Goal: Task Accomplishment & Management: Manage account settings

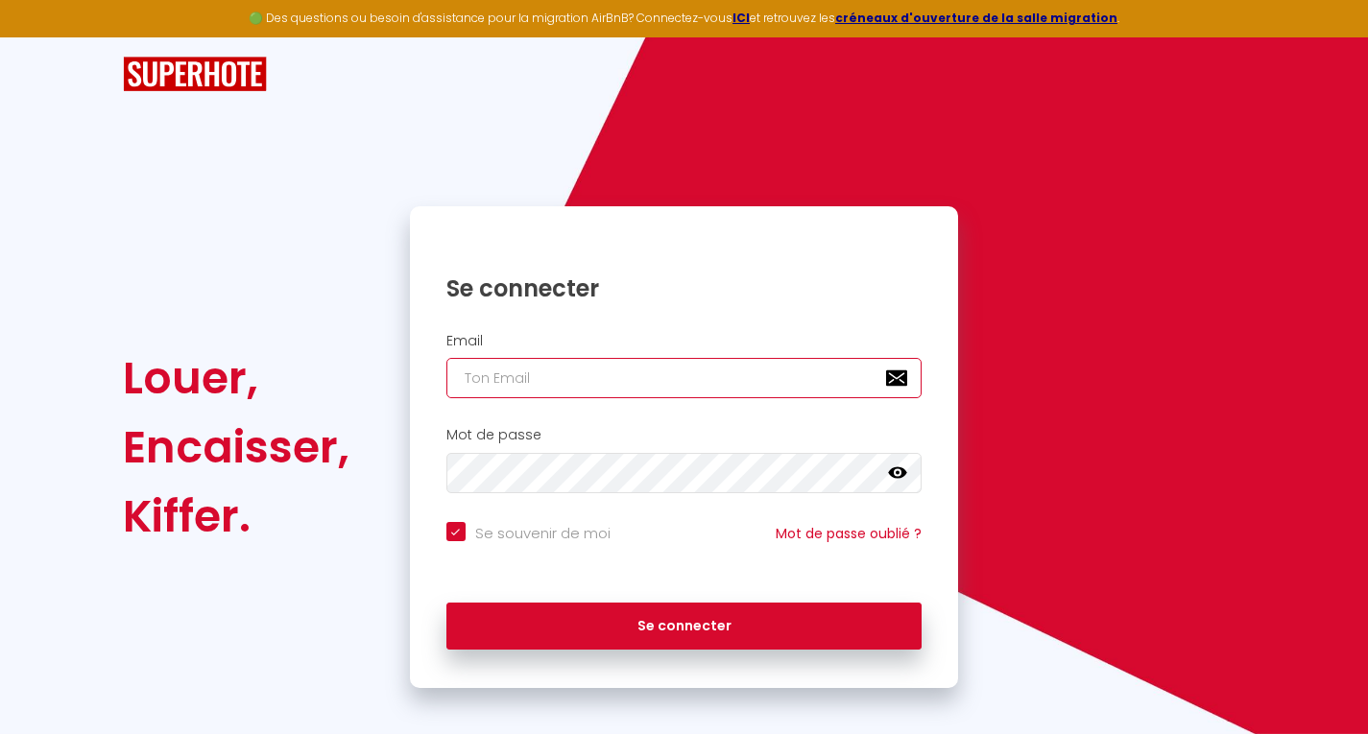
click at [618, 388] on input "email" at bounding box center [684, 378] width 476 height 40
type input "a"
checkbox input "true"
type input "al"
checkbox input "true"
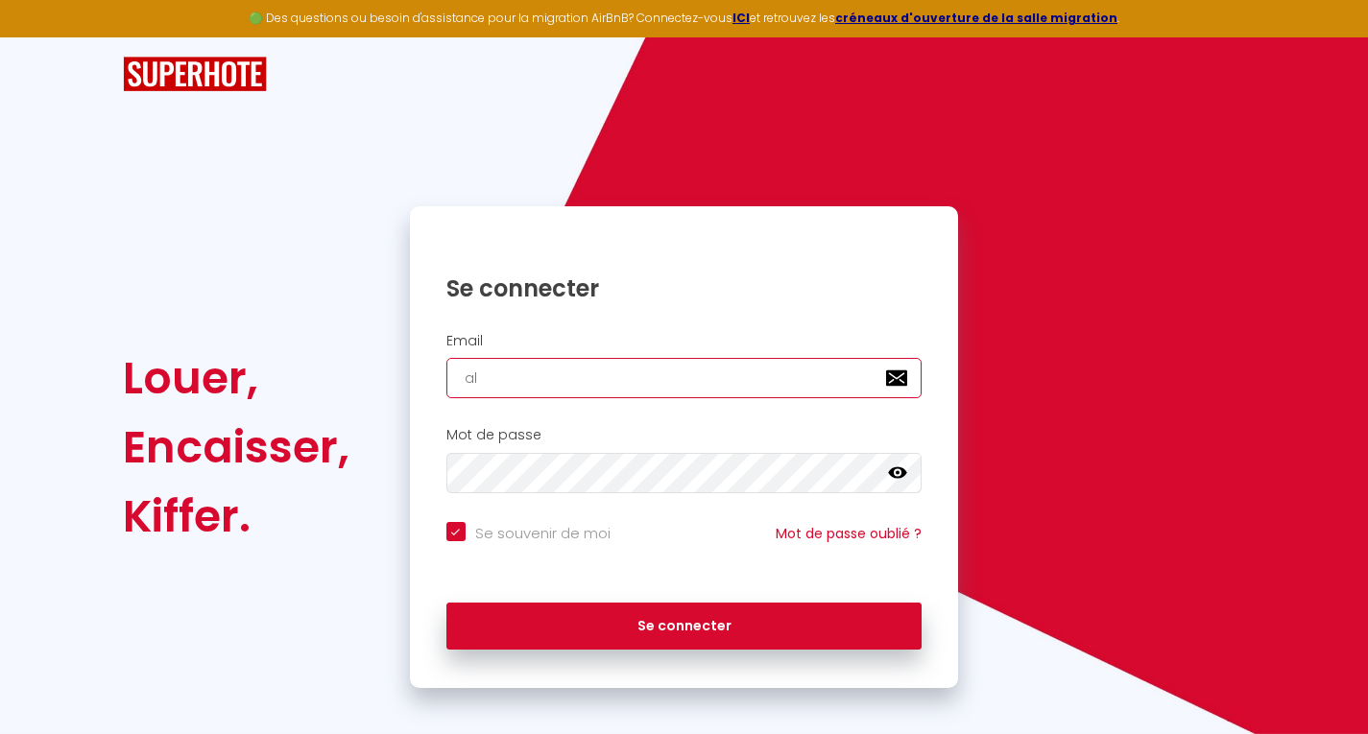
type input "ala"
checkbox input "true"
type input "alai"
checkbox input "true"
type input "[PERSON_NAME]"
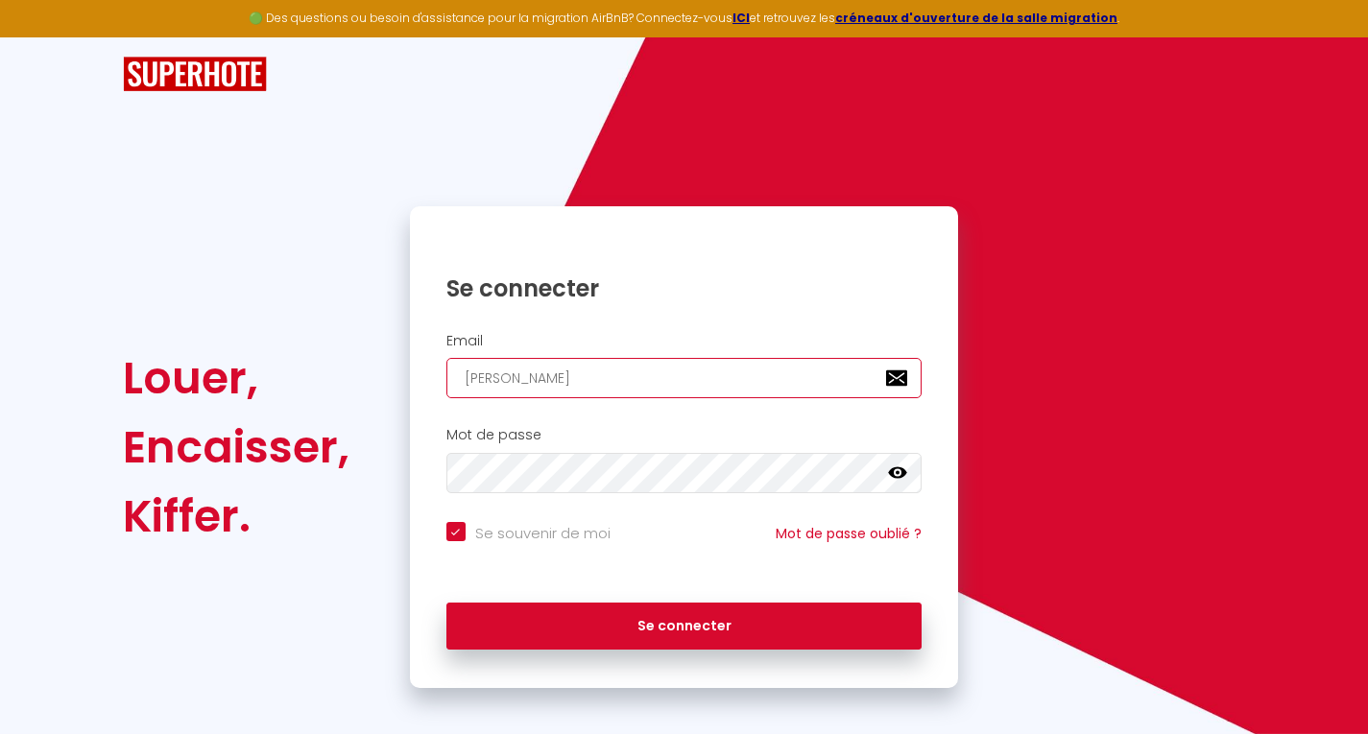
checkbox input "true"
type input "[PERSON_NAME]"
checkbox input "true"
type input "alainap"
checkbox input "true"
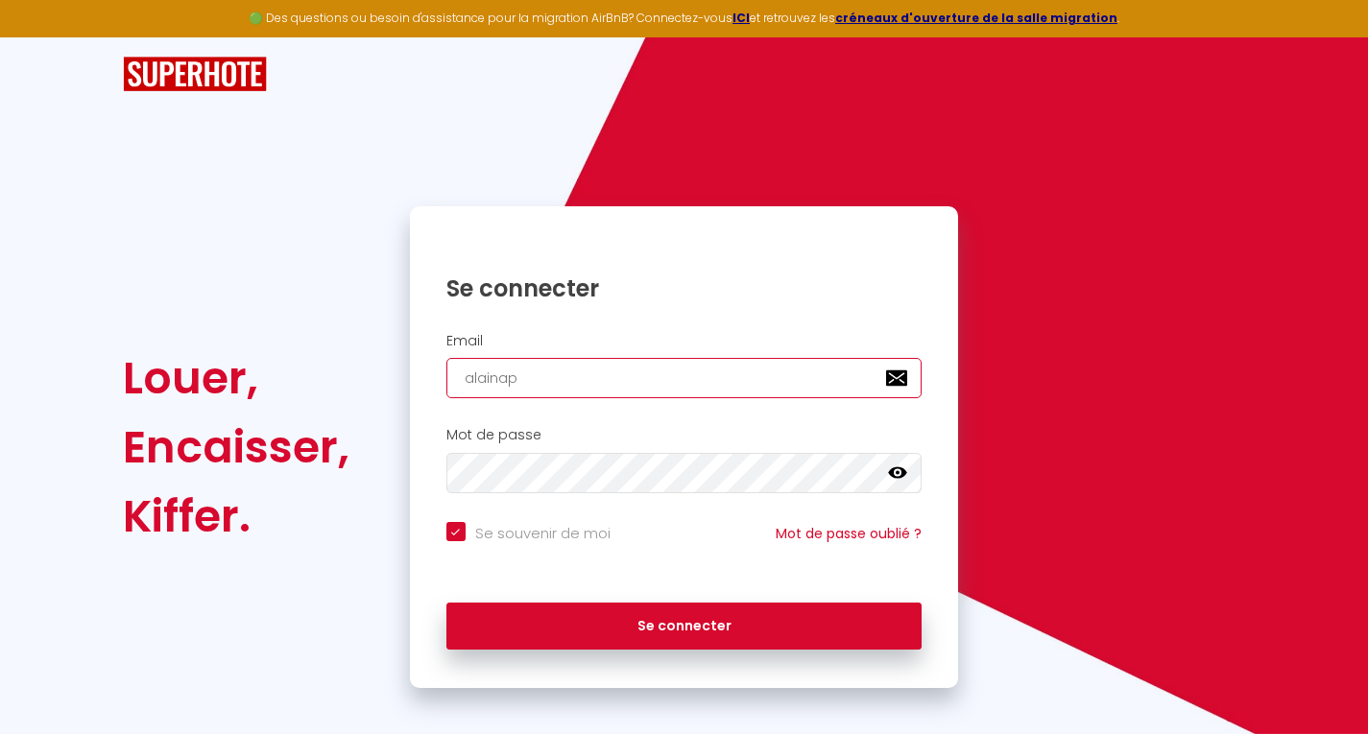
type input "alainapo"
checkbox input "true"
type input "alainapol"
checkbox input "true"
type input "alainapoll"
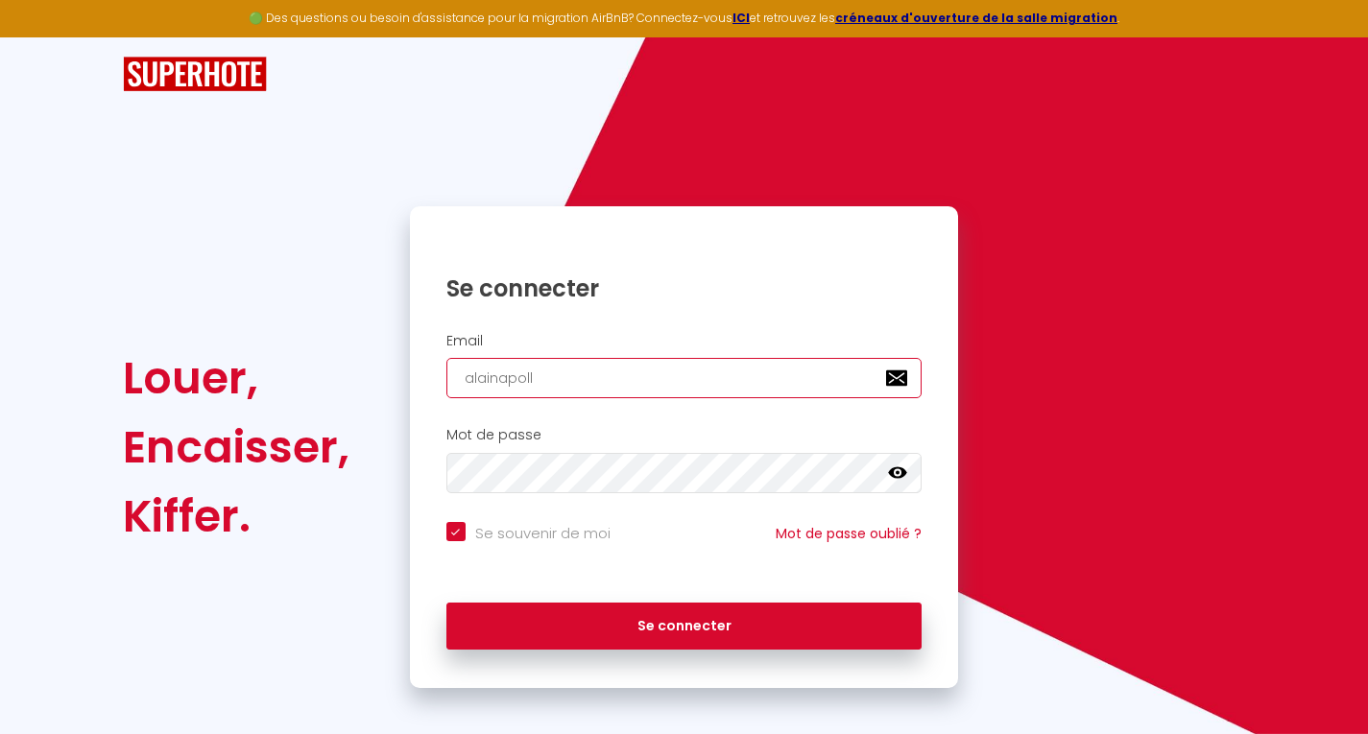
checkbox input "true"
type input "alainapollo"
checkbox input "true"
type input "alainapollon"
checkbox input "true"
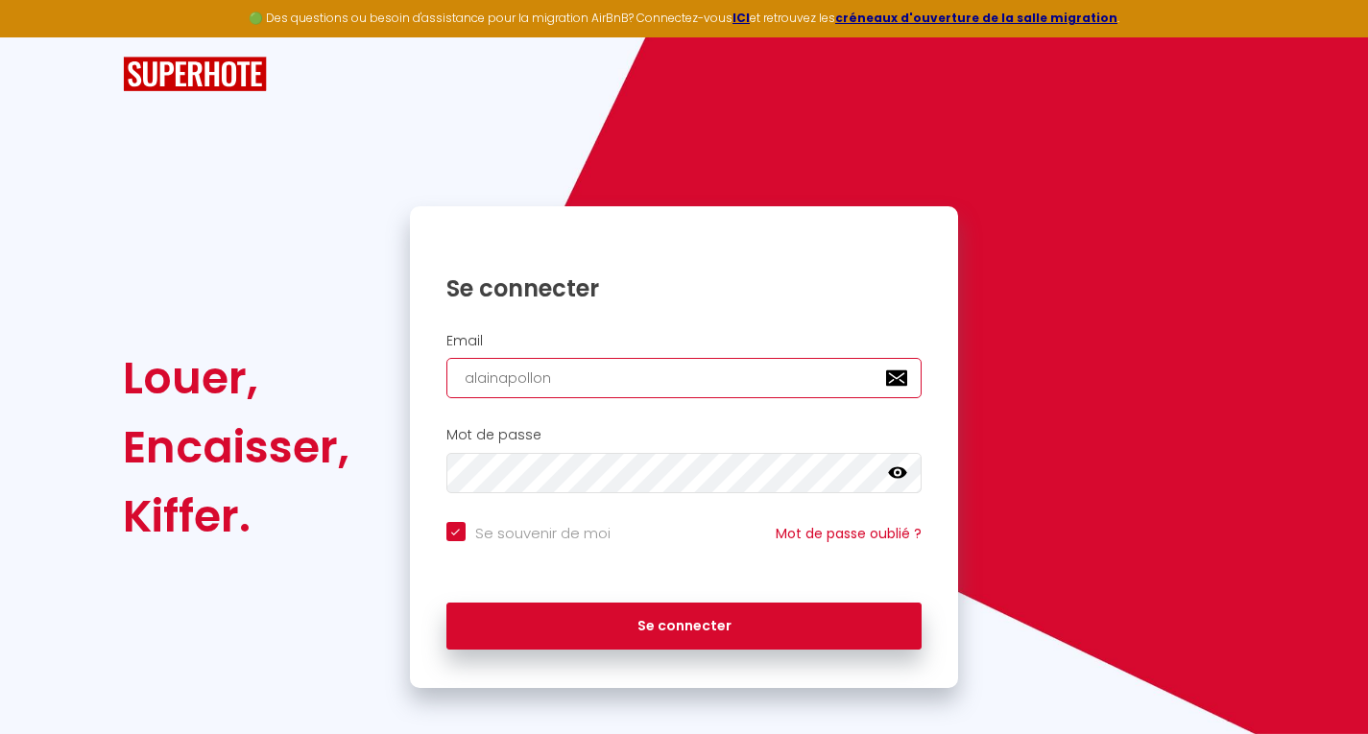
type input "alainapolloni"
checkbox input "true"
type input "alainapollonio"
checkbox input "true"
type input "alainapollonio6"
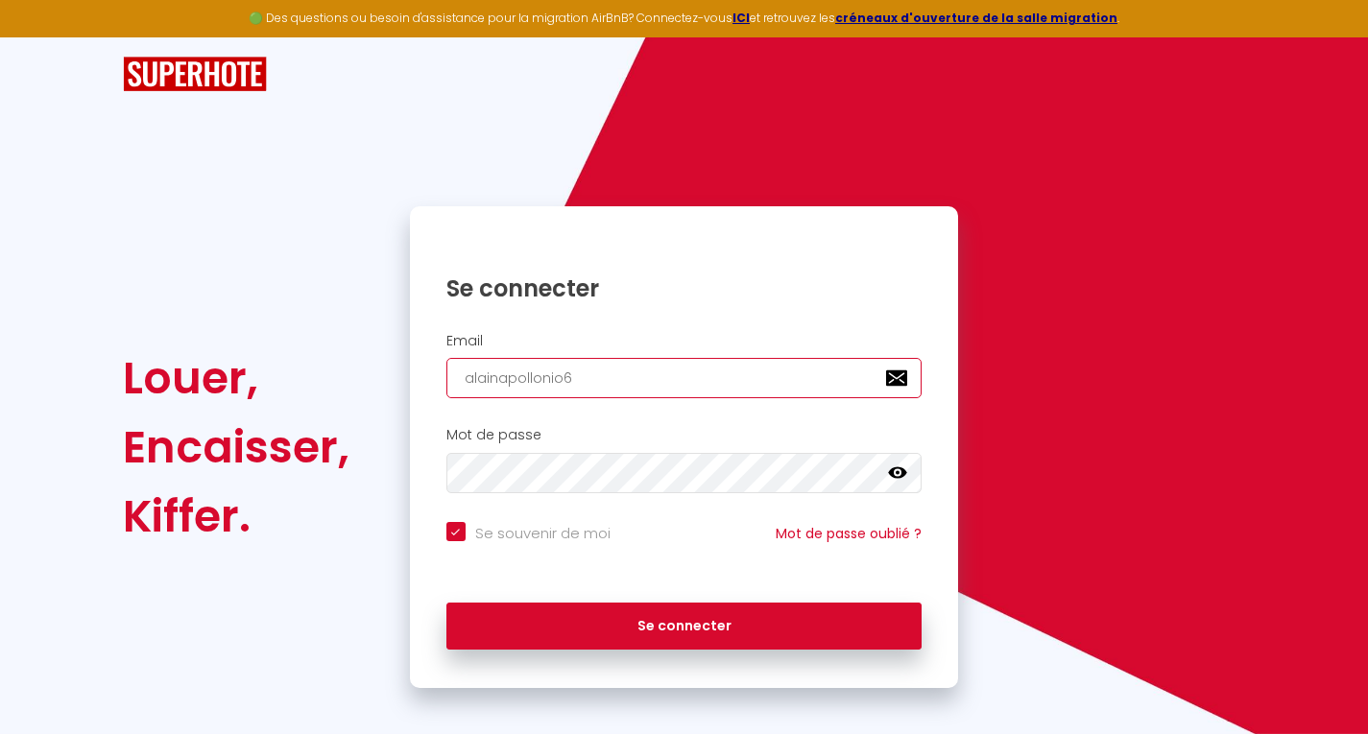
checkbox input "true"
type input "alainapollonio64"
checkbox input "true"
type input "alainapollonio64@"
checkbox input "true"
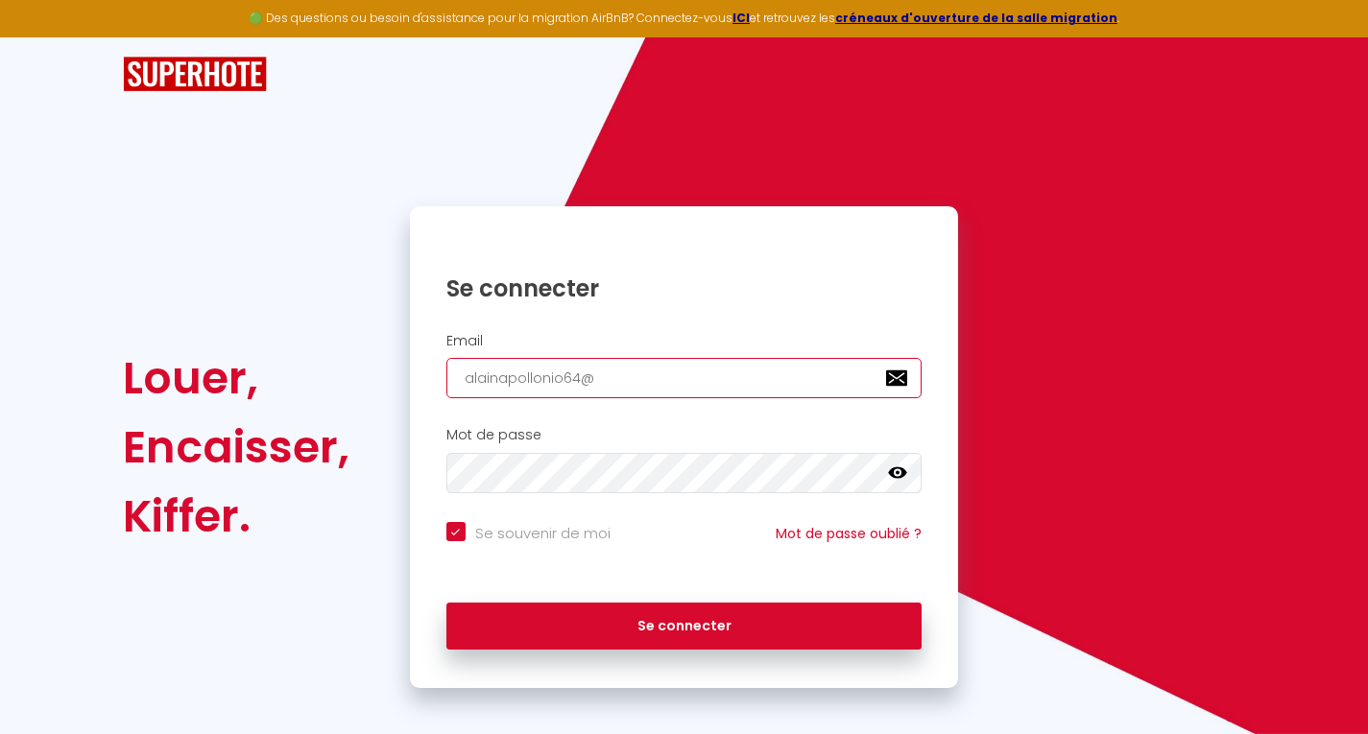
type input "alainapollonio64@g"
checkbox input "true"
type input "alainapollonio64@gm"
checkbox input "true"
type input "alainapollonio64@gma"
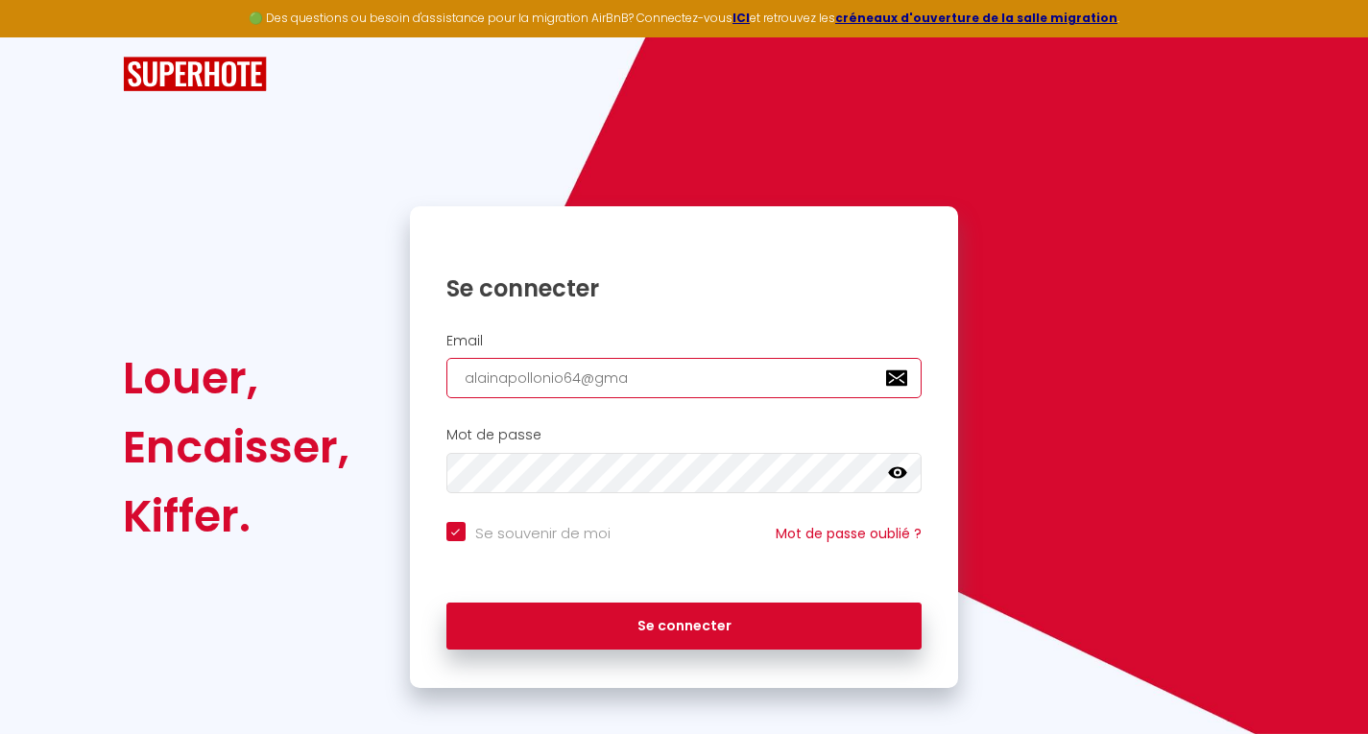
checkbox input "true"
type input "alainapollonio64@gmai"
checkbox input "true"
type input "[EMAIL_ADDRESS]"
checkbox input "true"
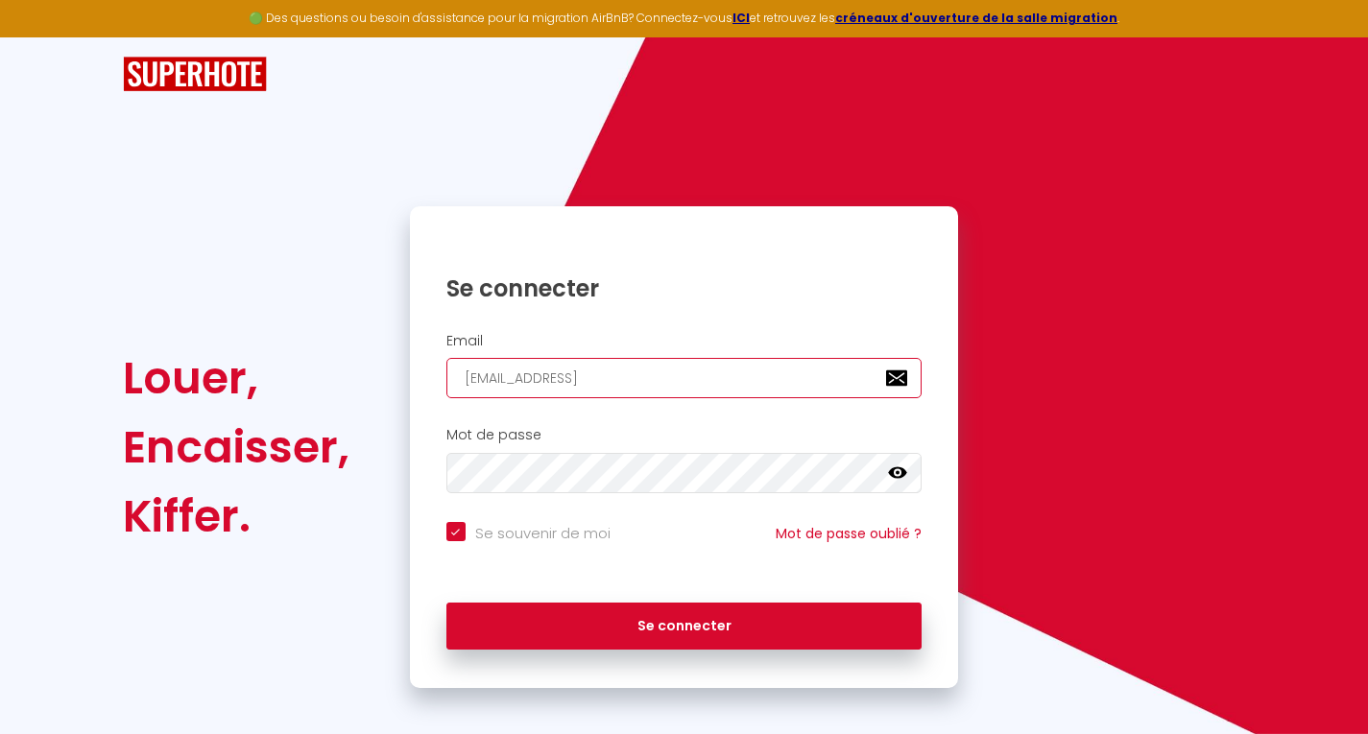
type input "[EMAIL_ADDRESS]."
checkbox input "true"
type input "alainapollonio64@gmail.c"
checkbox input "true"
type input "[EMAIL_ADDRESS][DOMAIN_NAME]"
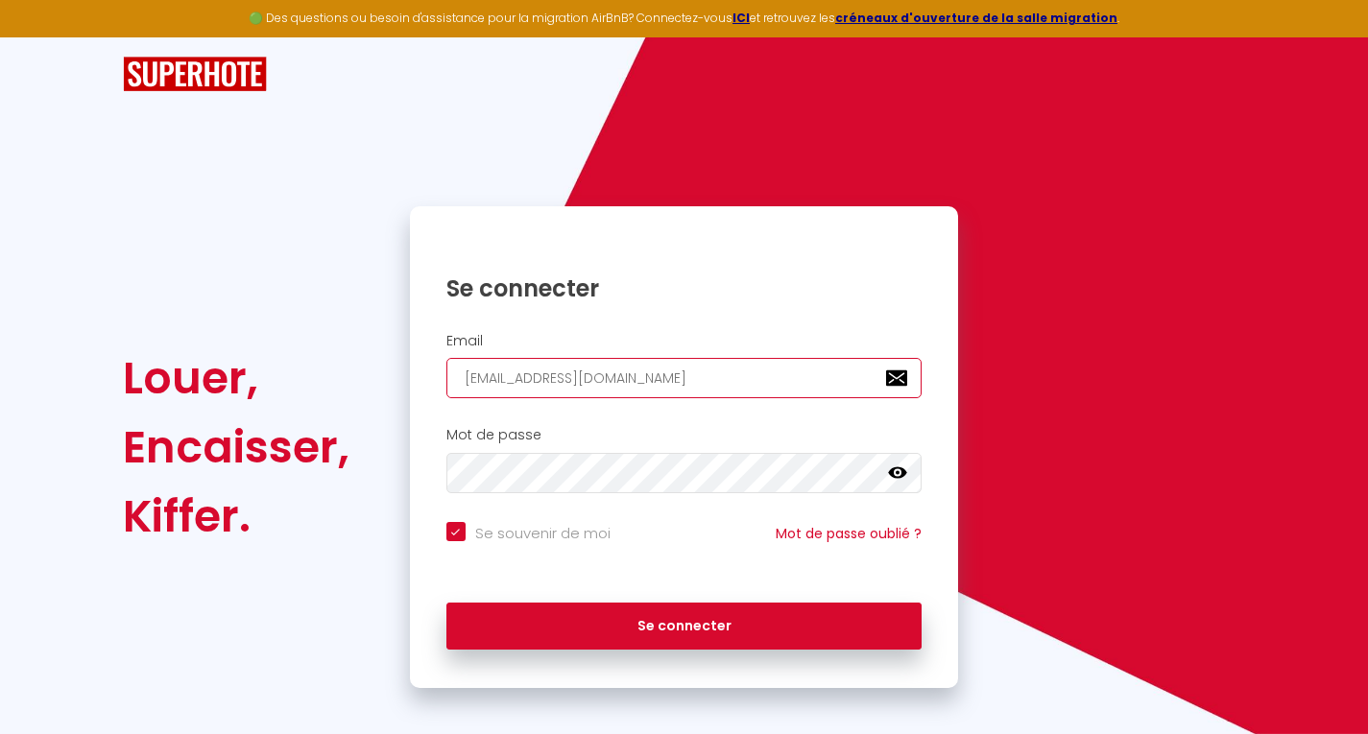
checkbox input "true"
type input "[EMAIL_ADDRESS][DOMAIN_NAME]"
checkbox input "true"
type input "[EMAIL_ADDRESS][DOMAIN_NAME]"
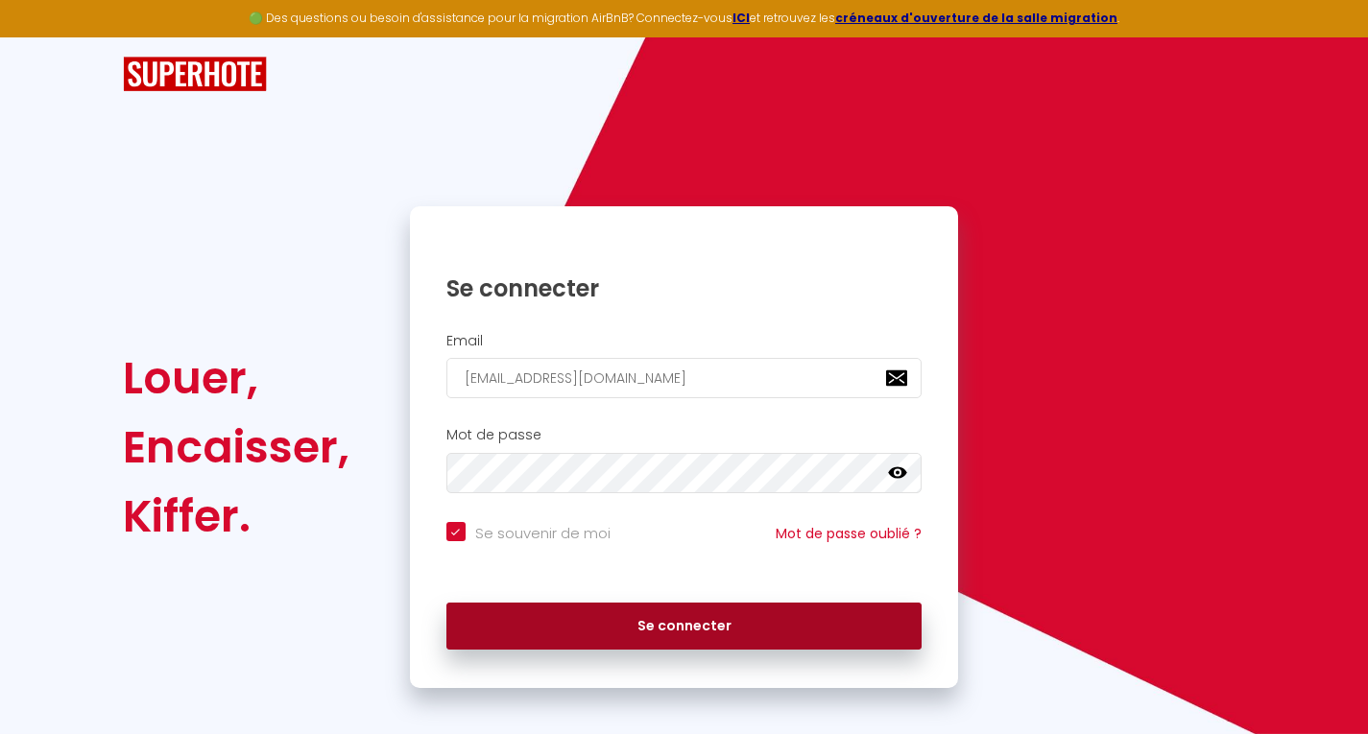
click at [782, 626] on button "Se connecter" at bounding box center [684, 627] width 476 height 48
checkbox input "true"
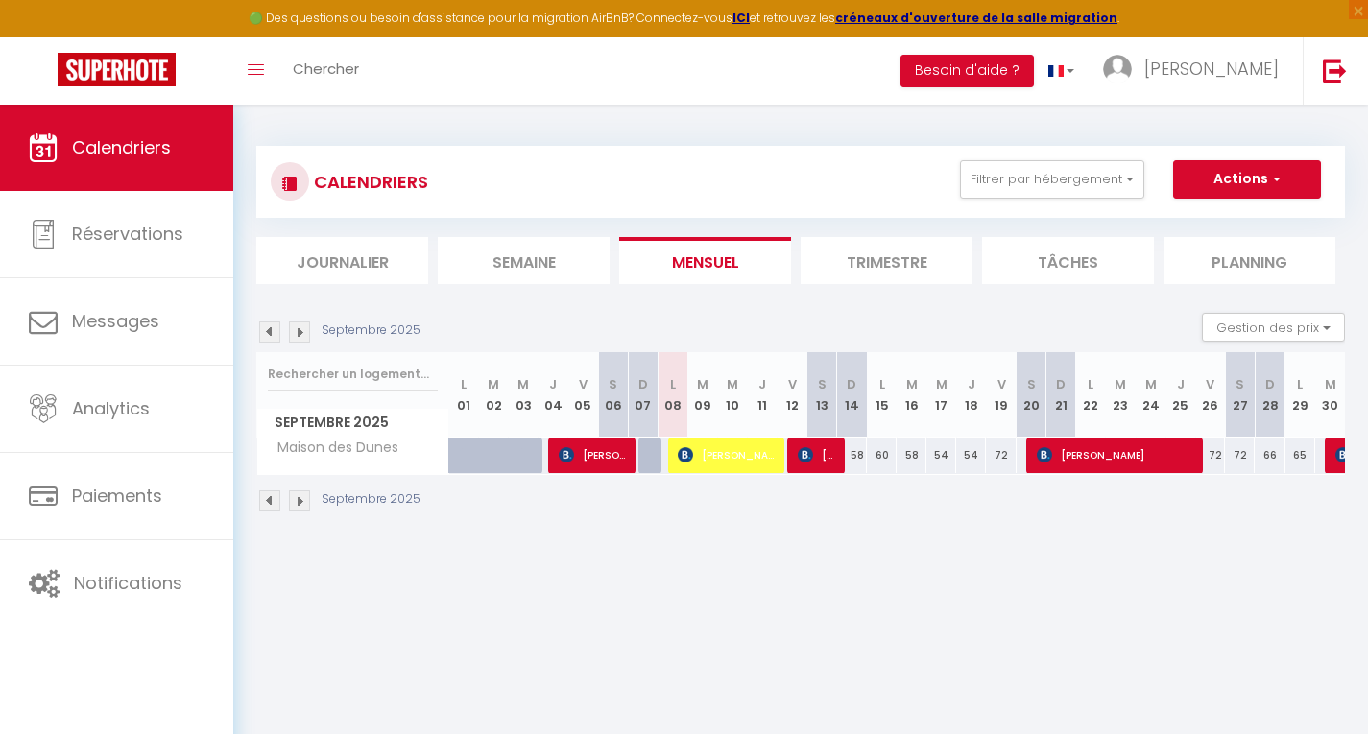
click at [899, 267] on li "Trimestre" at bounding box center [887, 260] width 172 height 47
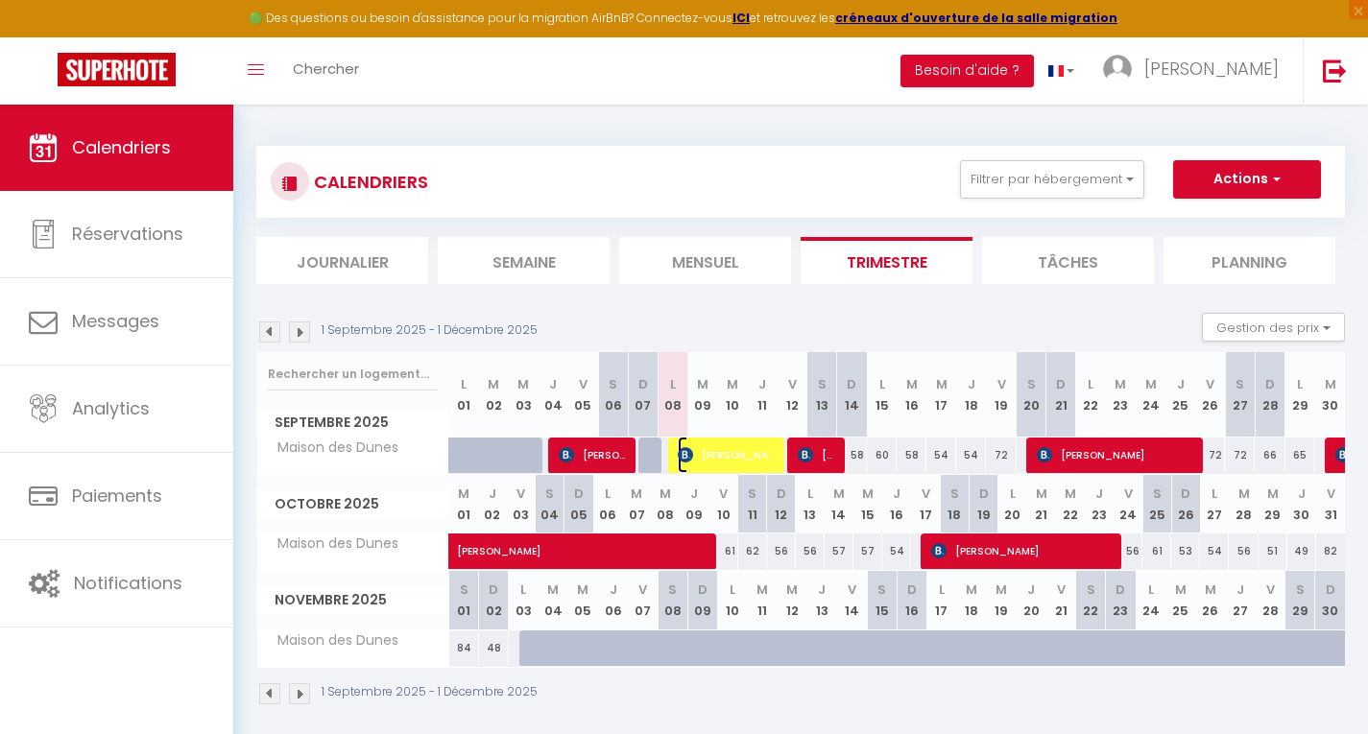
click at [751, 453] on span "[PERSON_NAME]" at bounding box center [727, 455] width 99 height 36
select select "OK"
select select "0"
select select "1"
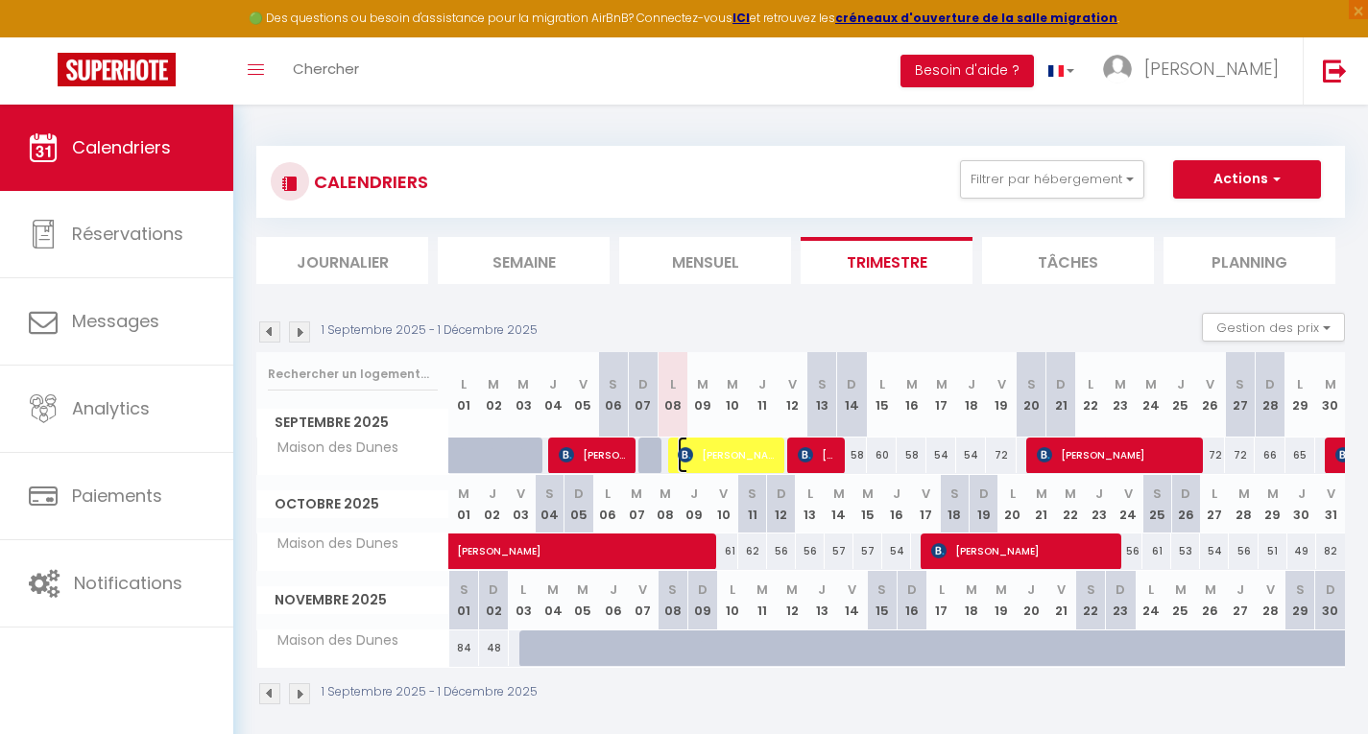
select select "1"
select select
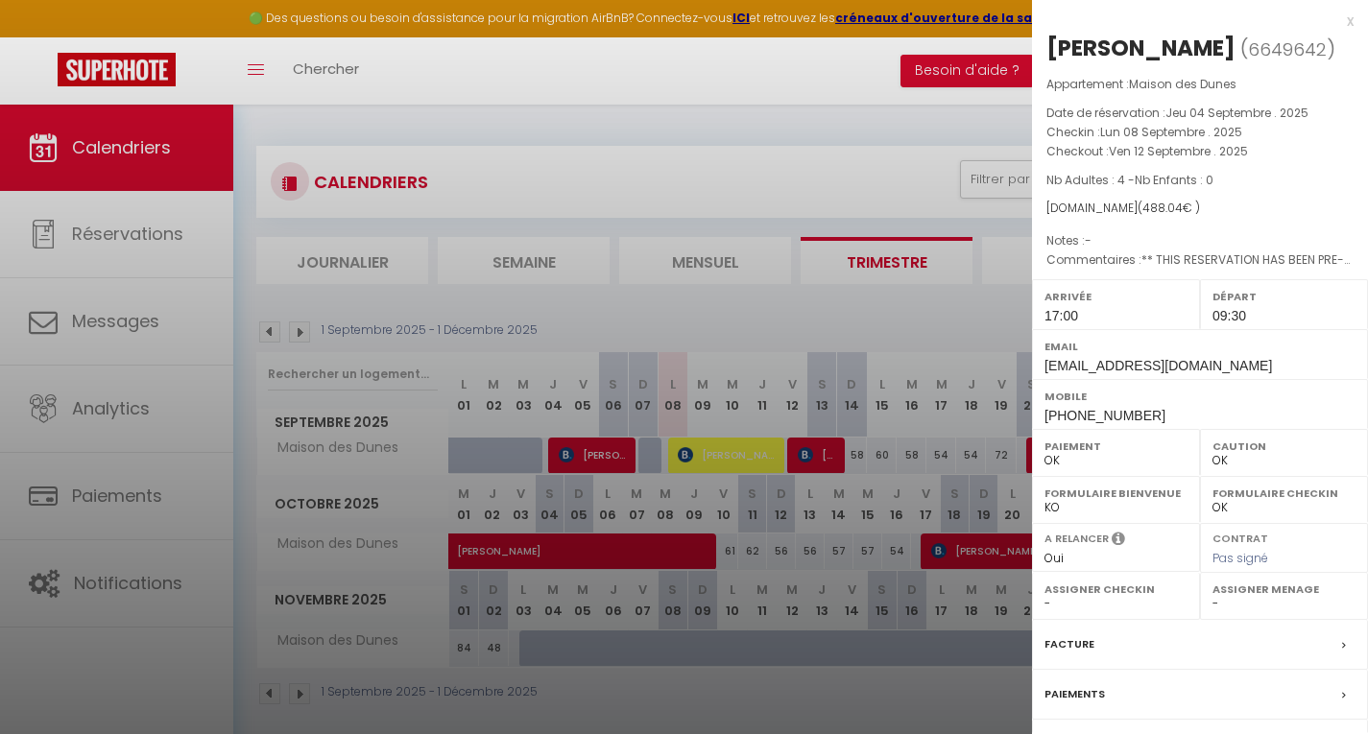
click at [607, 447] on div at bounding box center [684, 367] width 1368 height 734
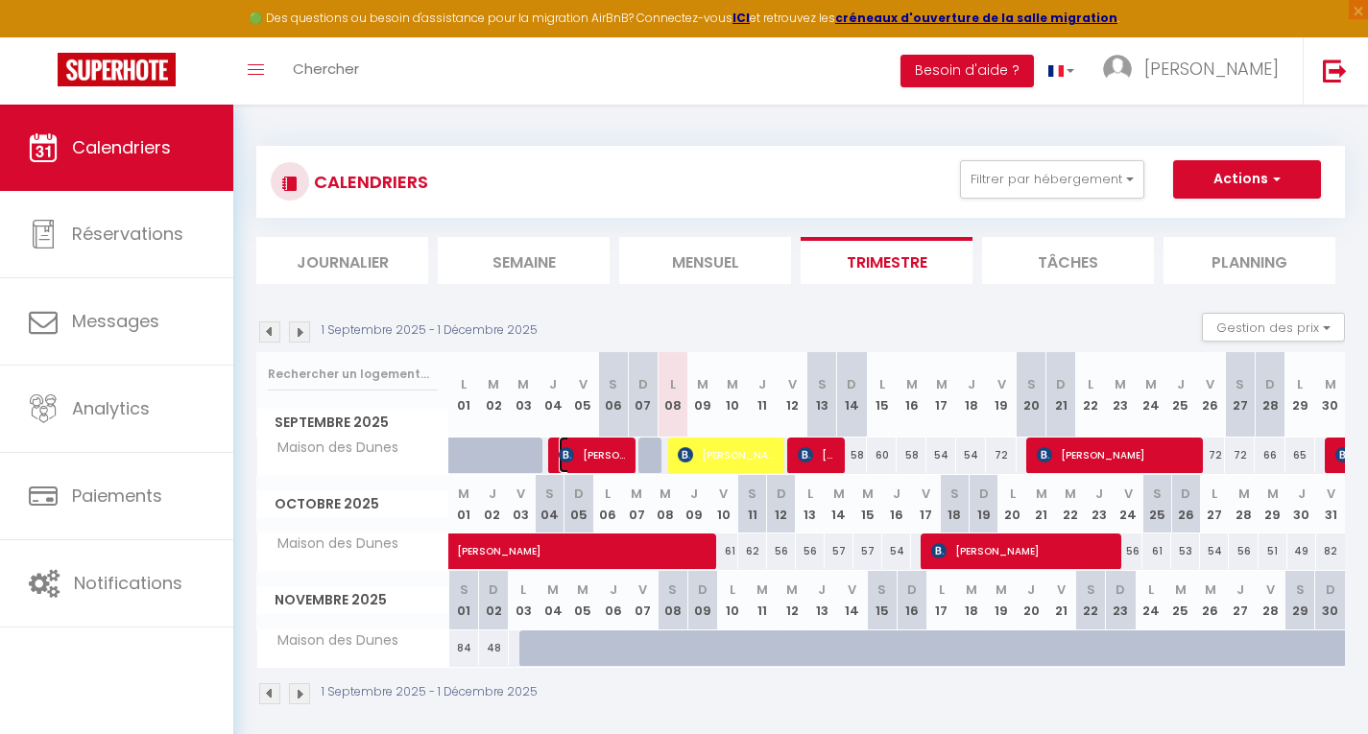
click at [607, 457] on span "[PERSON_NAME]" at bounding box center [593, 455] width 69 height 36
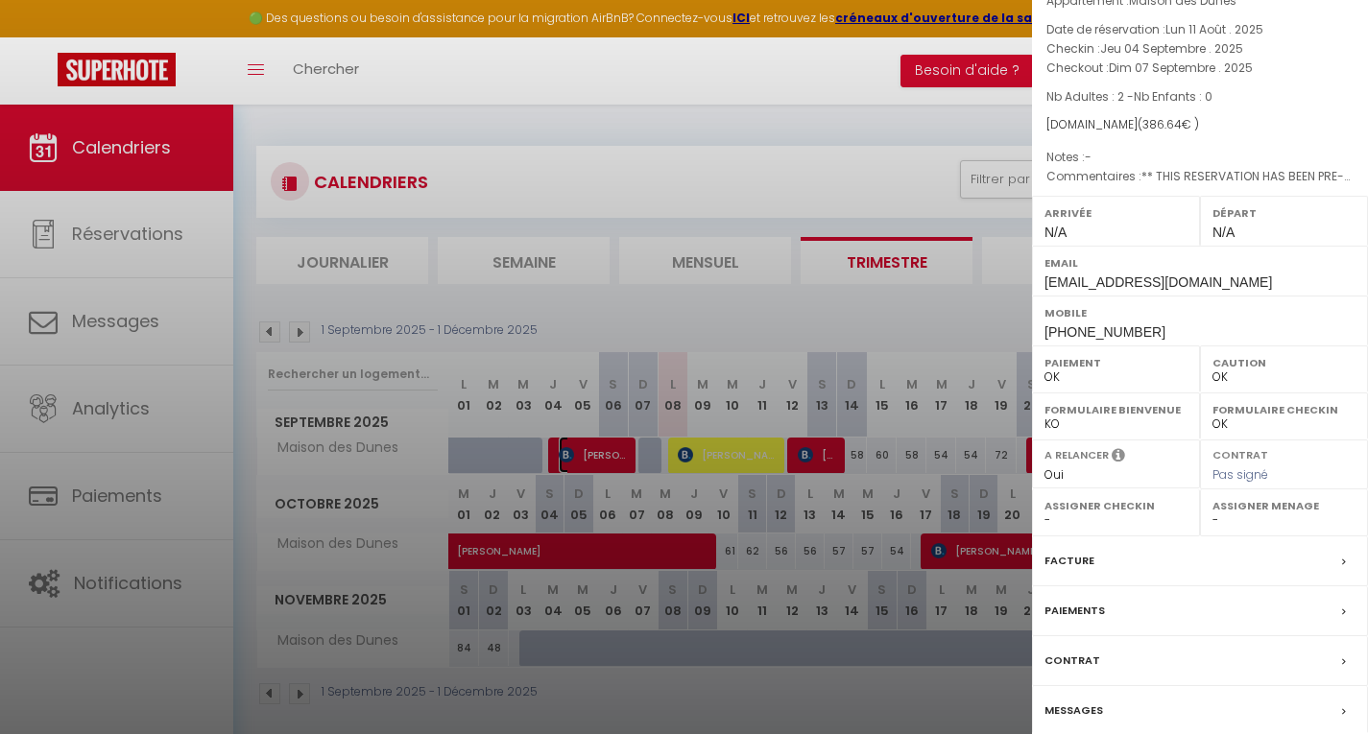
scroll to position [191, 0]
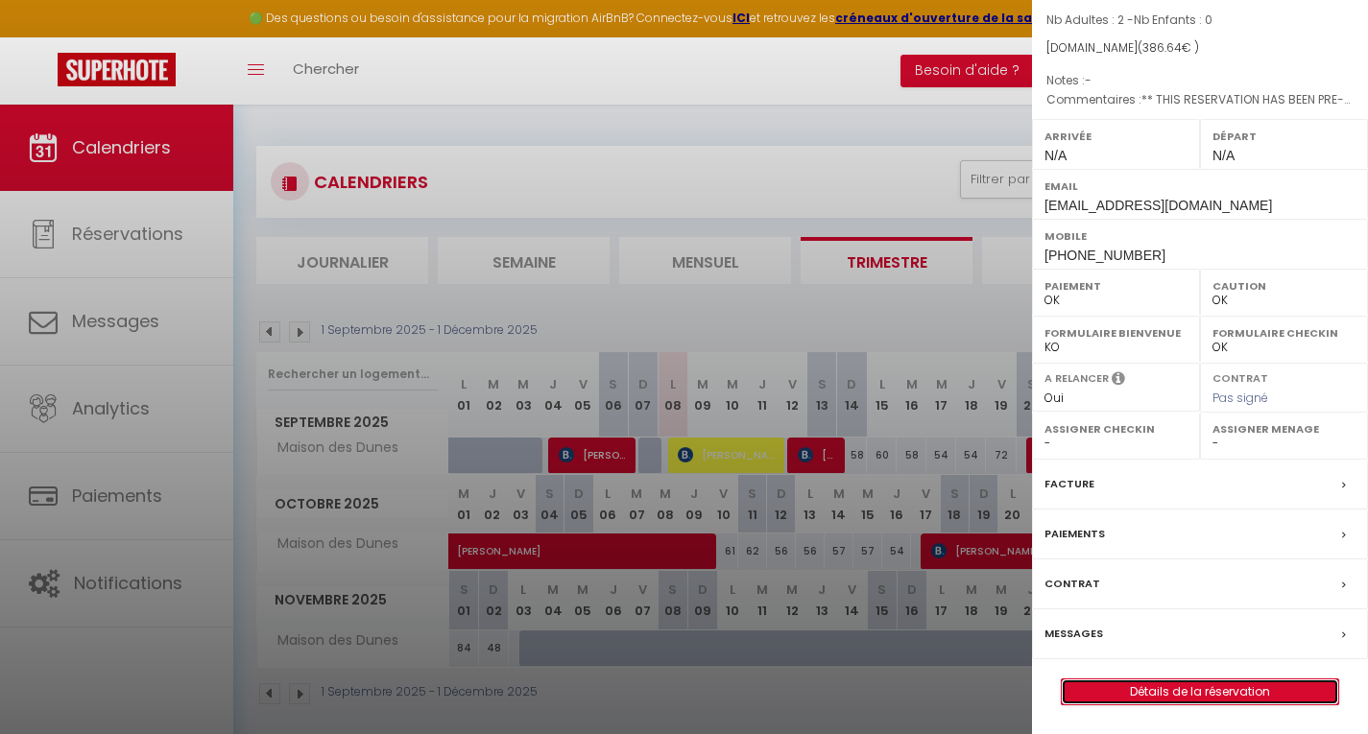
click at [1226, 693] on link "Détails de la réservation" at bounding box center [1200, 692] width 276 height 25
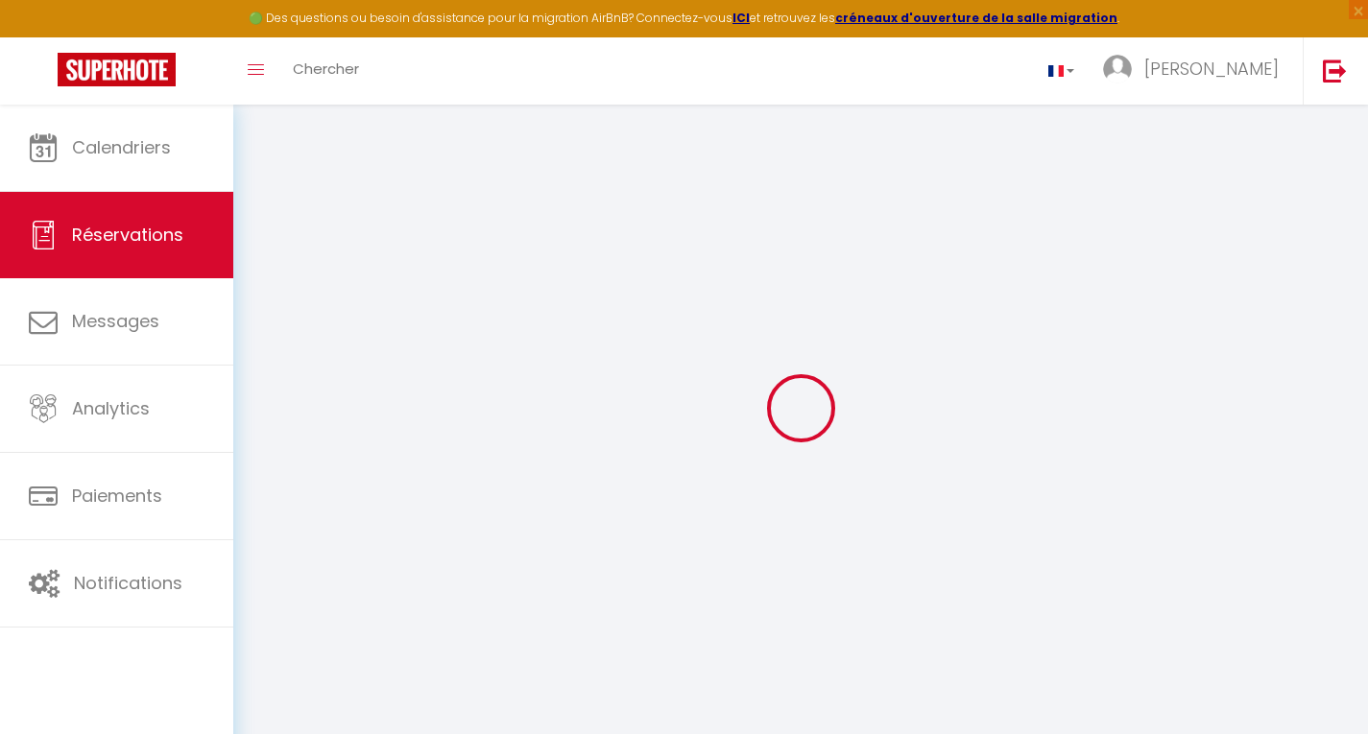
select select
checkbox input "false"
select select
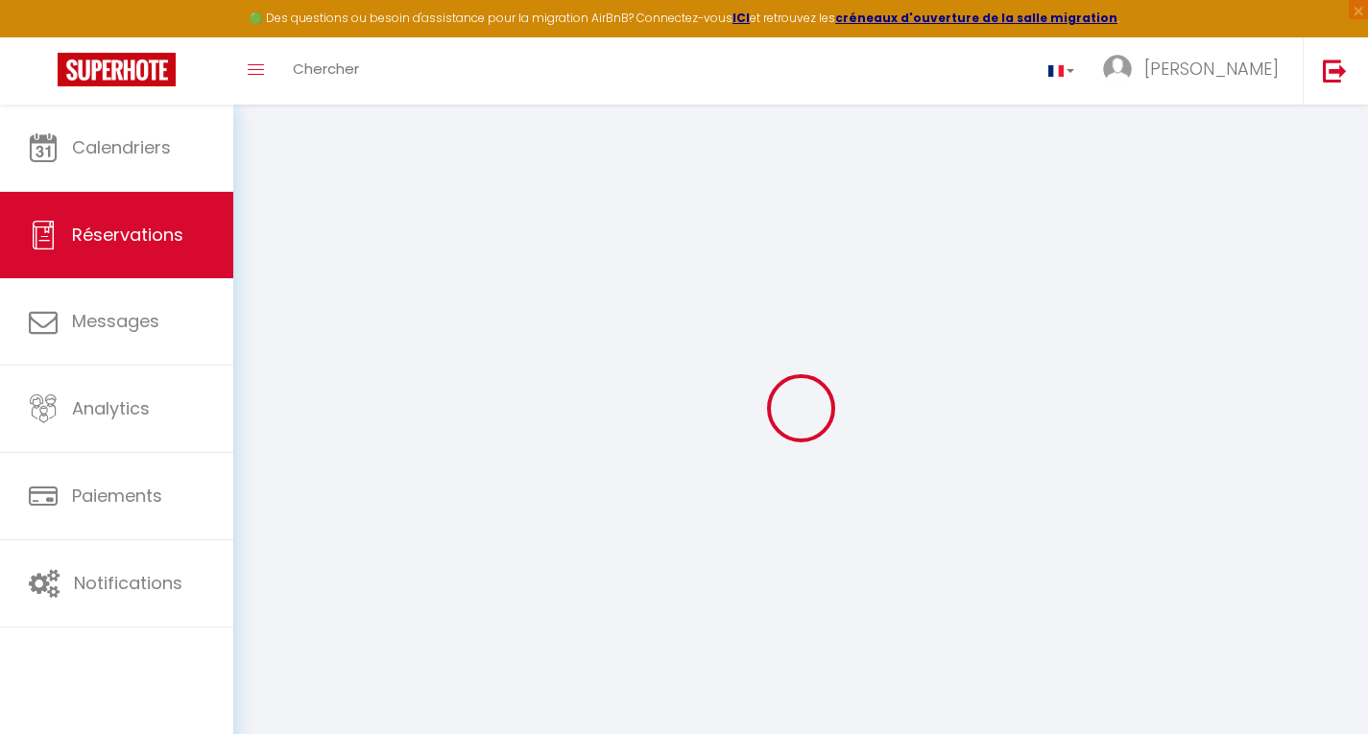
checkbox input "false"
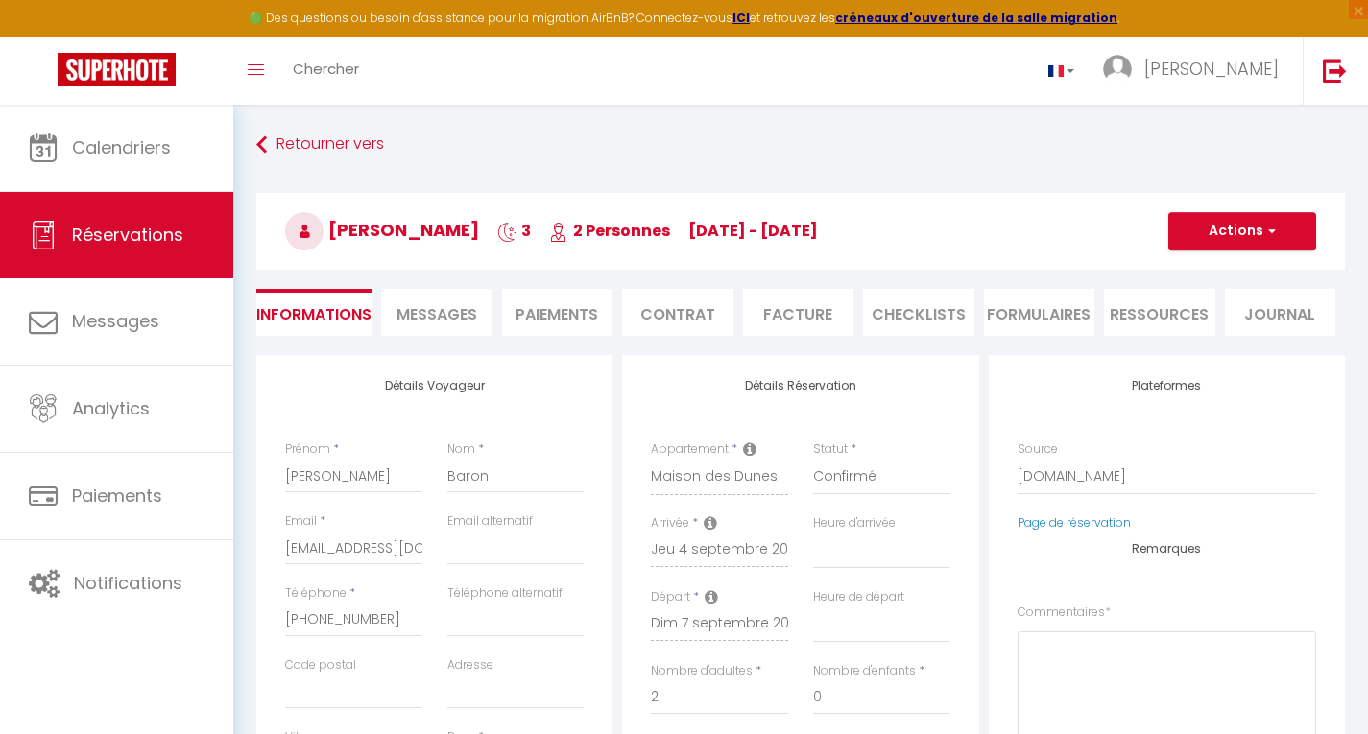
select select
checkbox input "false"
type textarea "** THIS RESERVATION HAS BEEN PRE-PAID ** BOOKING NOTE : Payment charge is EUR 5…"
type input "8.64"
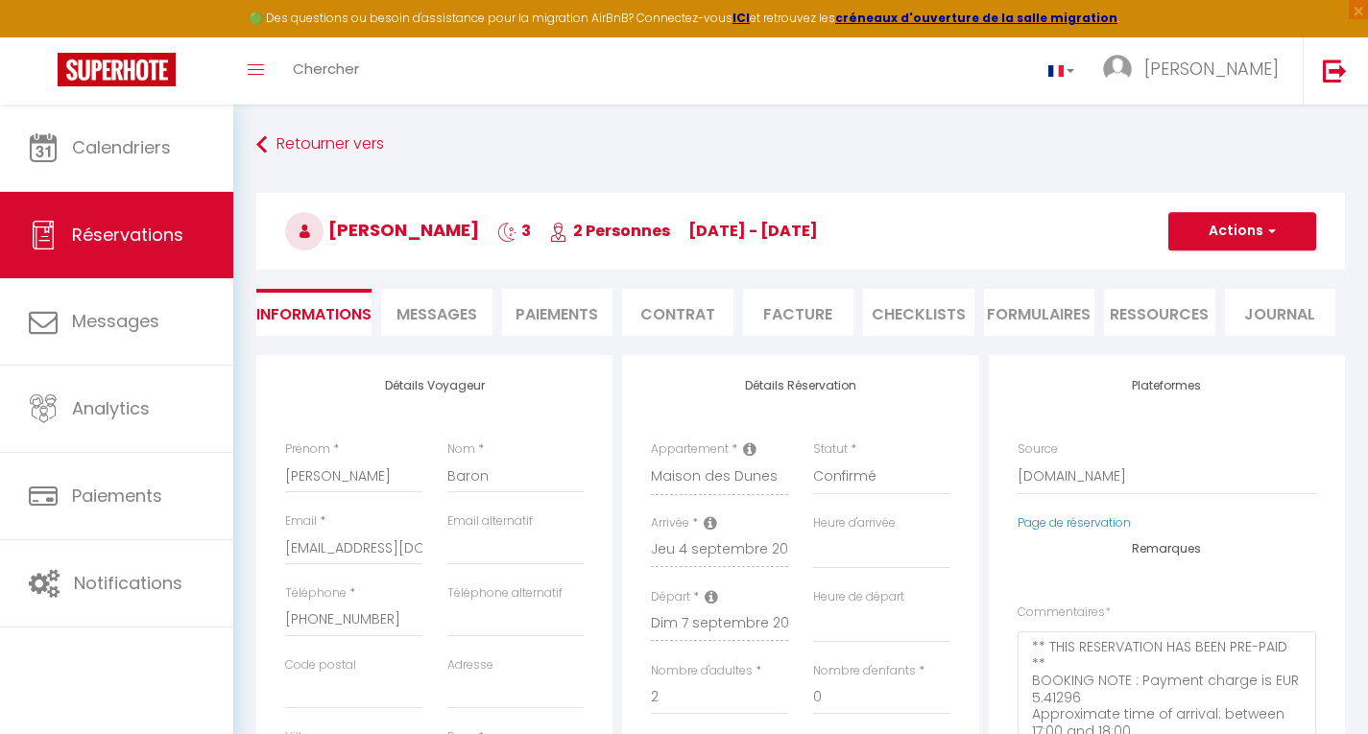
select select
checkbox input "false"
select select
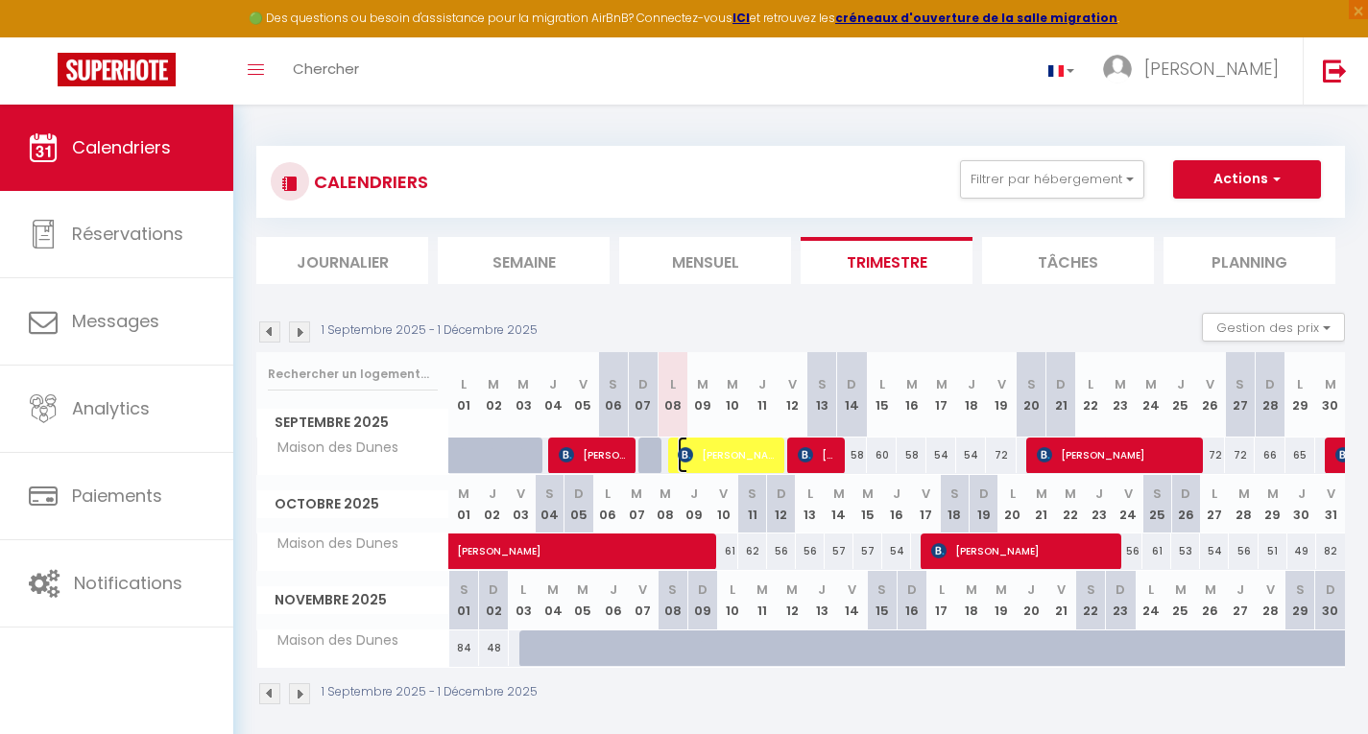
click at [752, 455] on span "[PERSON_NAME]" at bounding box center [727, 455] width 99 height 36
select select "OK"
select select "0"
select select "1"
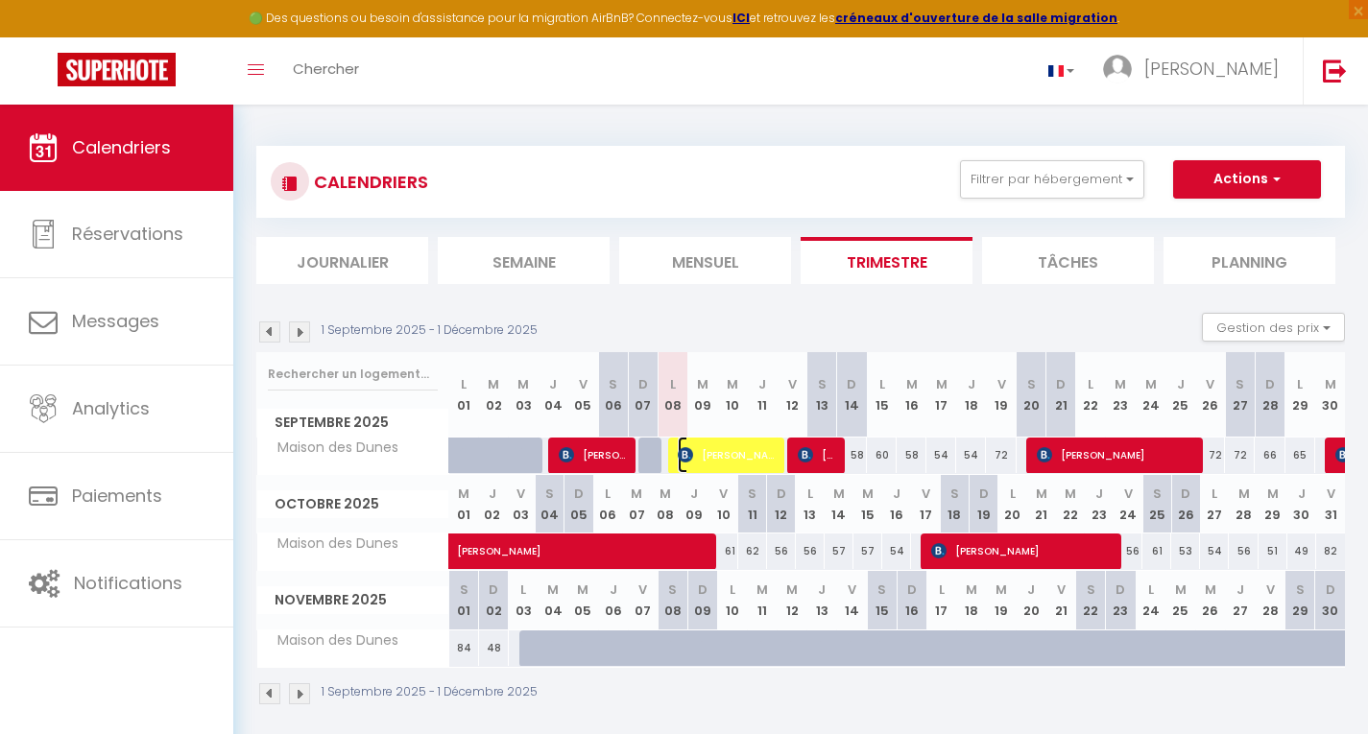
select select "1"
select select
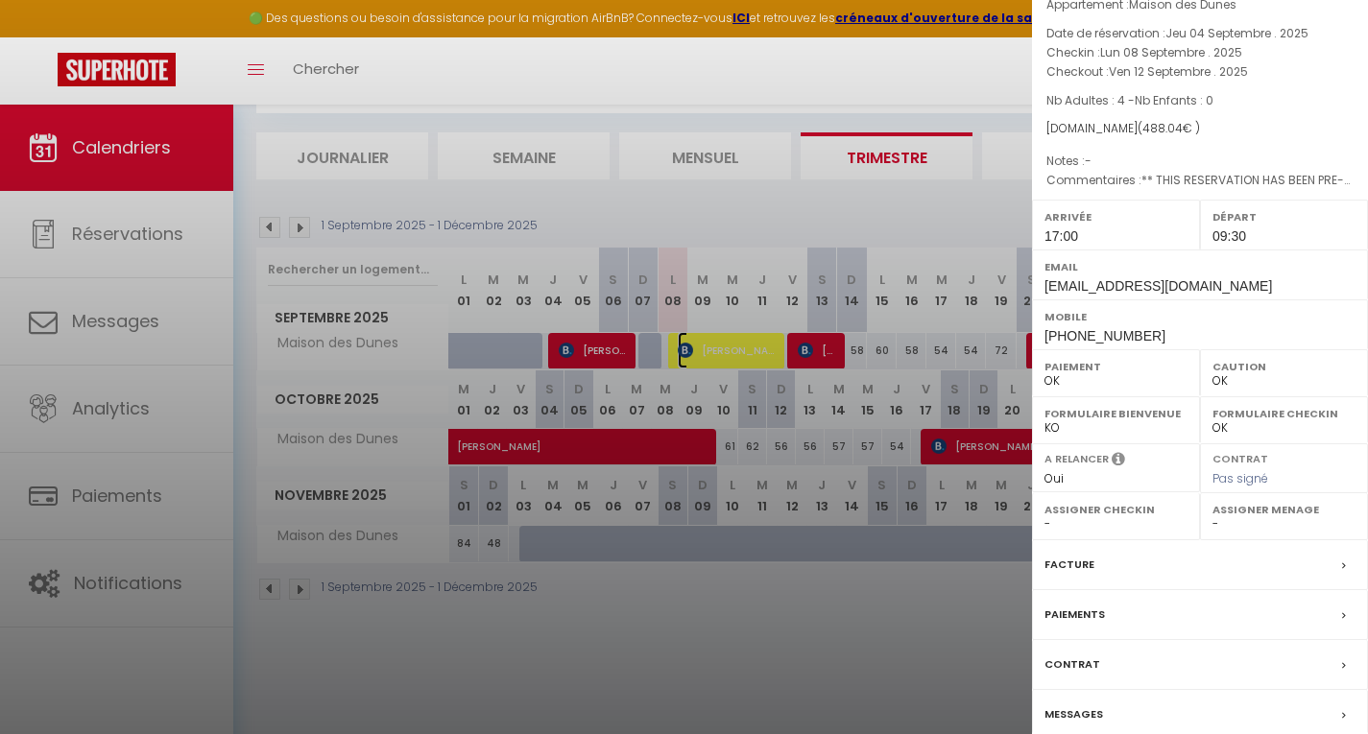
scroll to position [160, 0]
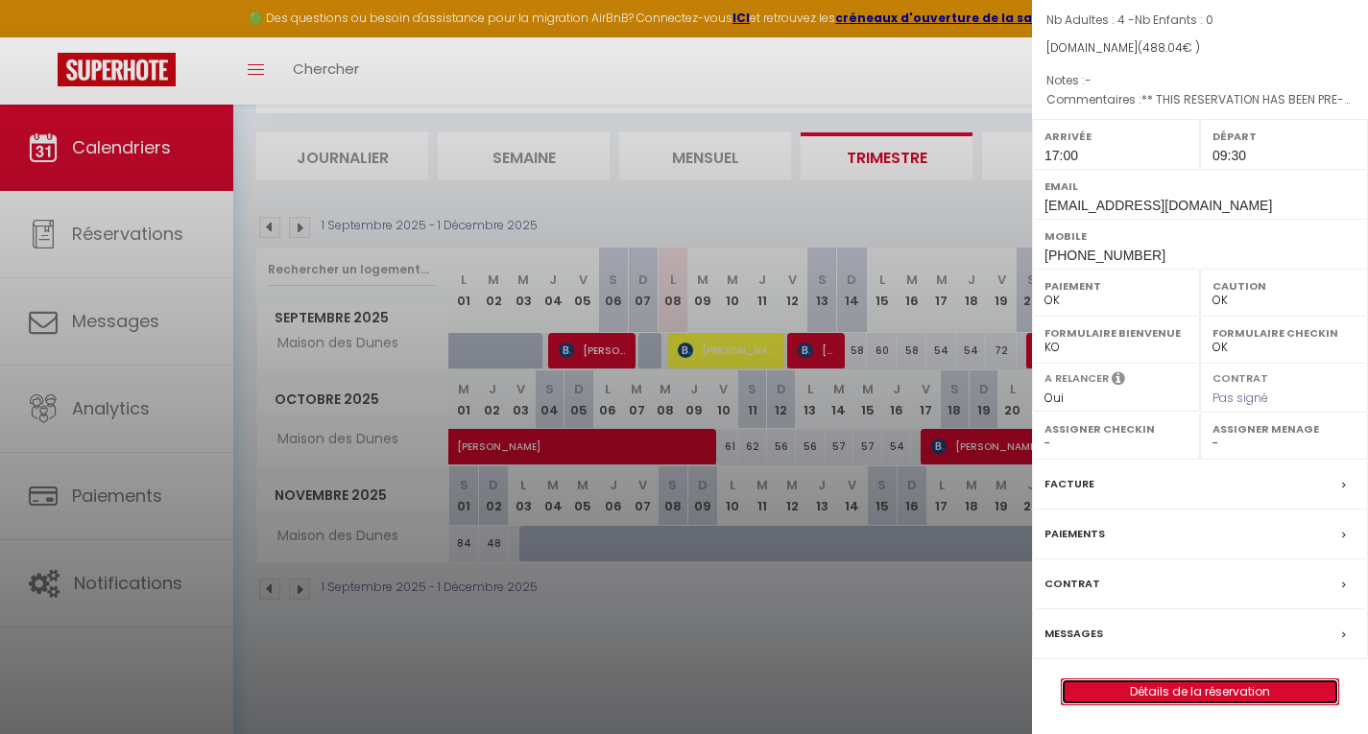
click at [1208, 688] on link "Détails de la réservation" at bounding box center [1200, 692] width 276 height 25
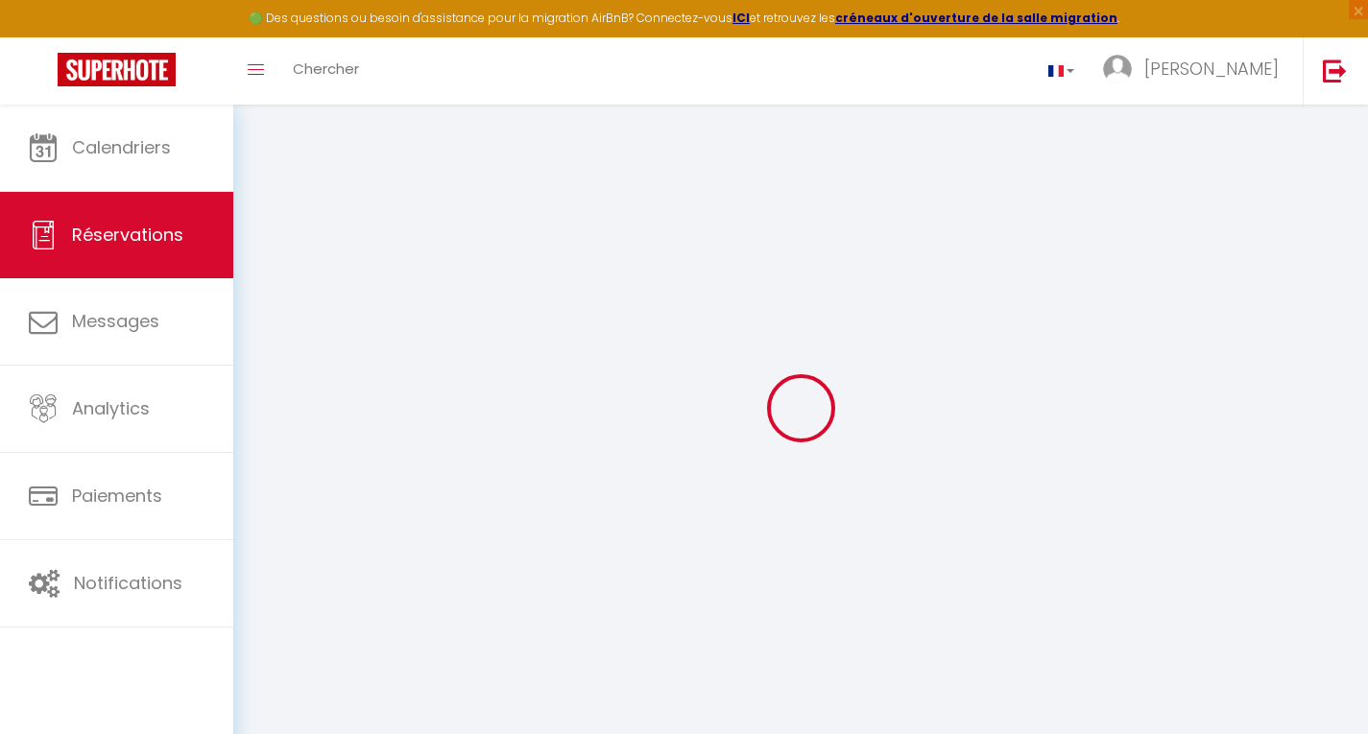
type input "[PERSON_NAME]"
type input "[EMAIL_ADDRESS][DOMAIN_NAME]"
type input "[PERSON_NAME][EMAIL_ADDRESS][DOMAIN_NAME]"
type input "[PHONE_NUMBER]"
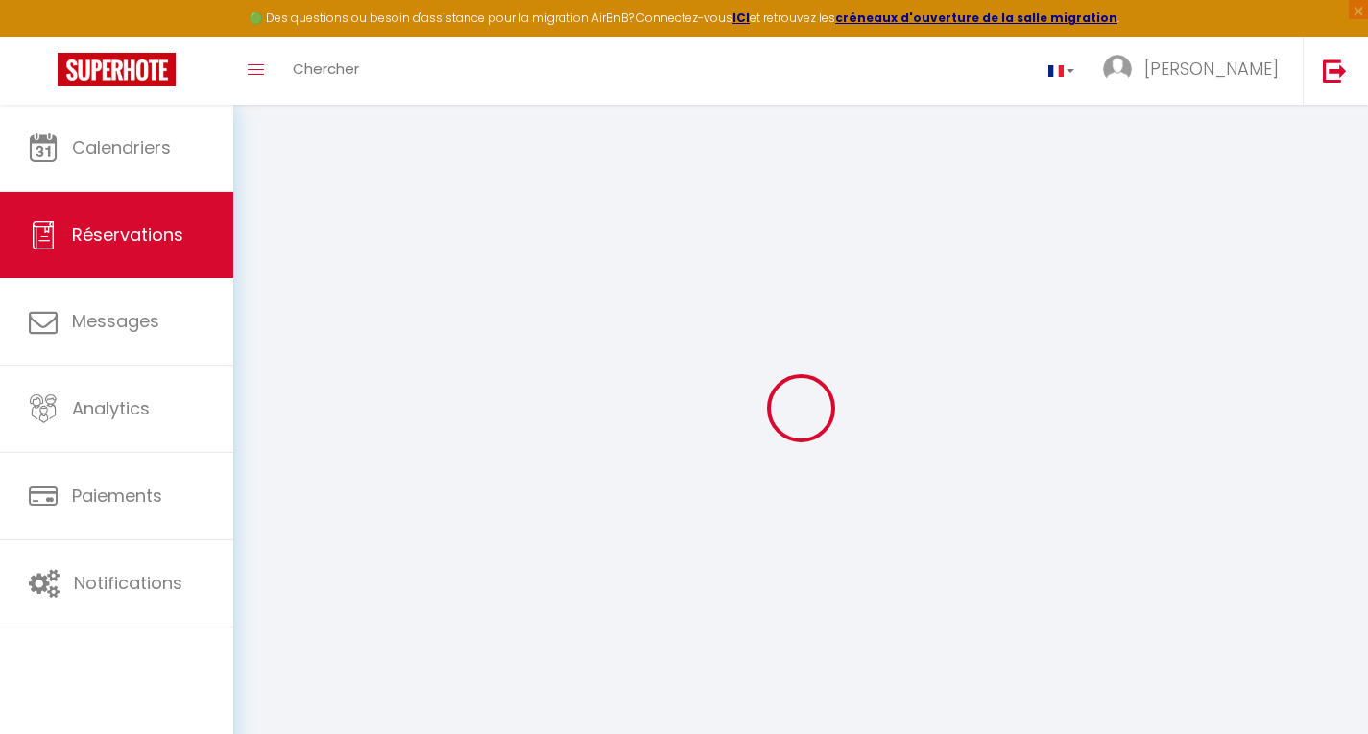
type input "0688174137"
type input "."
select select "FR"
type input "86"
type input "69.75"
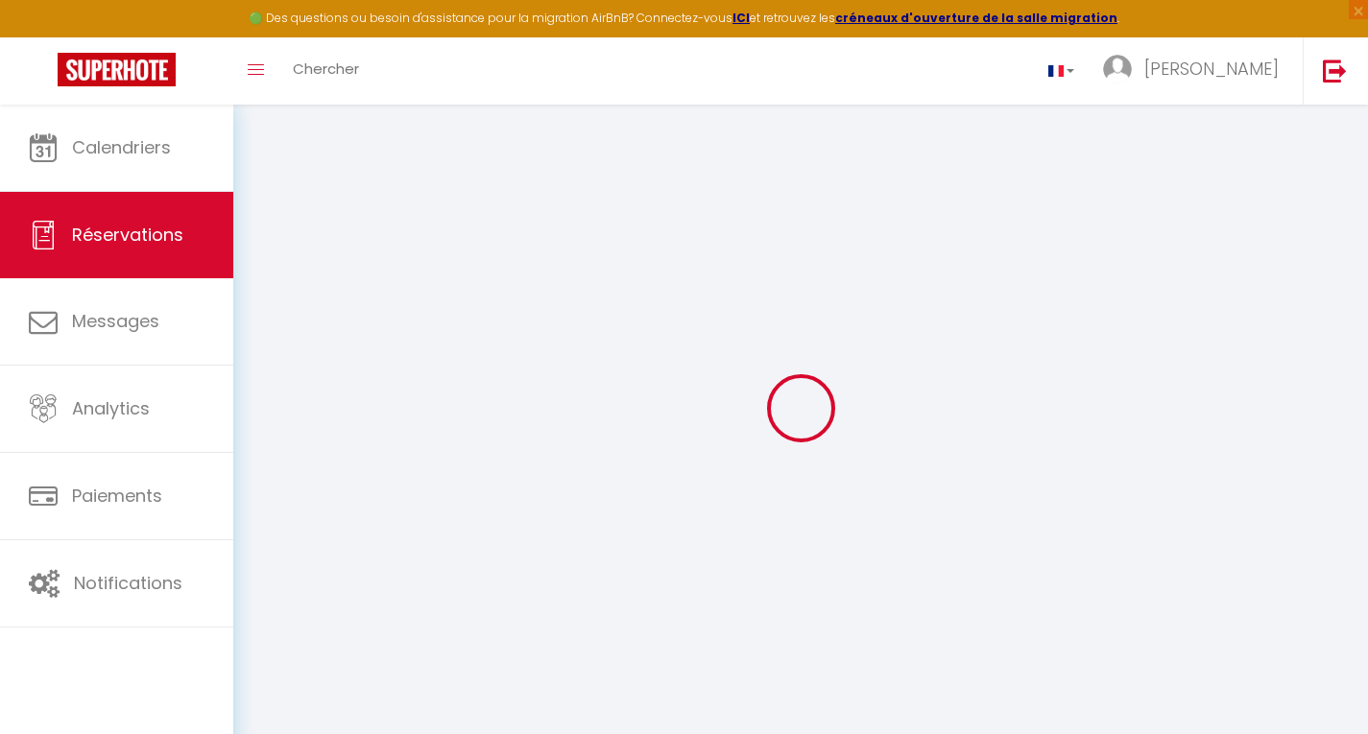
type input "6.83"
select select "15158"
select select "1"
select select
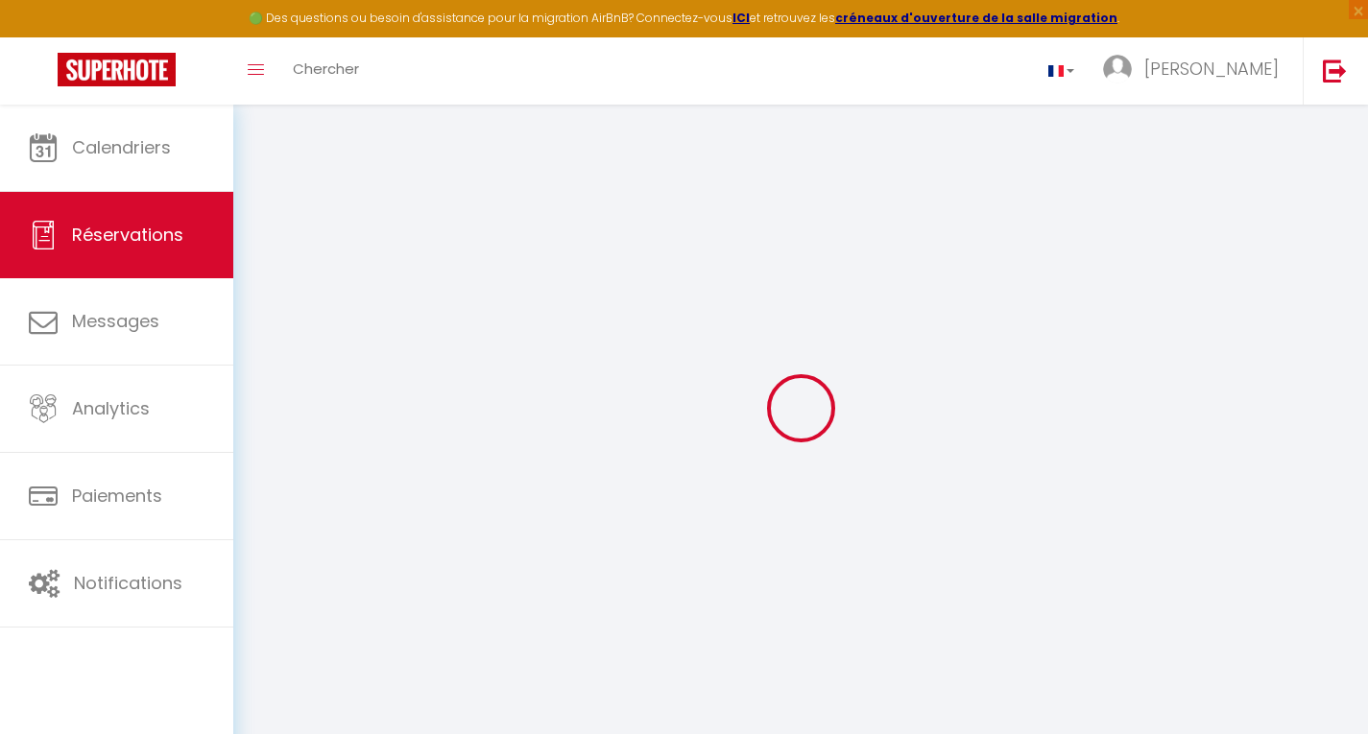
type input "4"
select select "12"
select select "15"
type input "379"
checkbox input "false"
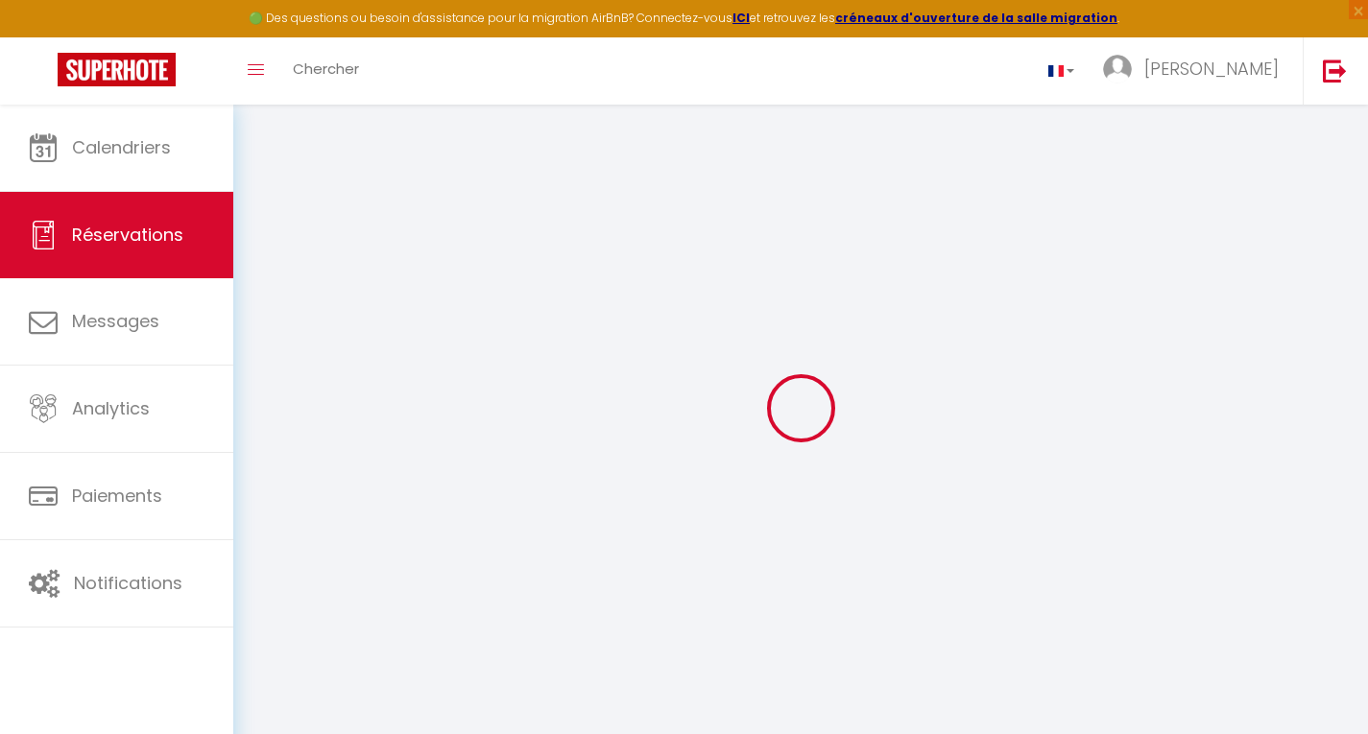
select select "2"
type input "0"
select select
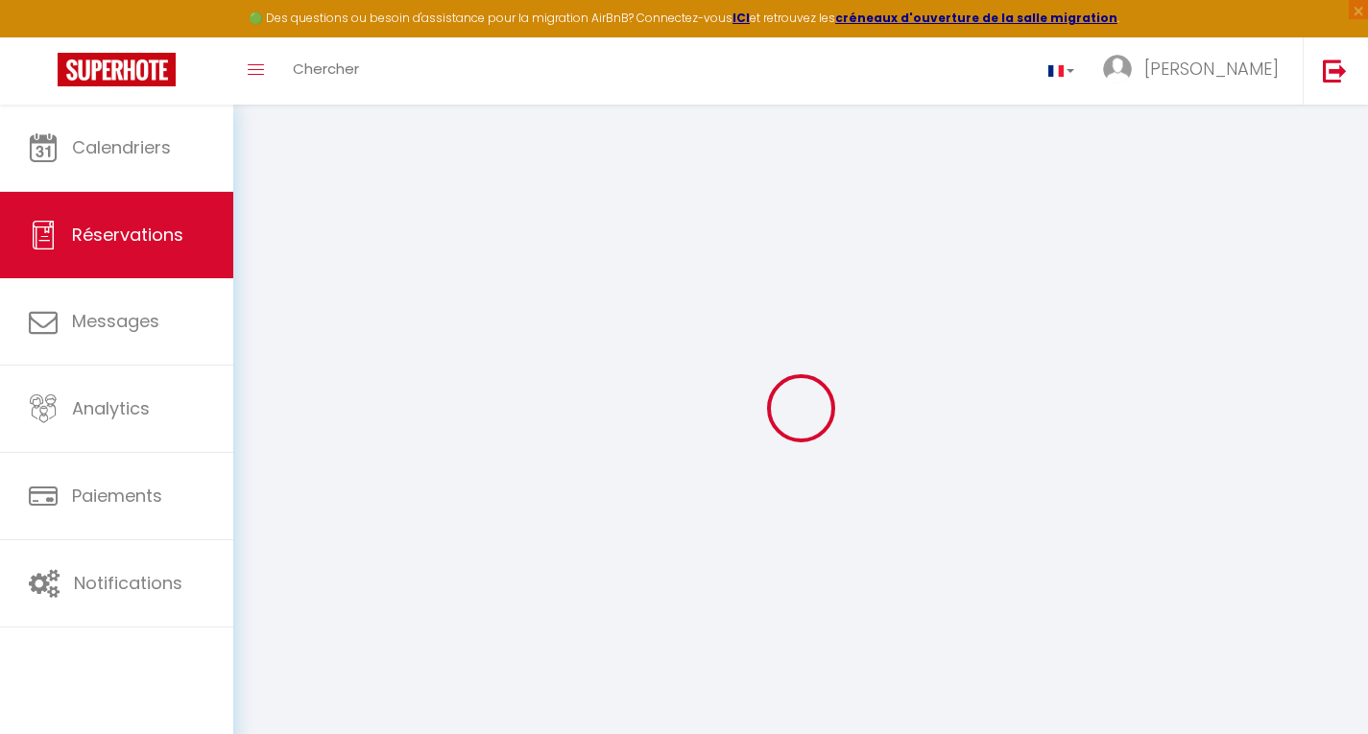
select select
checkbox input "false"
select select
checkbox input "false"
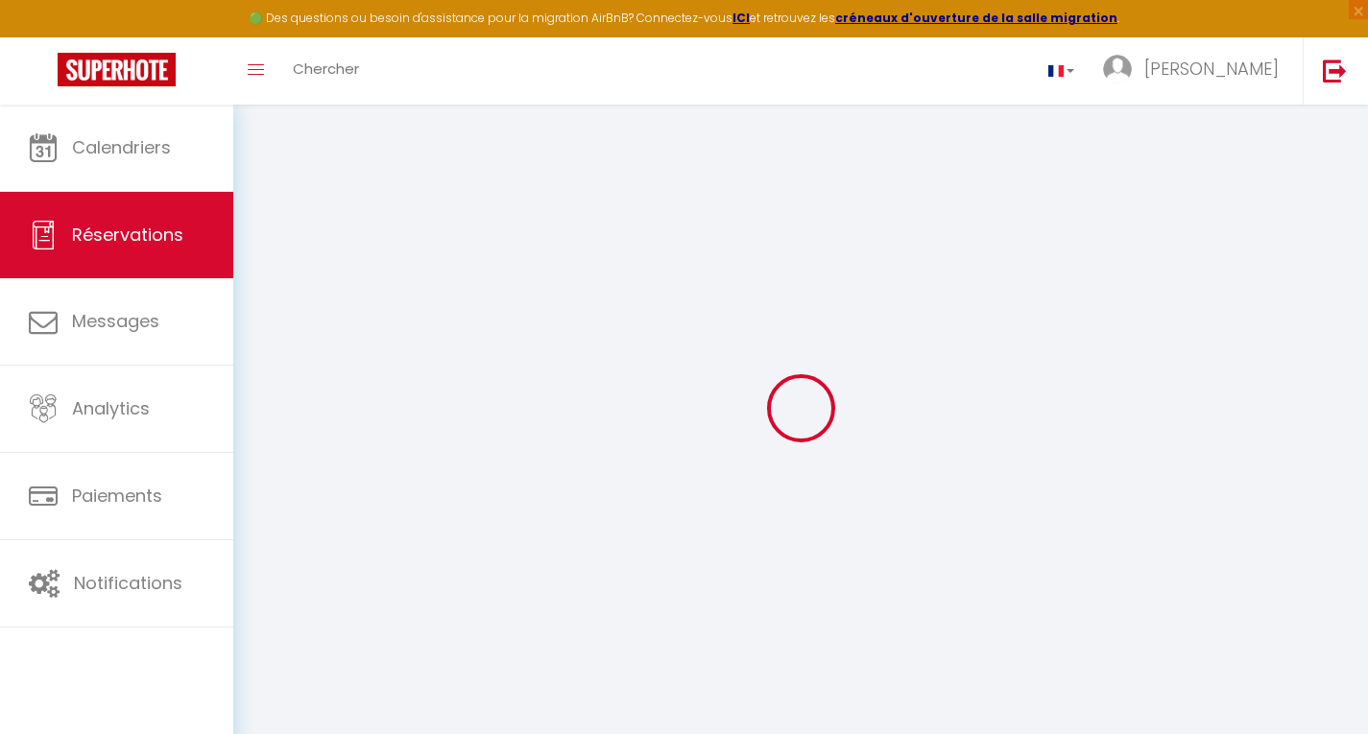
select select
checkbox input "false"
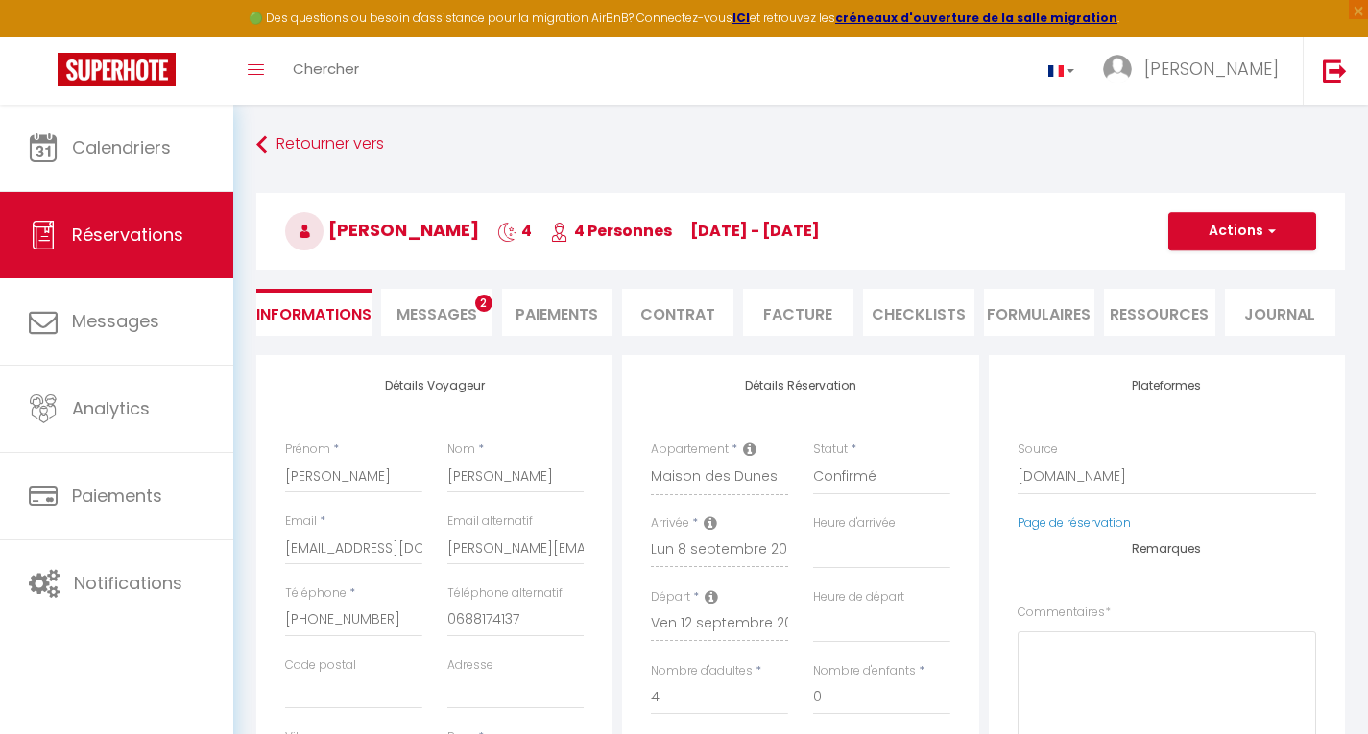
select select
checkbox input "false"
type textarea "** THIS RESERVATION HAS BEEN PRE-PAID ** Reservation has a cancellation grace p…"
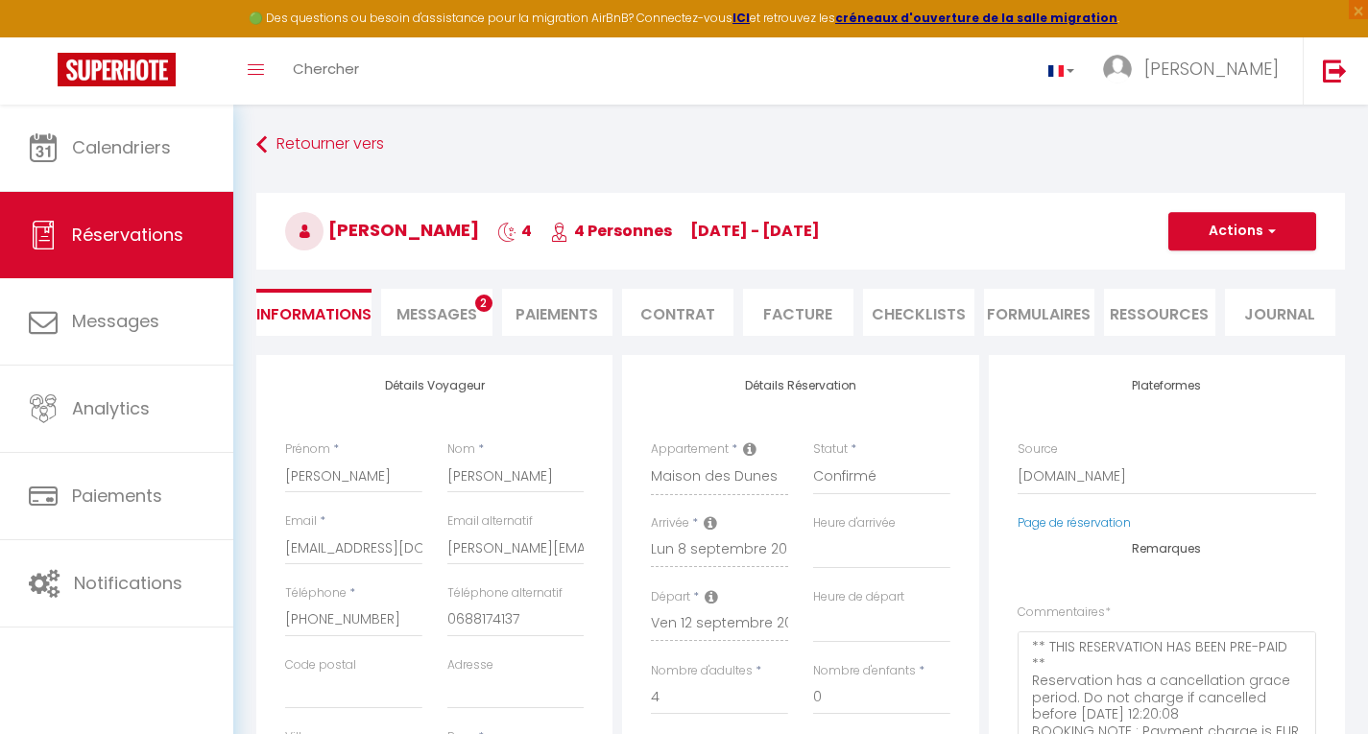
type input "23.04"
select select
checkbox input "false"
select select "17:00"
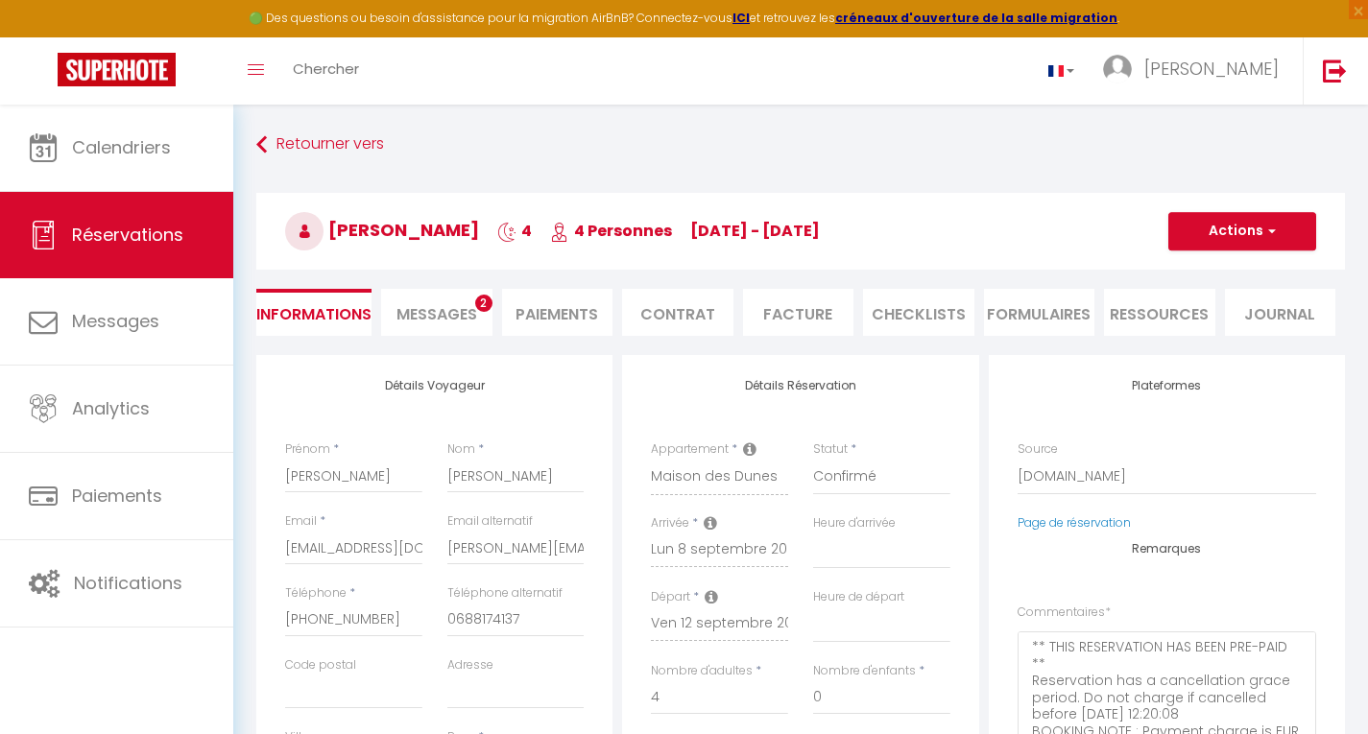
select select "09:30"
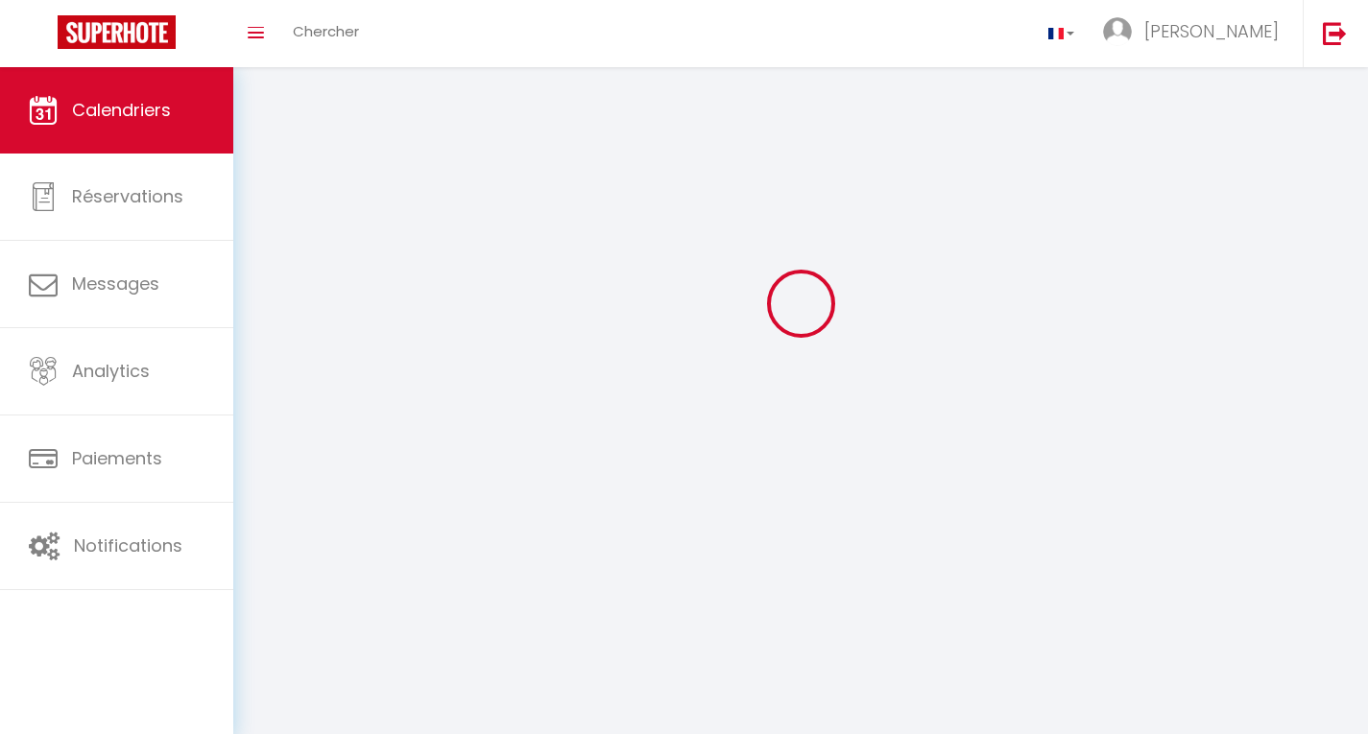
scroll to position [105, 0]
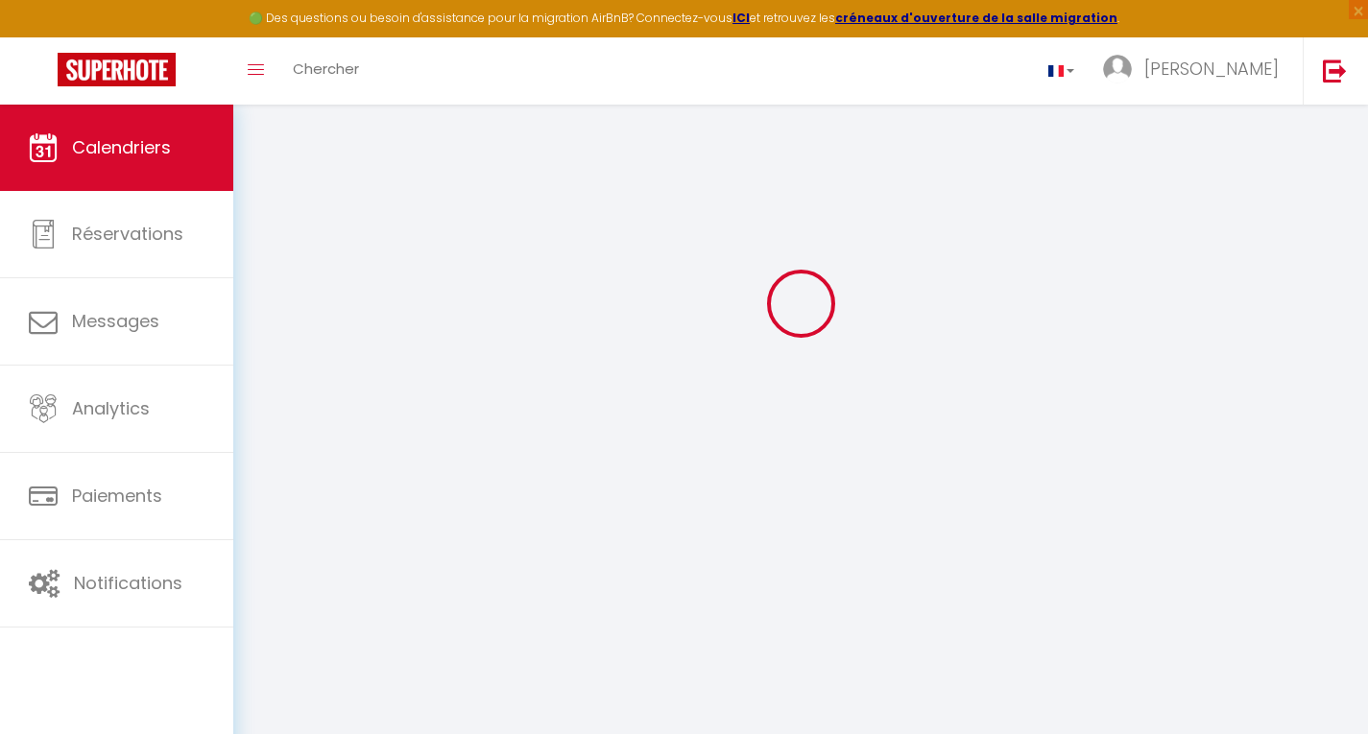
select select
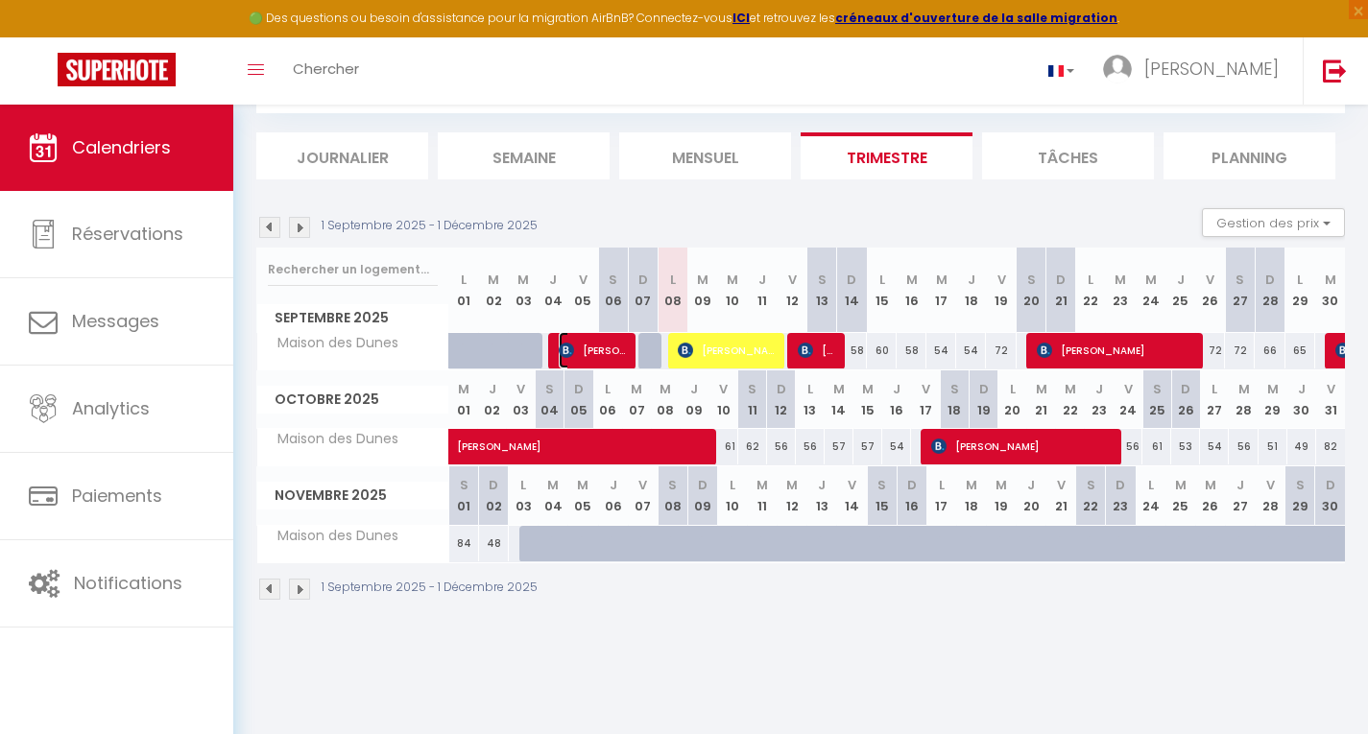
click at [605, 351] on span "[PERSON_NAME]" at bounding box center [593, 350] width 69 height 36
select select "OK"
select select "0"
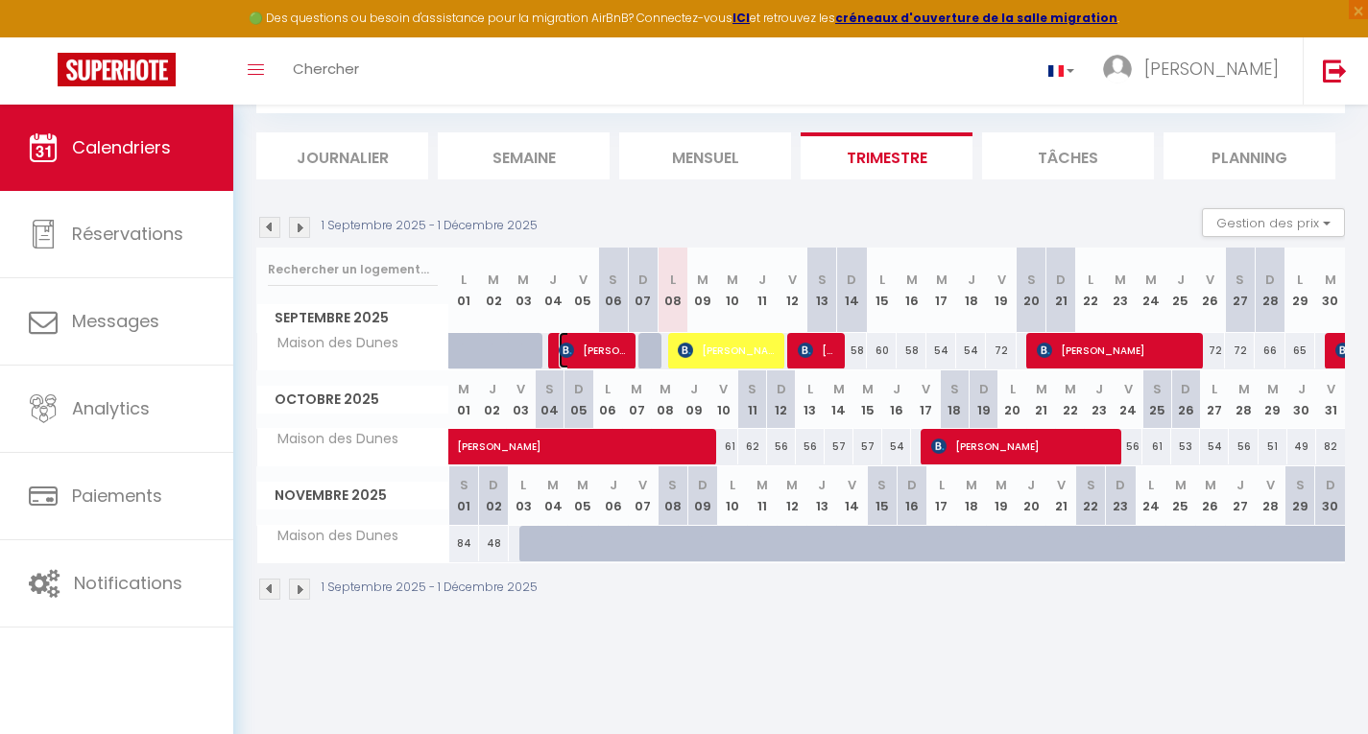
select select "1"
select select
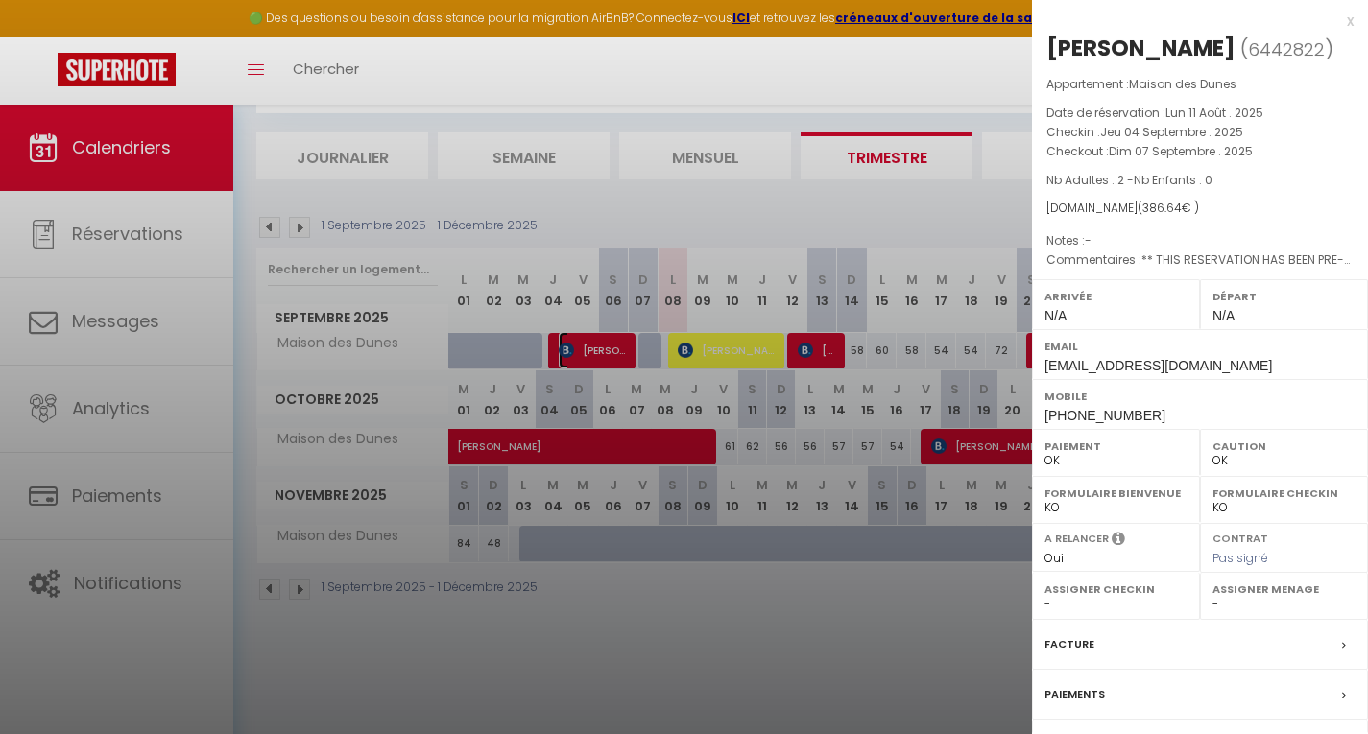
scroll to position [191, 0]
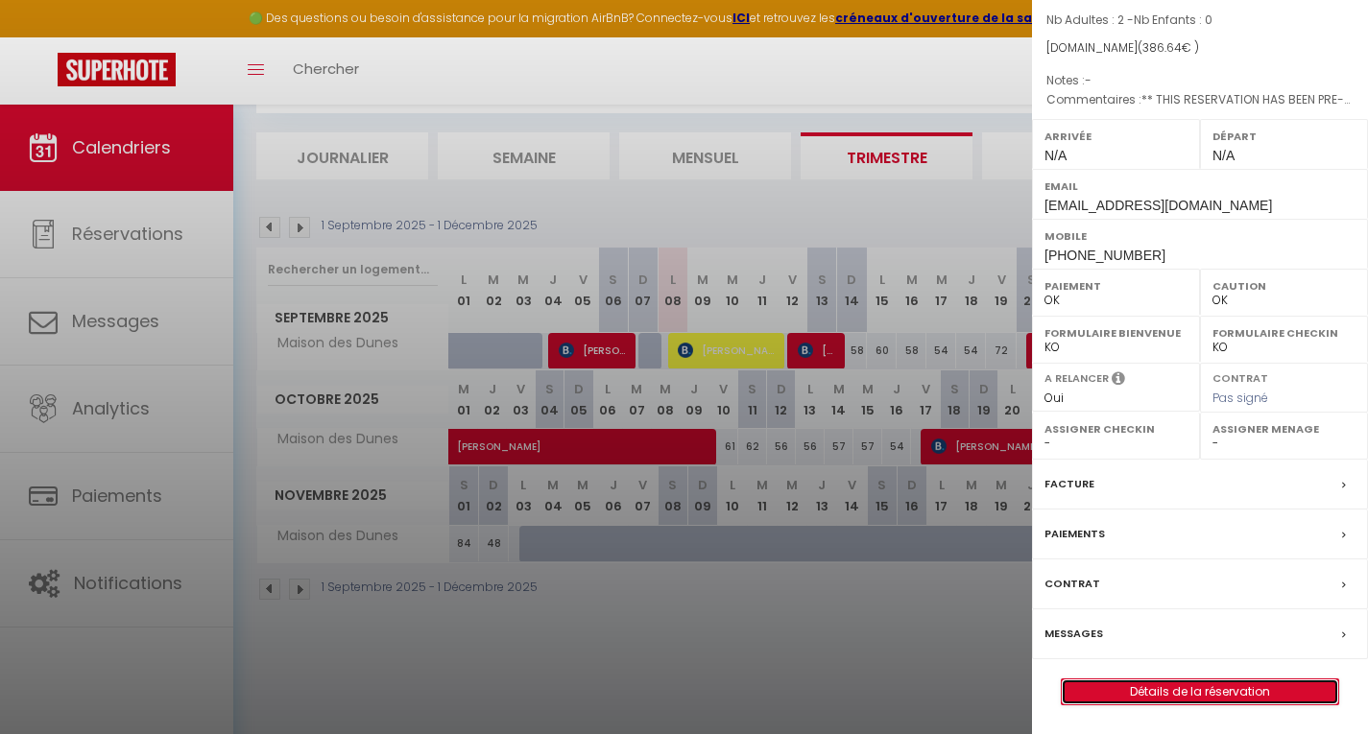
click at [1213, 692] on link "Détails de la réservation" at bounding box center [1200, 692] width 276 height 25
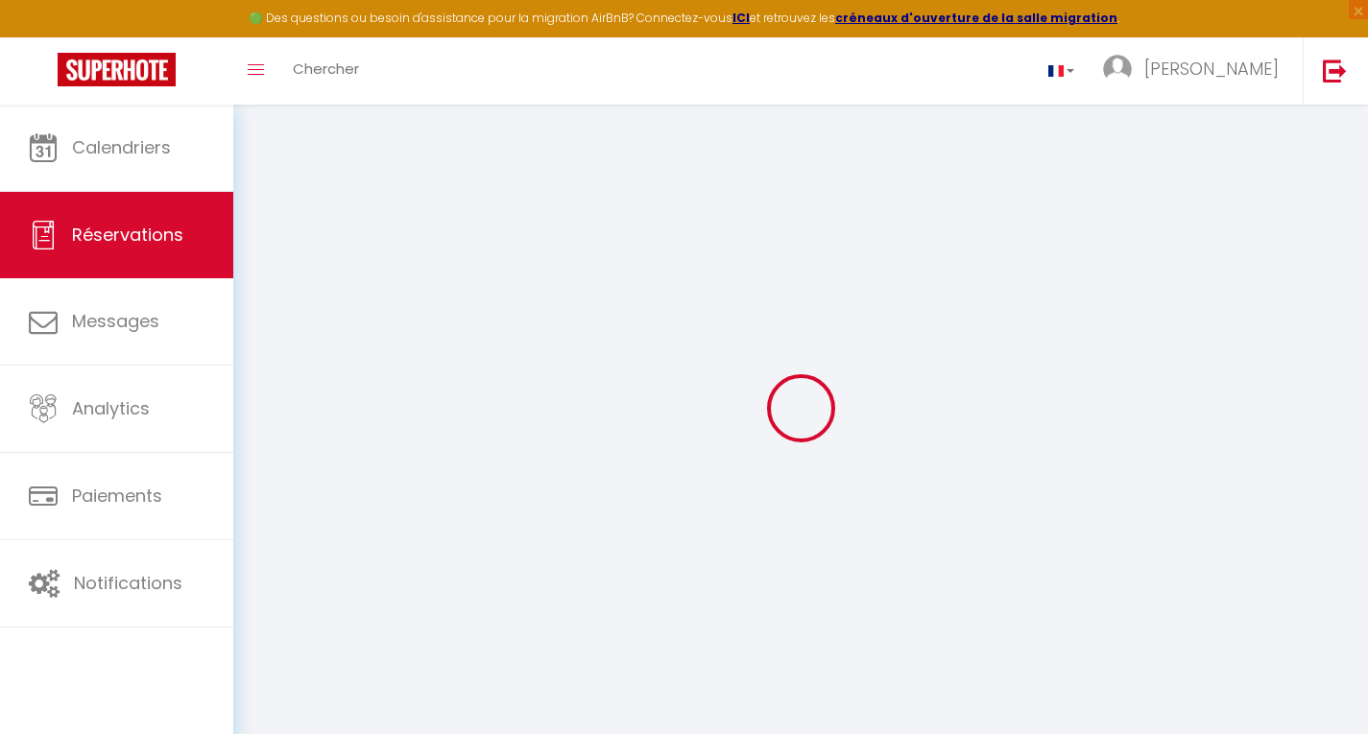
select select
checkbox input "false"
select select
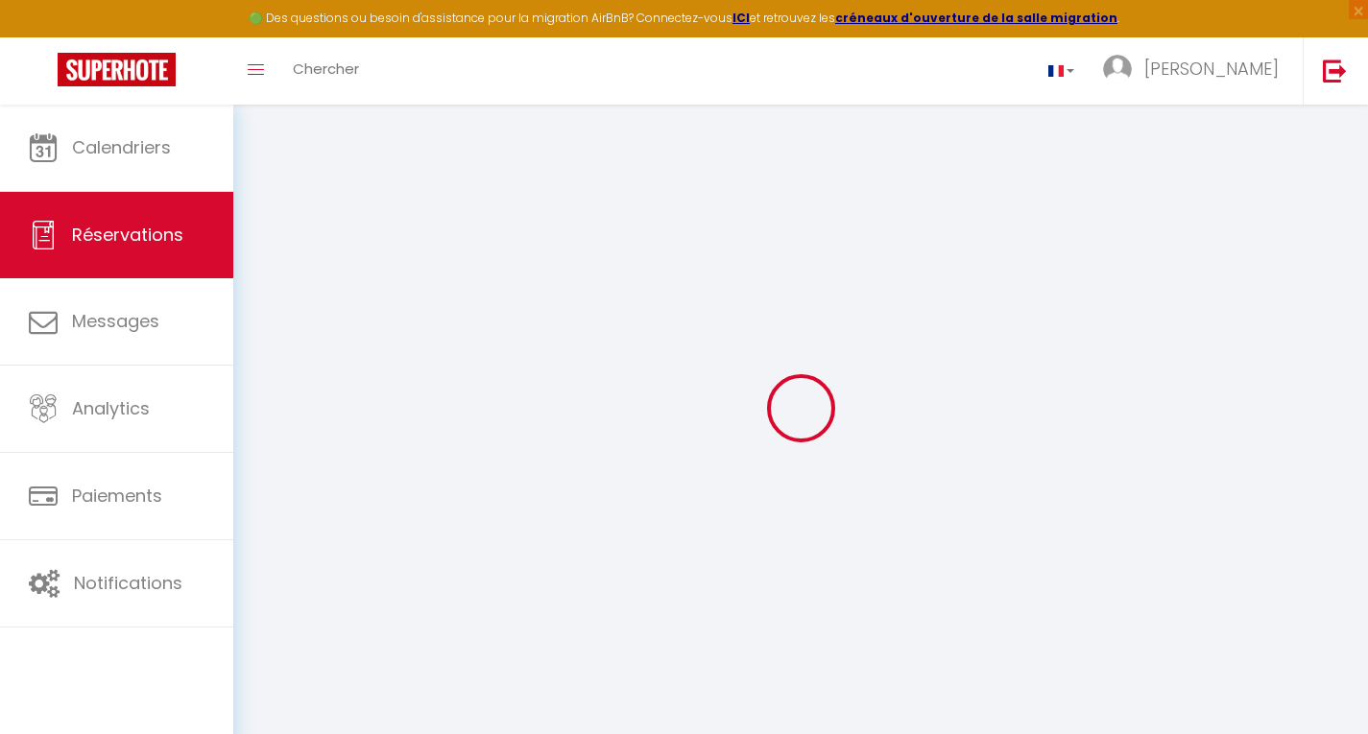
checkbox input "false"
select select
checkbox input "false"
type textarea "** THIS RESERVATION HAS BEEN PRE-PAID ** BOOKING NOTE : Payment charge is EUR 5…"
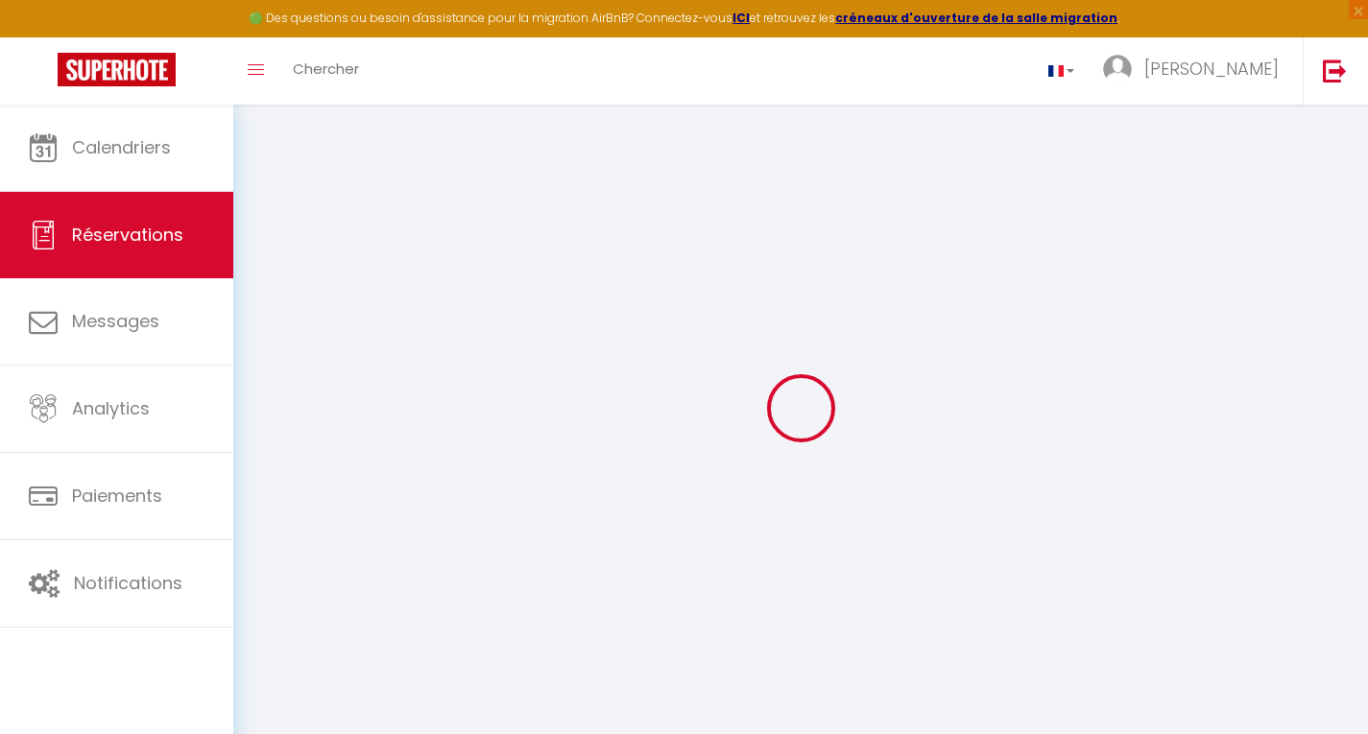
type input "8.64"
select select
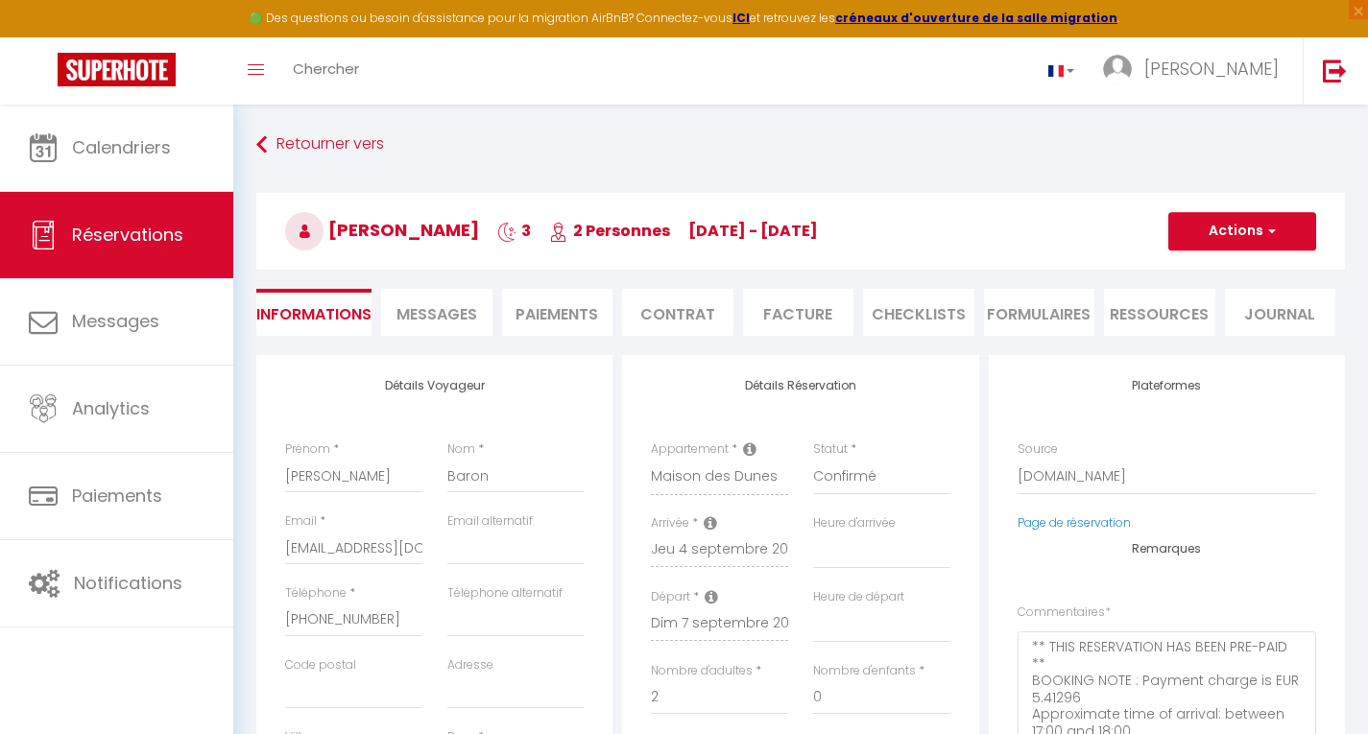
checkbox input "false"
select select
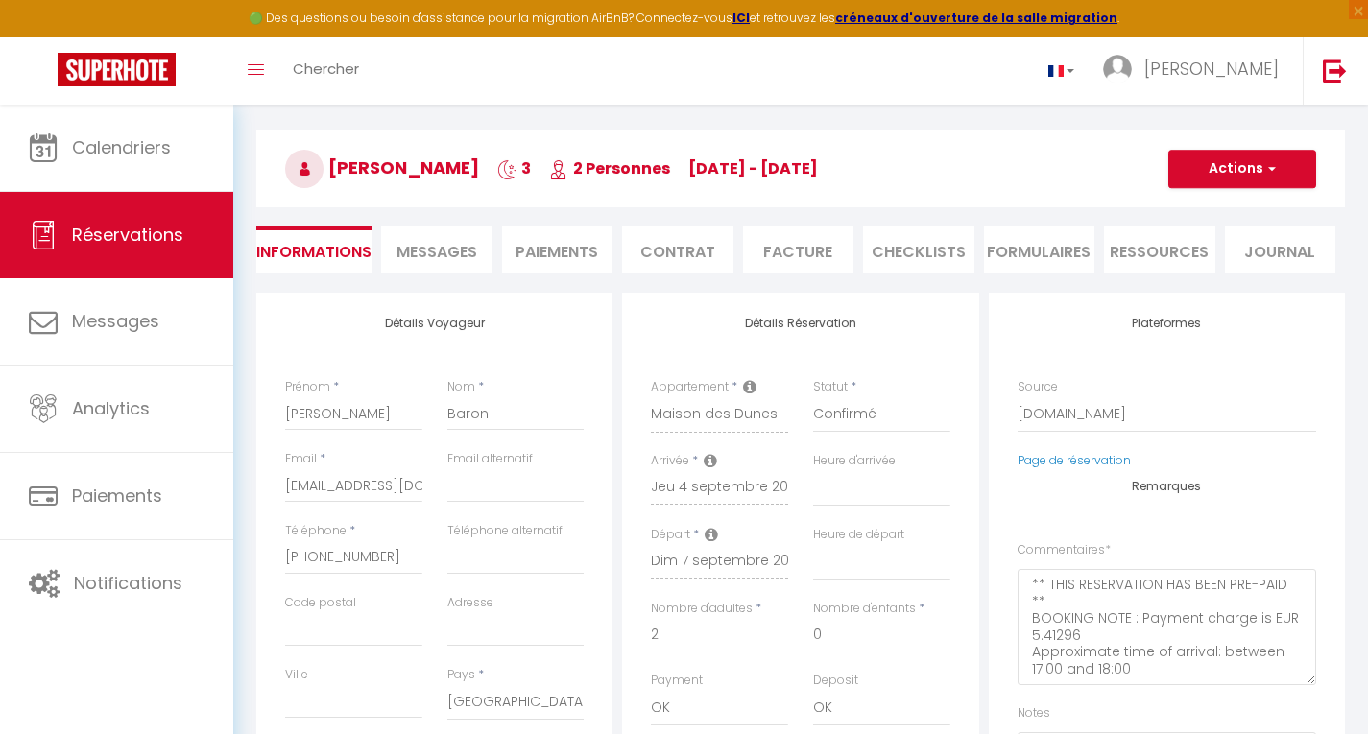
scroll to position [96, 0]
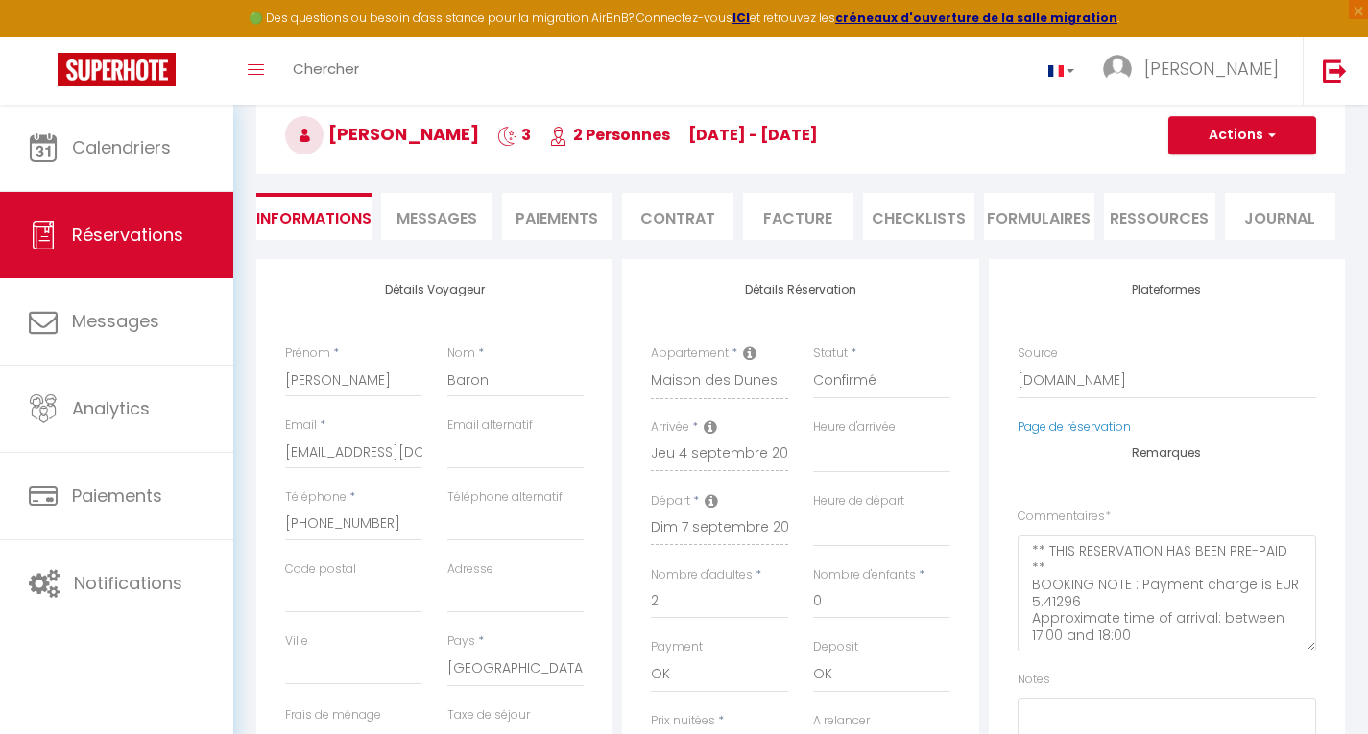
scroll to position [105, 0]
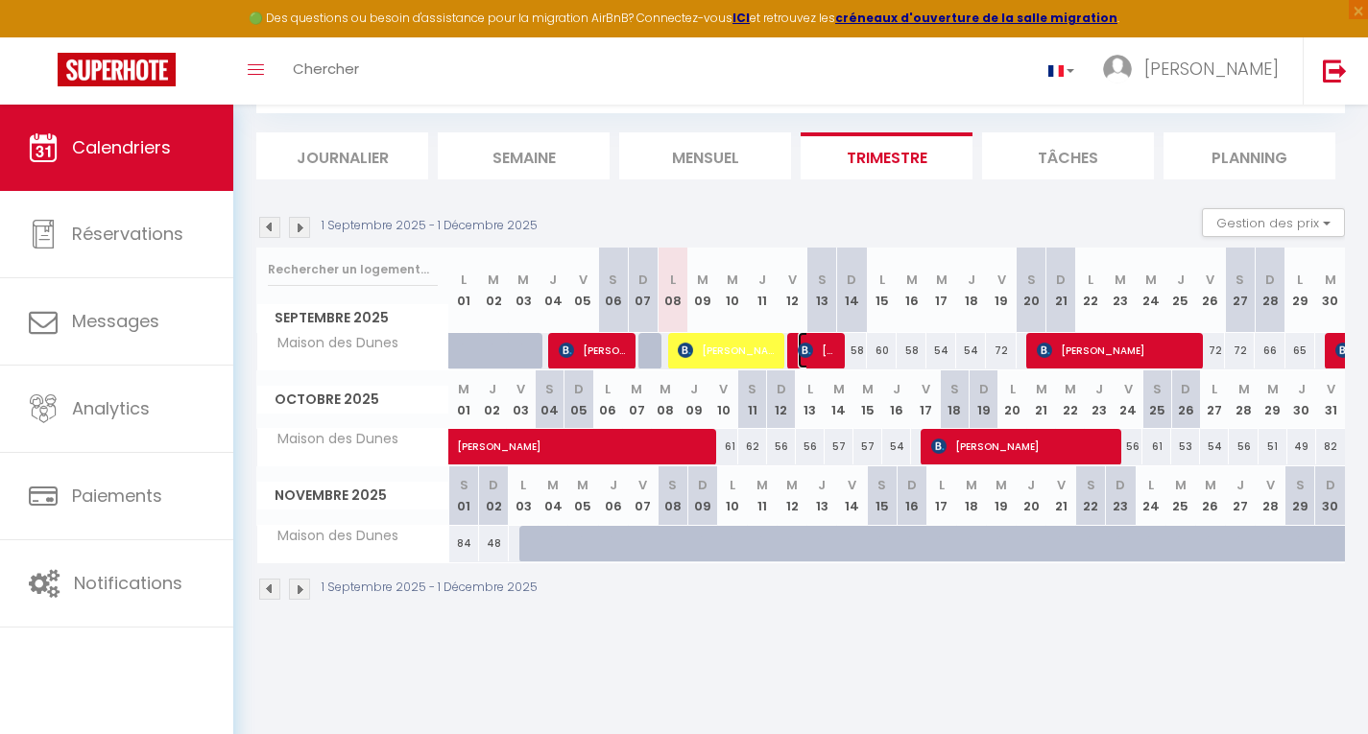
click at [821, 347] on span "[PERSON_NAME]" at bounding box center [817, 350] width 39 height 36
select select "OK"
select select "KO"
select select "0"
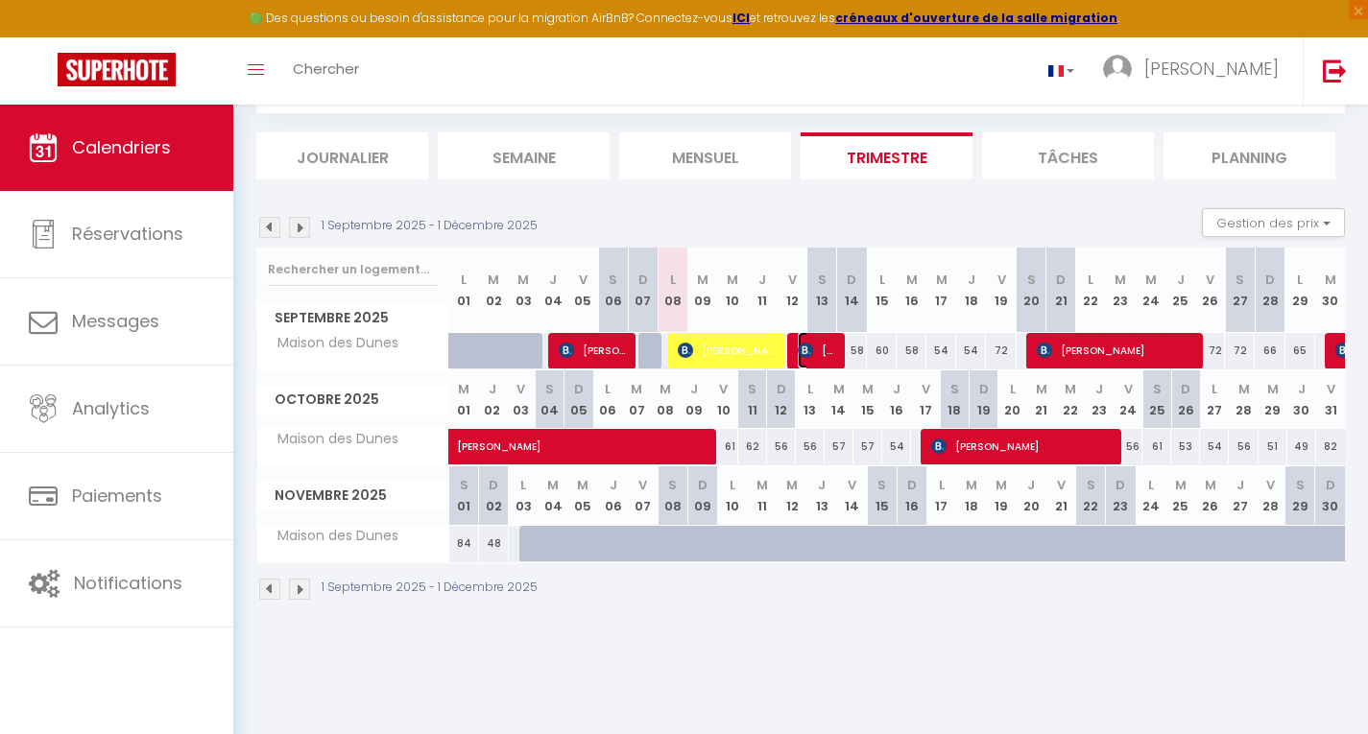
select select "1"
select select
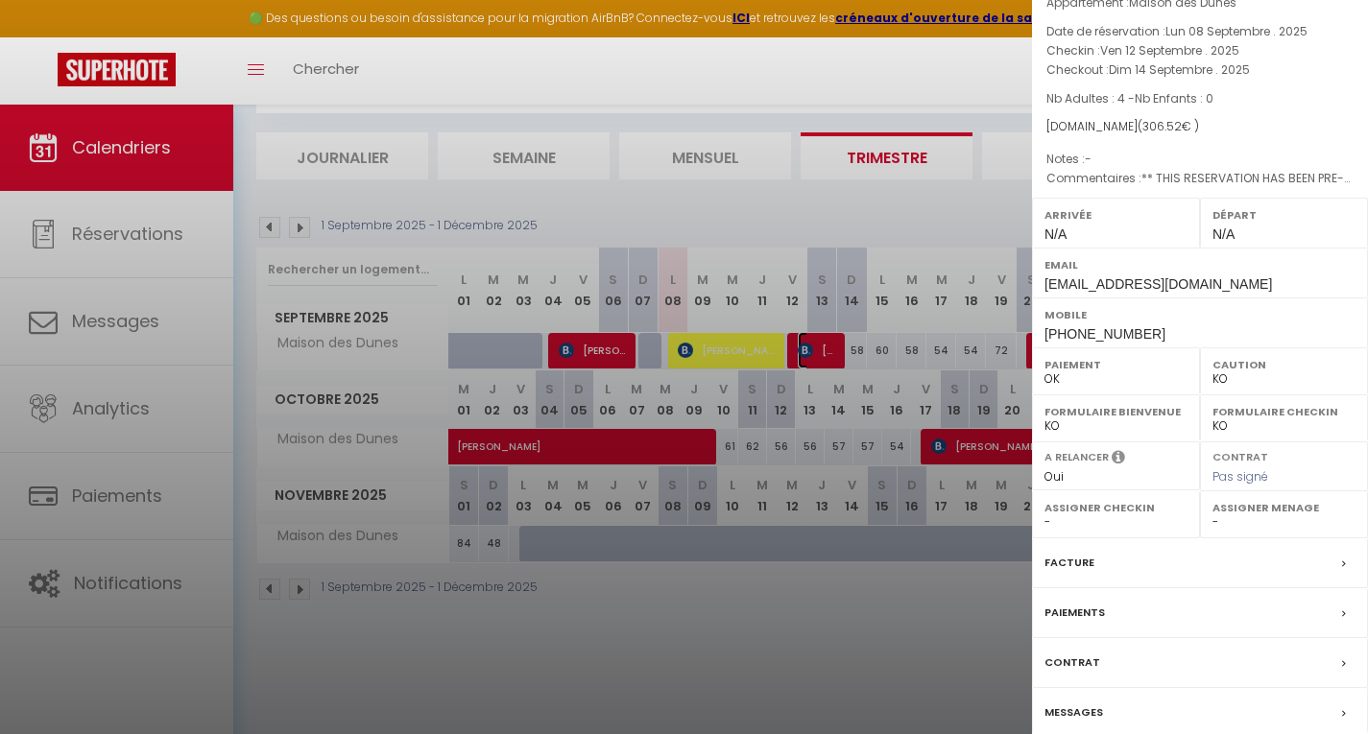
scroll to position [160, 0]
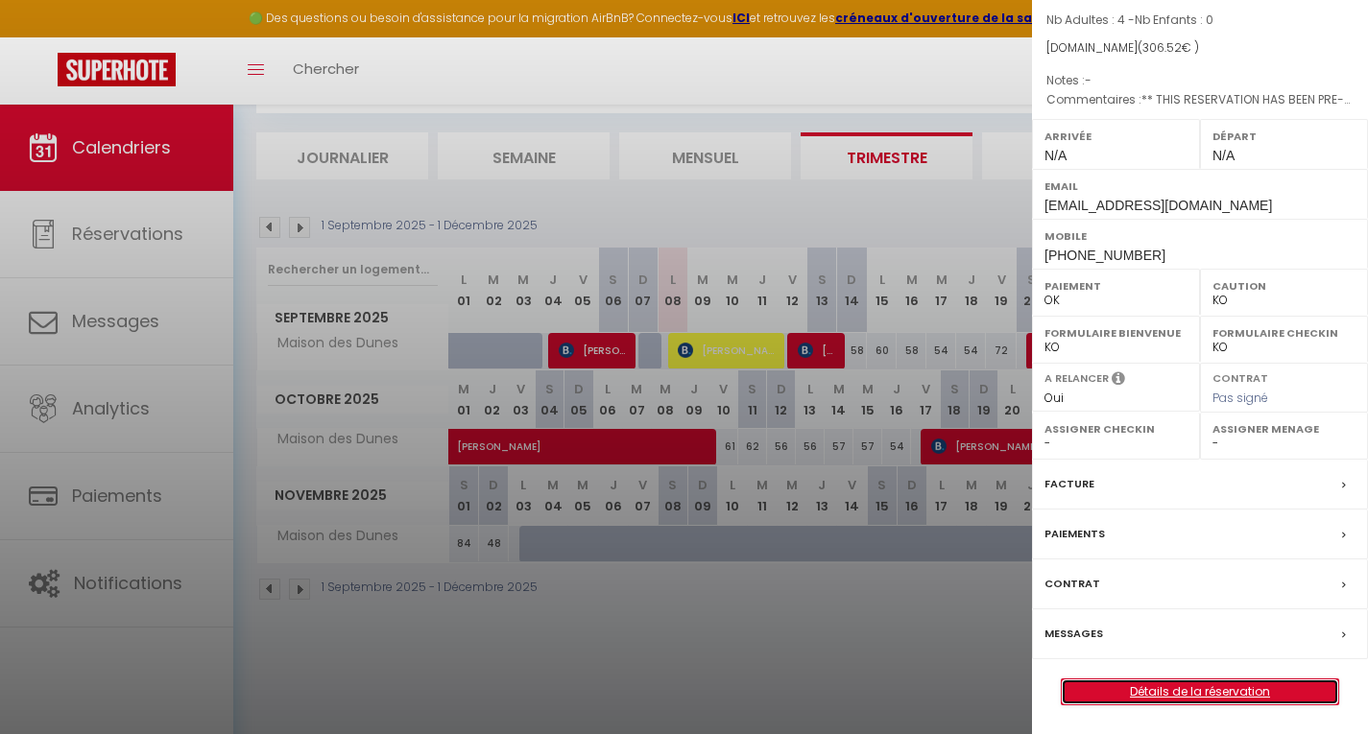
click at [1201, 689] on link "Détails de la réservation" at bounding box center [1200, 692] width 276 height 25
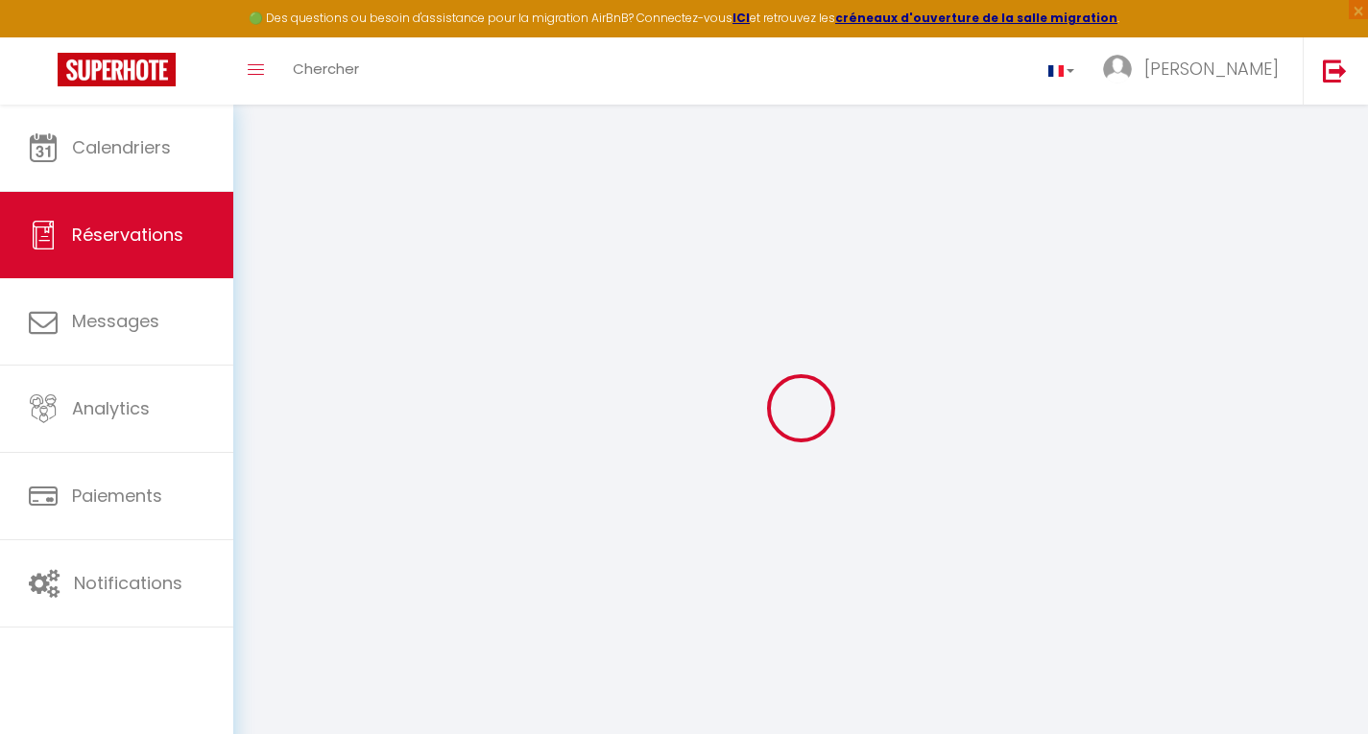
select select
checkbox input "false"
select select
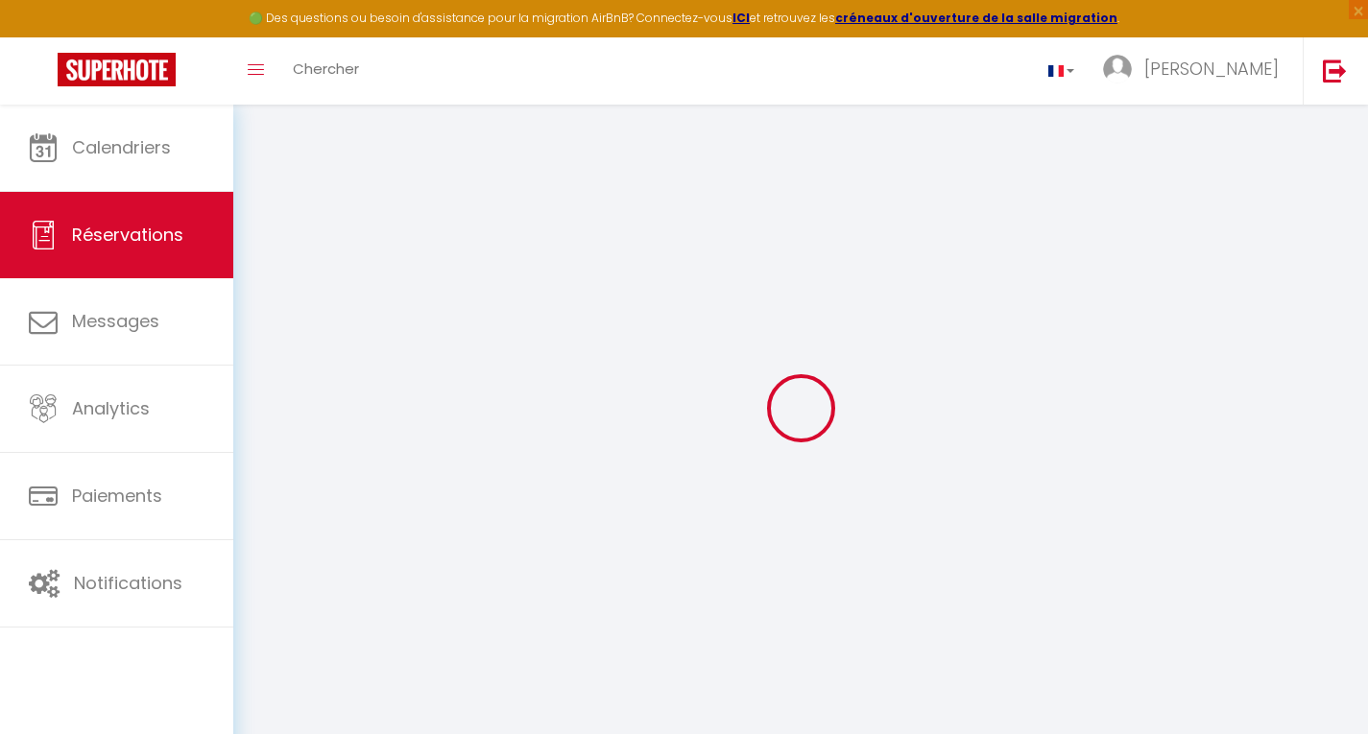
checkbox input "false"
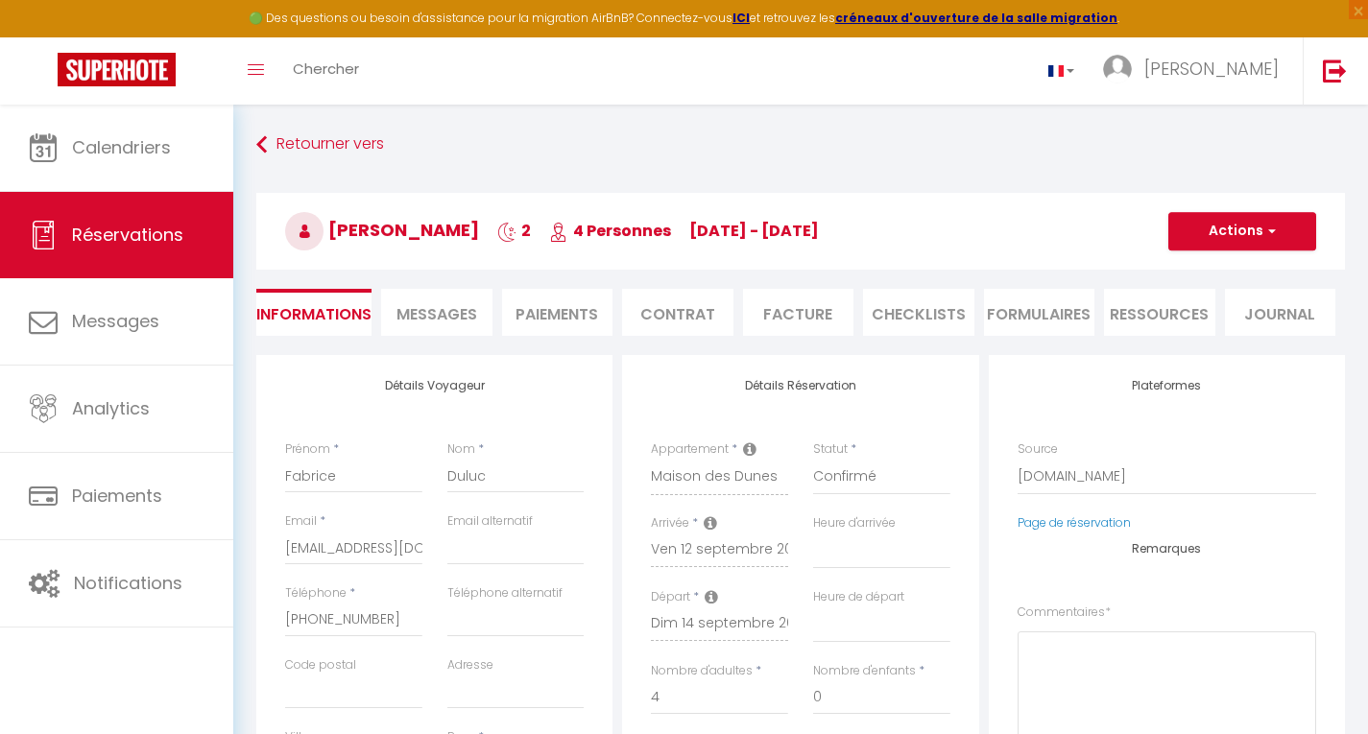
select select
checkbox input "false"
type textarea "** THIS RESERVATION HAS BEEN PRE-PAID ** Reservation has a cancellation grace p…"
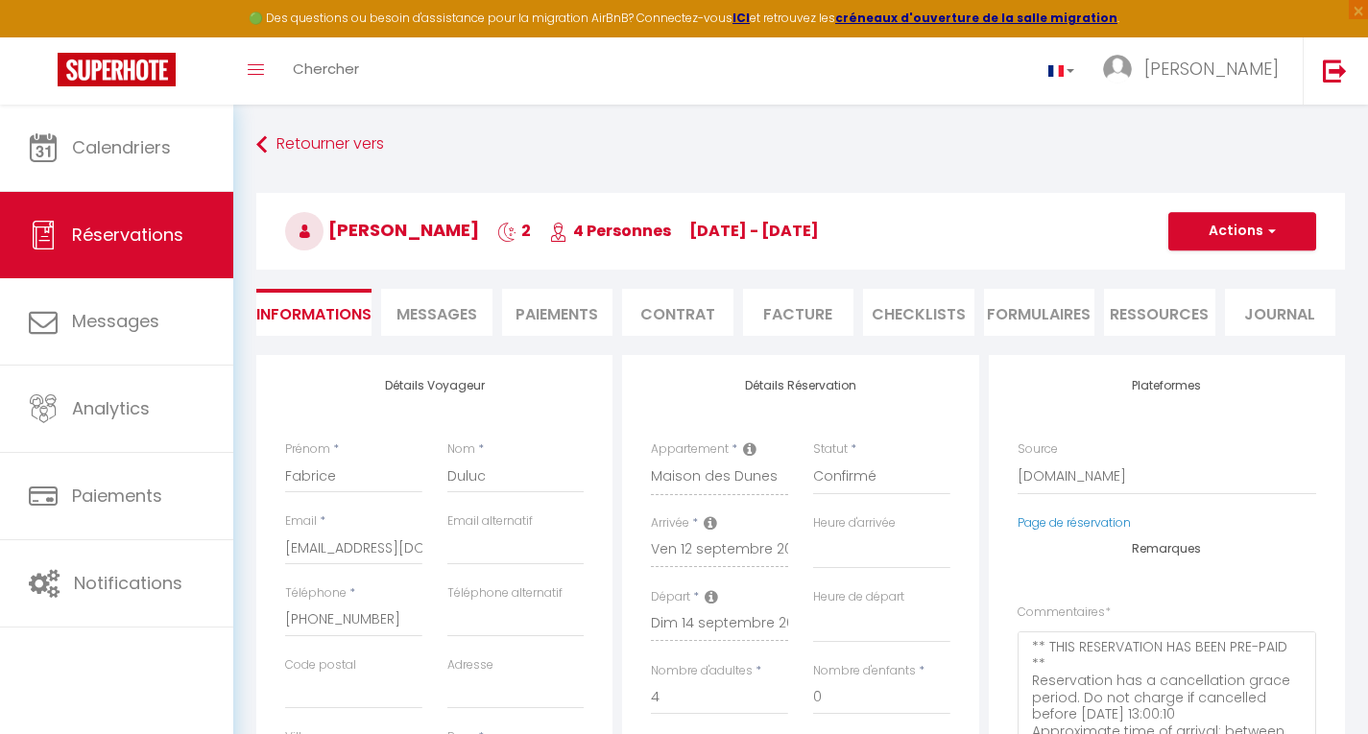
type input "11.52"
select select
checkbox input "false"
select select
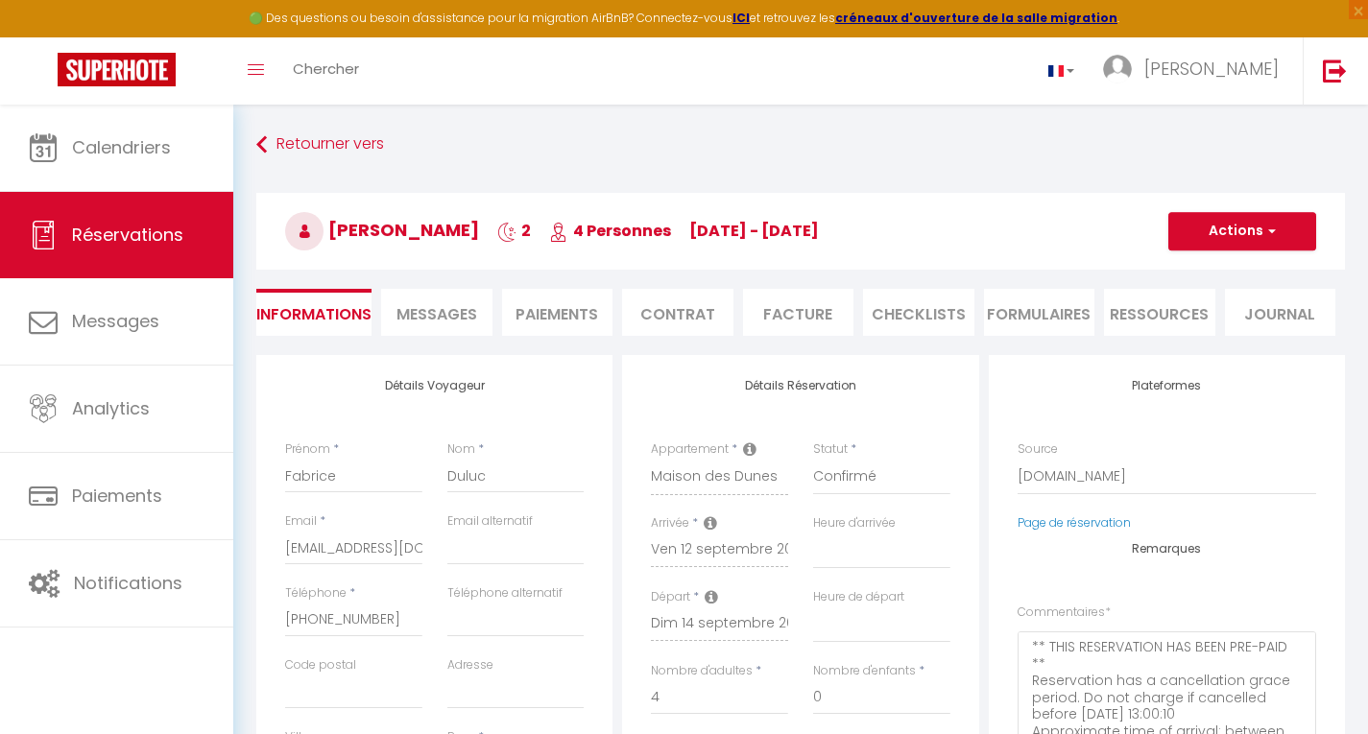
select select
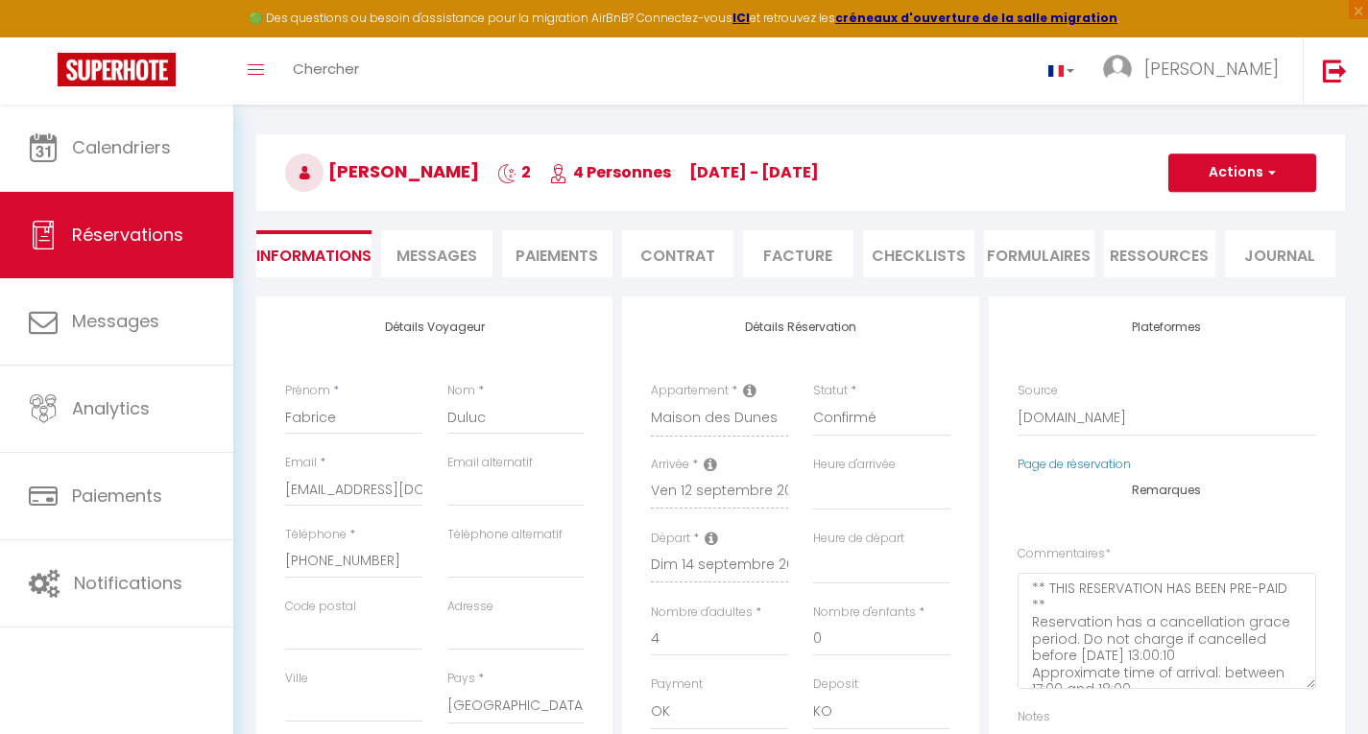
scroll to position [57, 0]
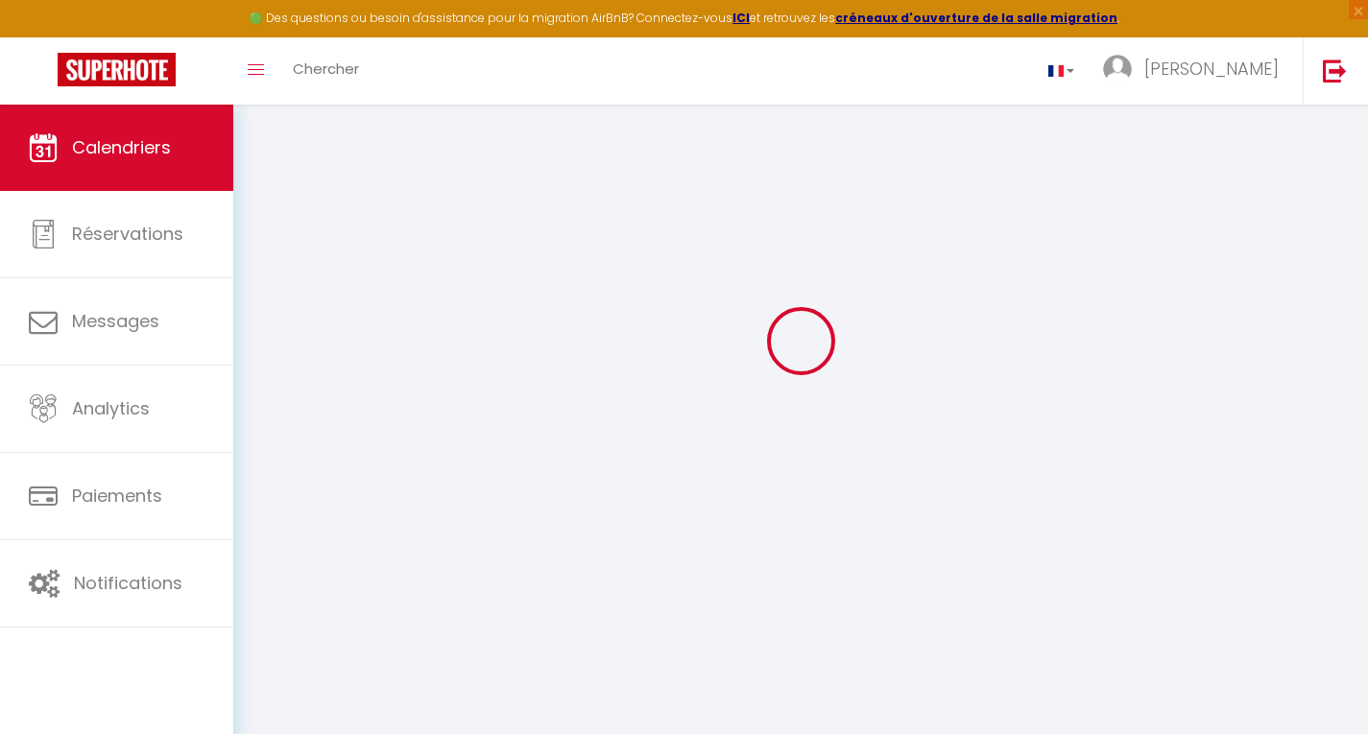
scroll to position [105, 0]
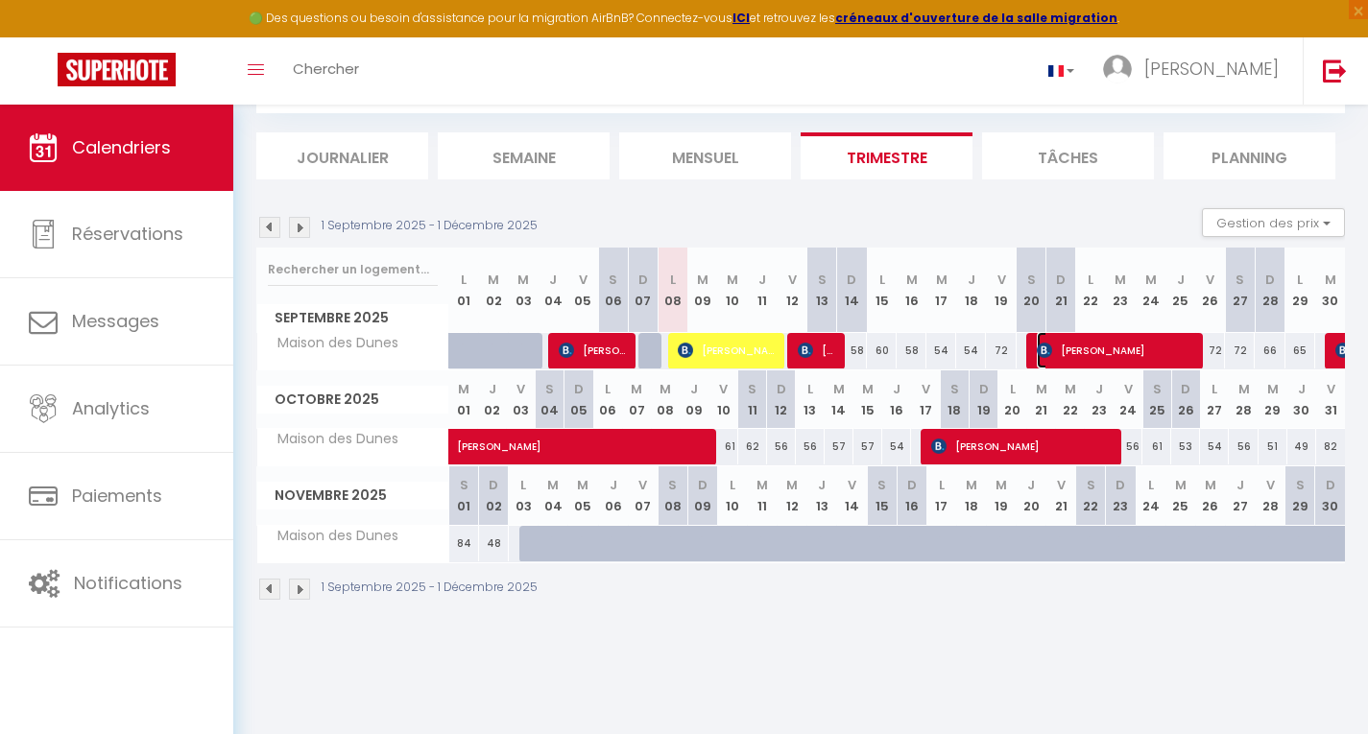
click at [1133, 352] on span "[PERSON_NAME]" at bounding box center [1116, 350] width 158 height 36
select select "OK"
select select "KO"
select select "0"
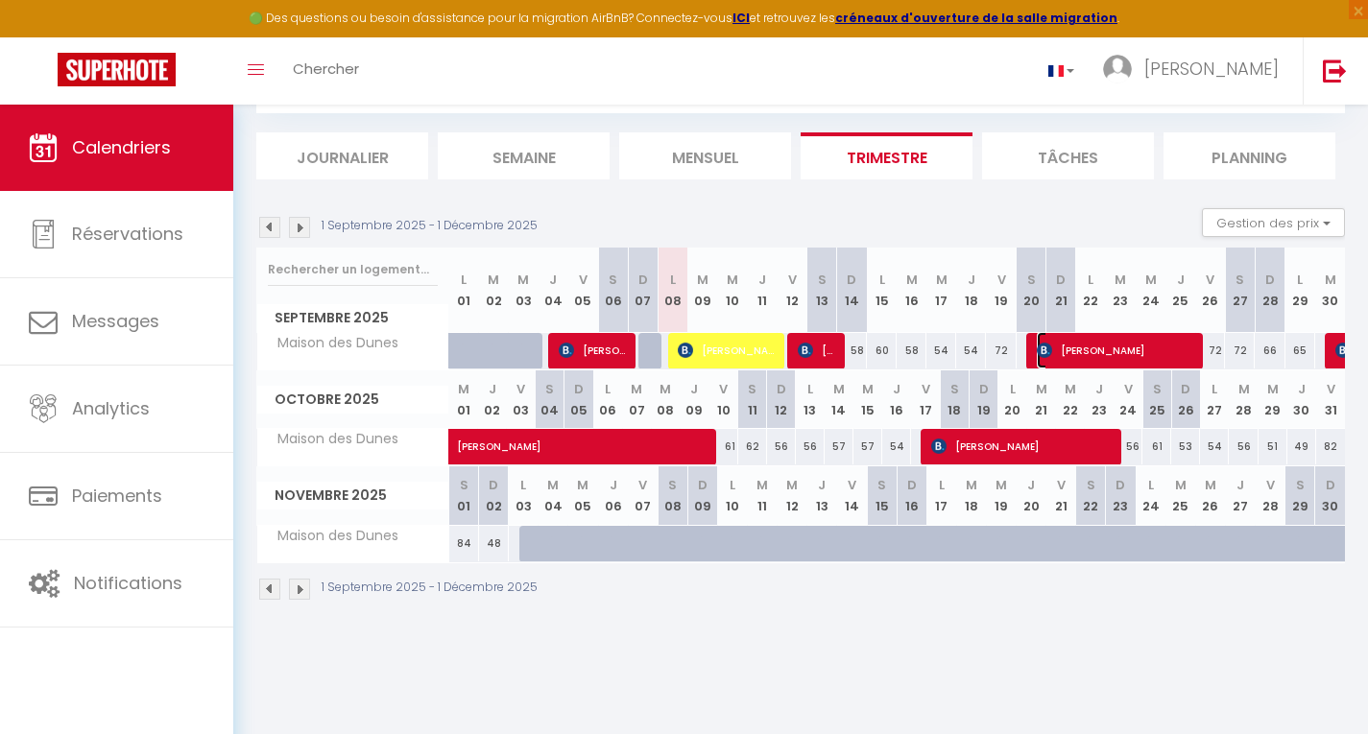
select select "1"
select select
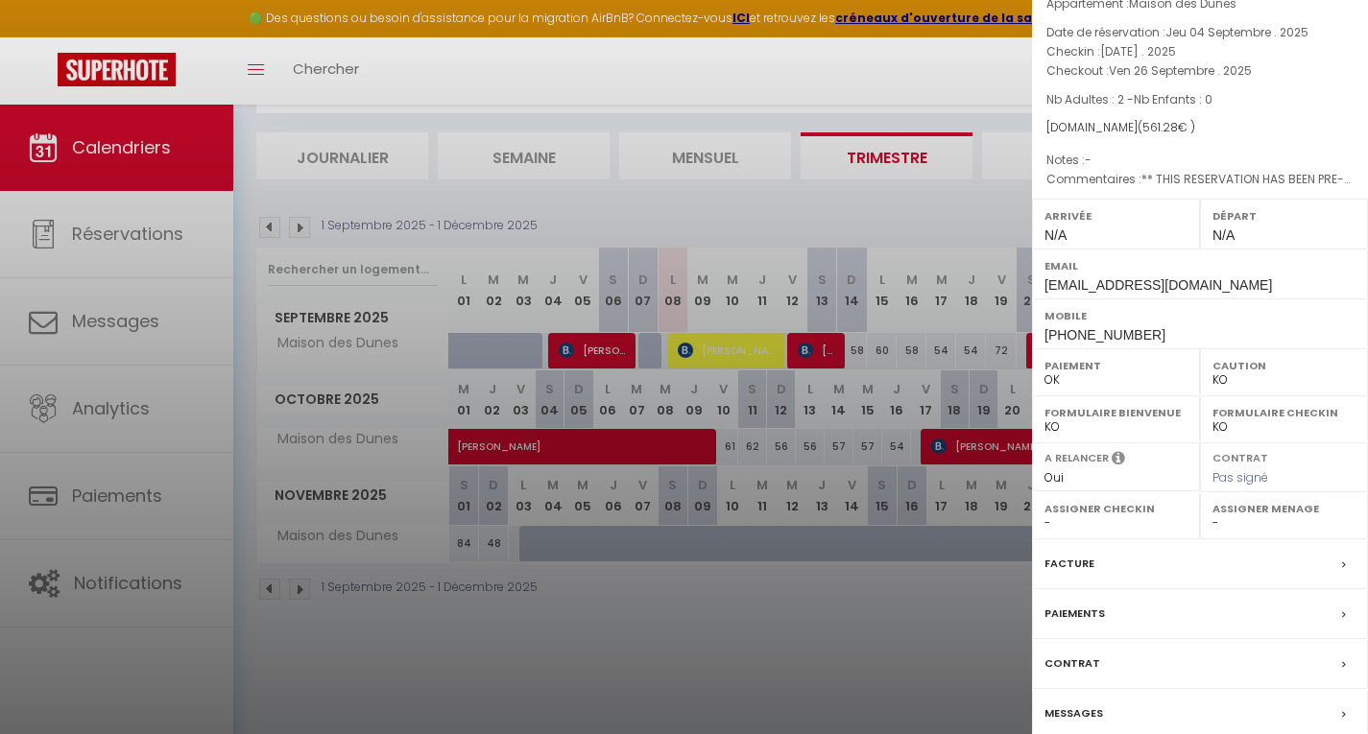
scroll to position [191, 0]
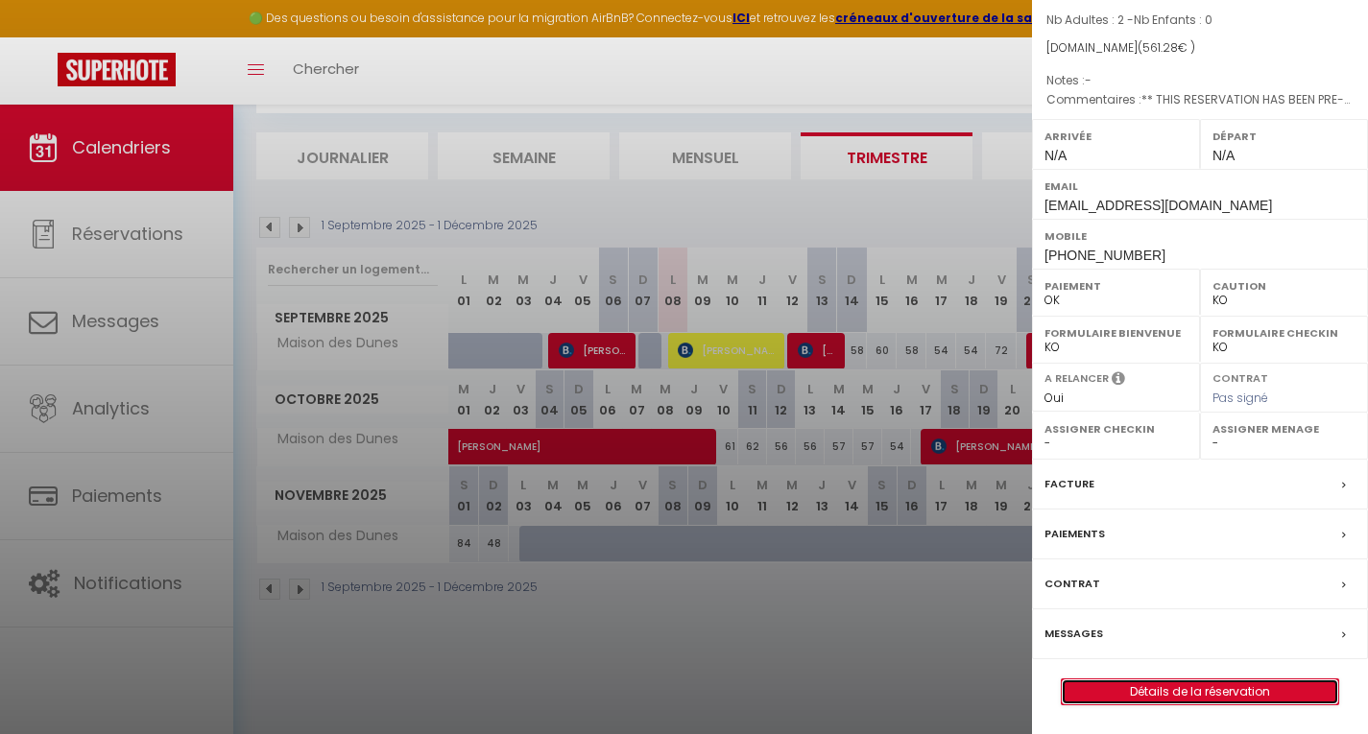
click at [1216, 693] on link "Détails de la réservation" at bounding box center [1200, 692] width 276 height 25
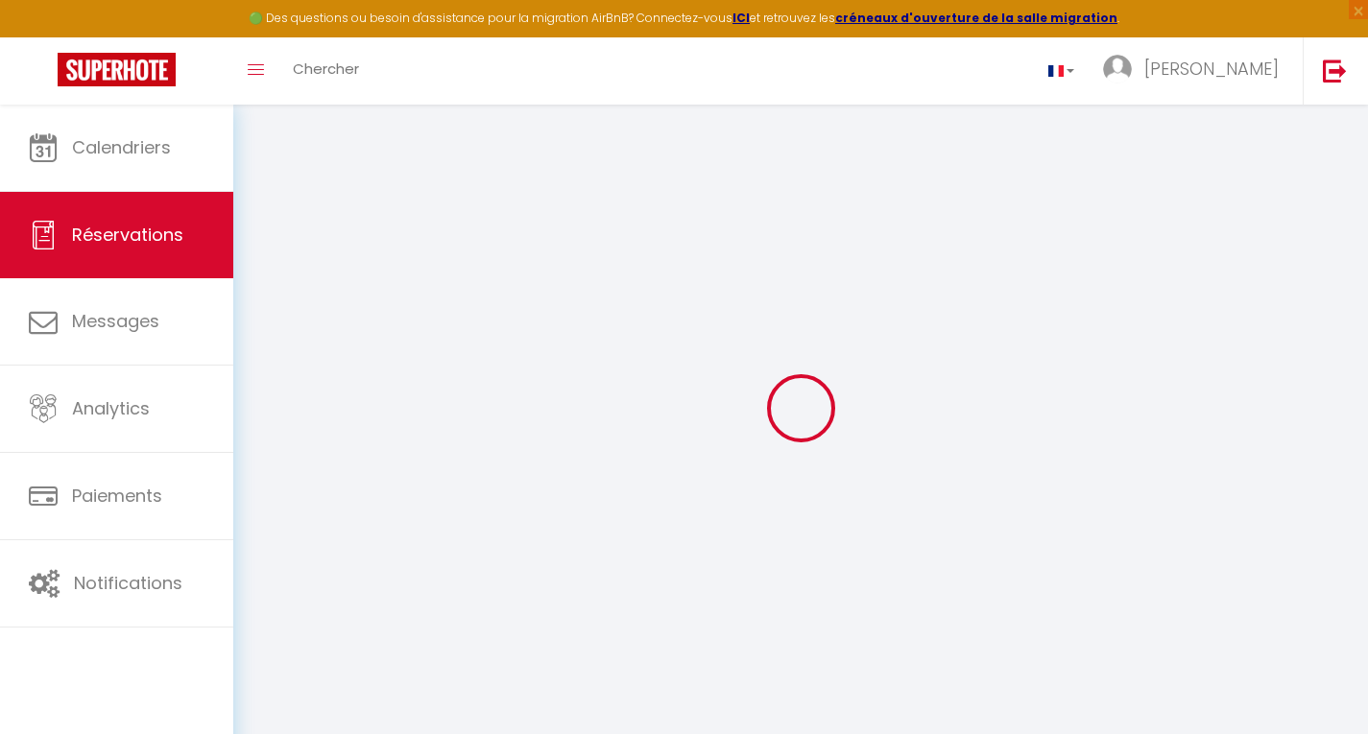
select select
checkbox input "false"
select select
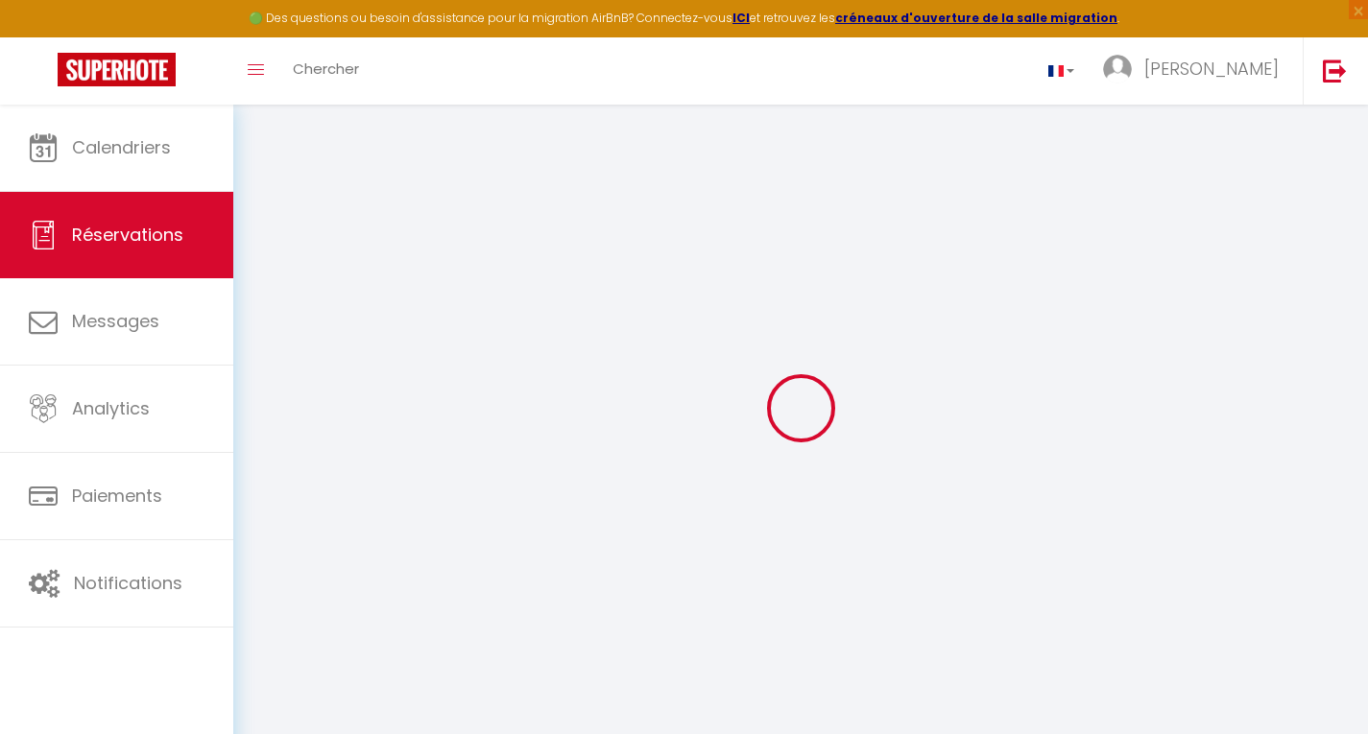
checkbox input "false"
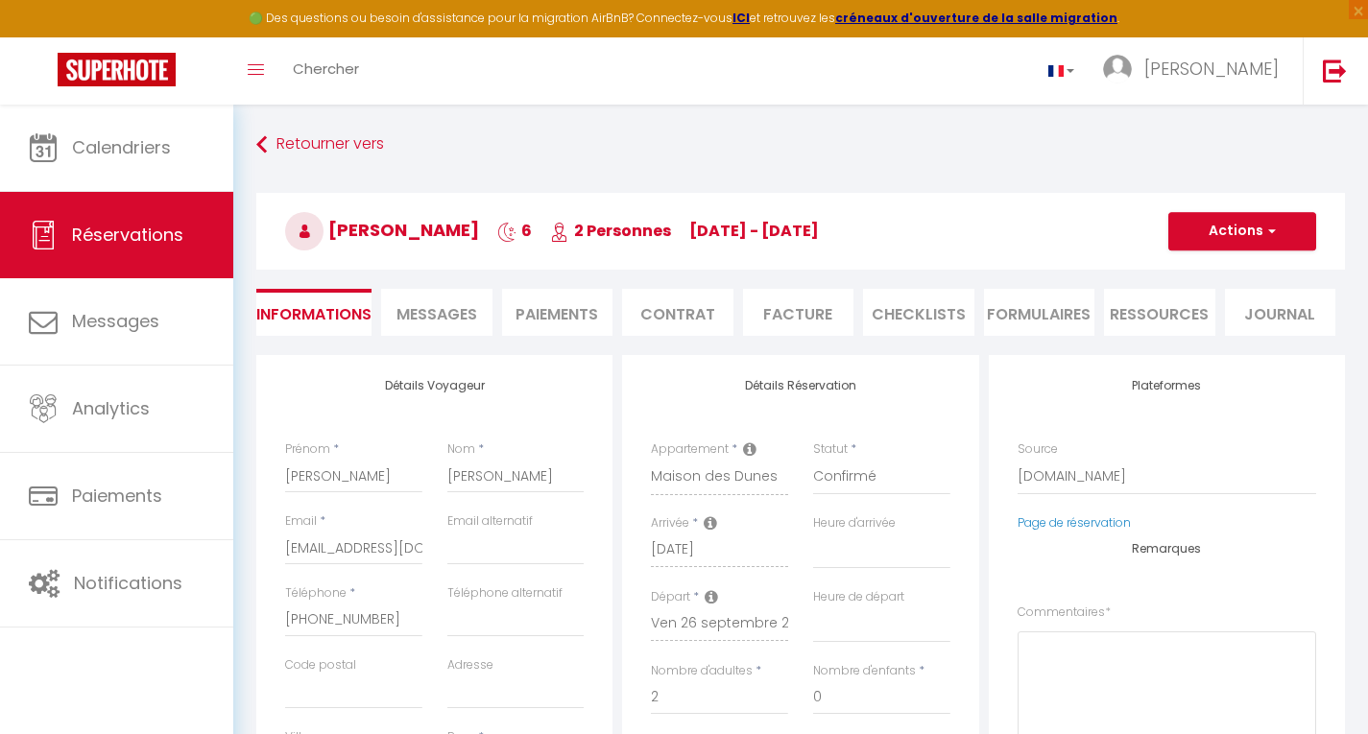
select select
checkbox input "false"
type textarea "** THIS RESERVATION HAS BEEN PRE-PAID ** BOOKING NOTE : Payment charge is EUR 7…"
type input "17.28"
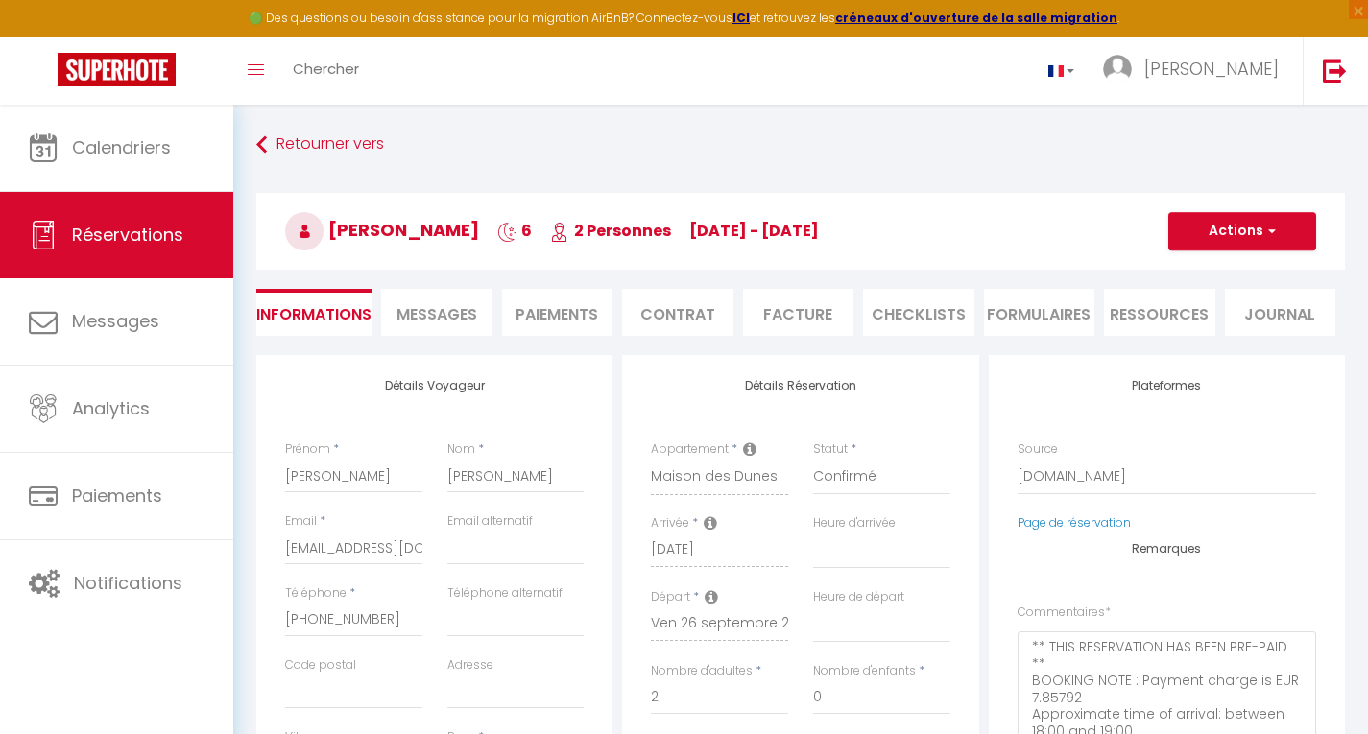
select select
checkbox input "false"
select select
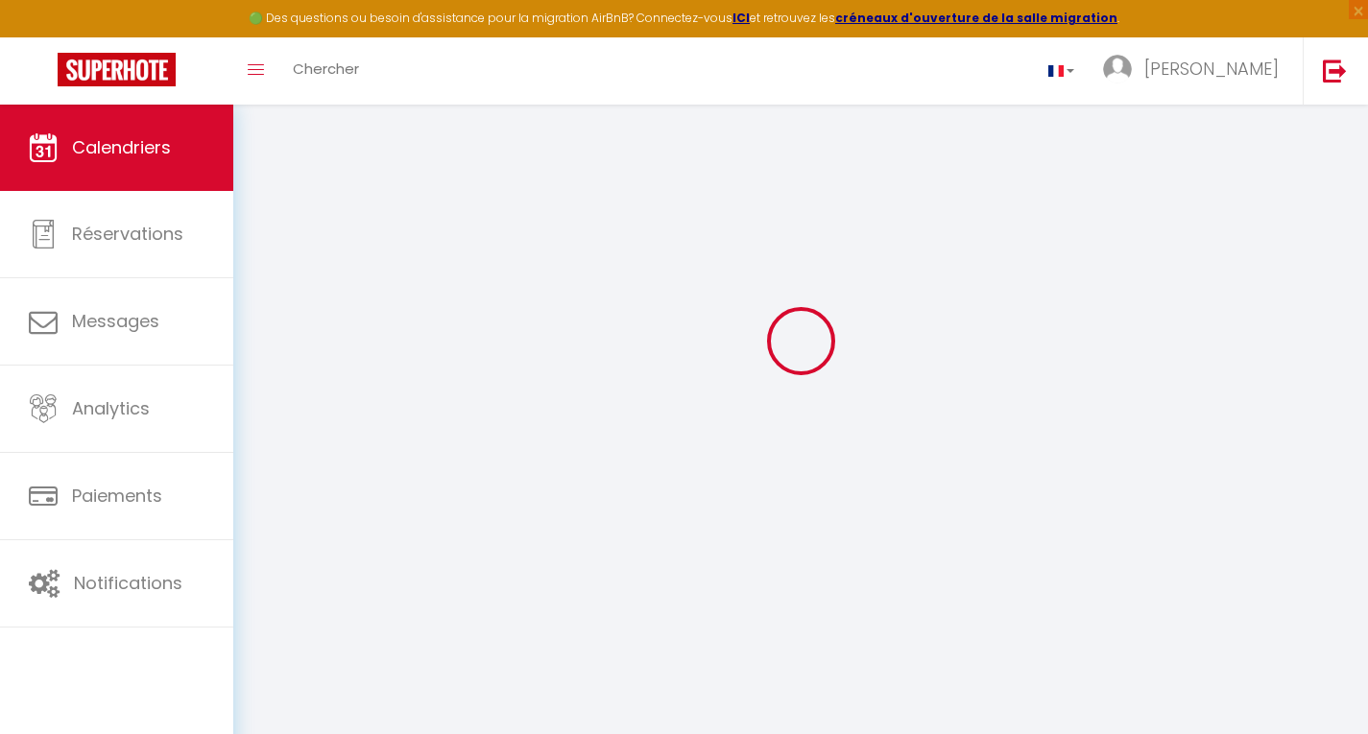
scroll to position [105, 0]
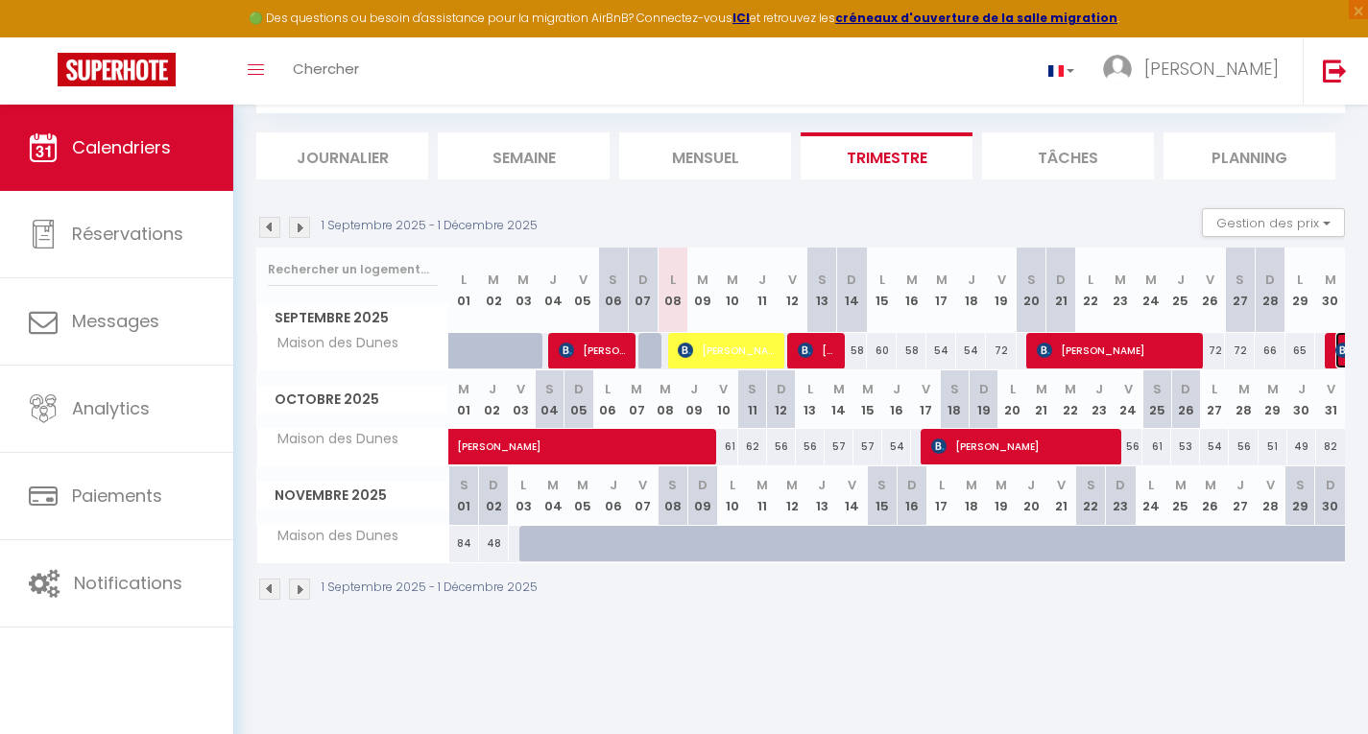
click at [1335, 352] on img at bounding box center [1342, 350] width 15 height 15
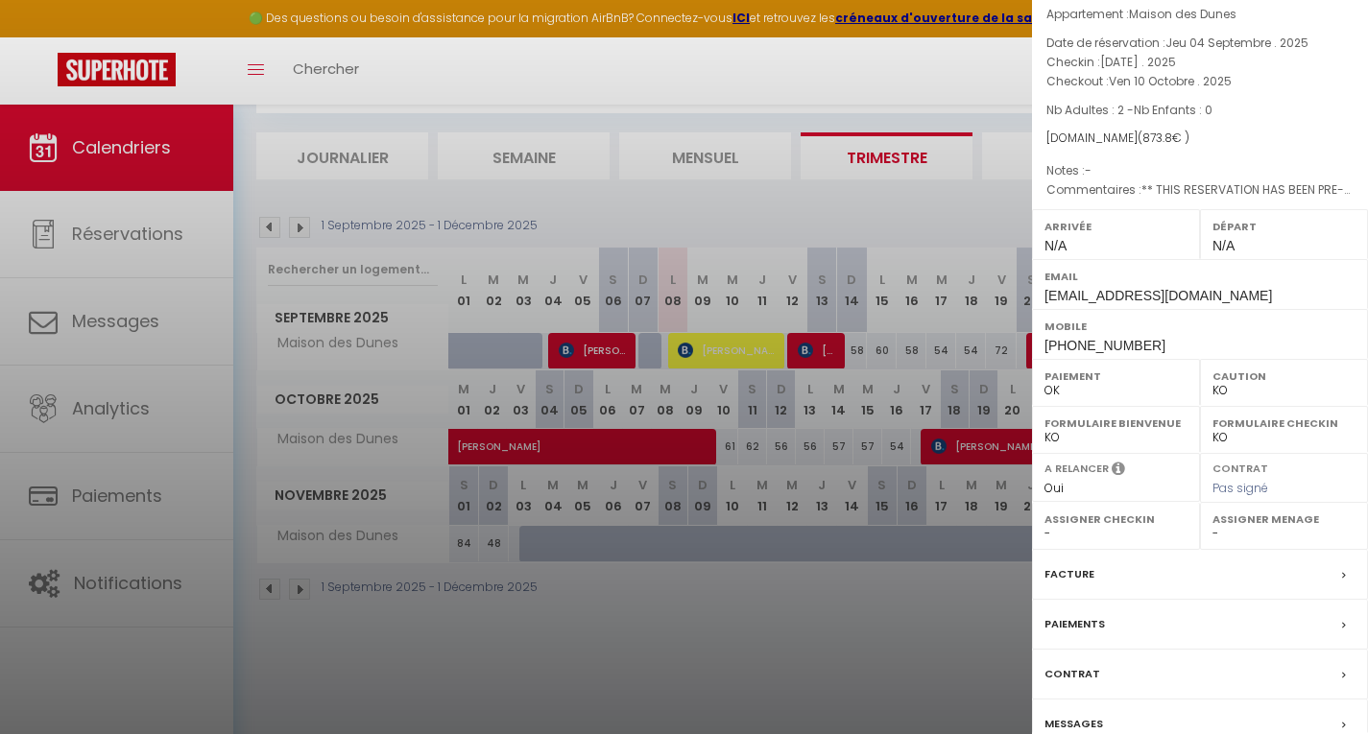
scroll to position [160, 0]
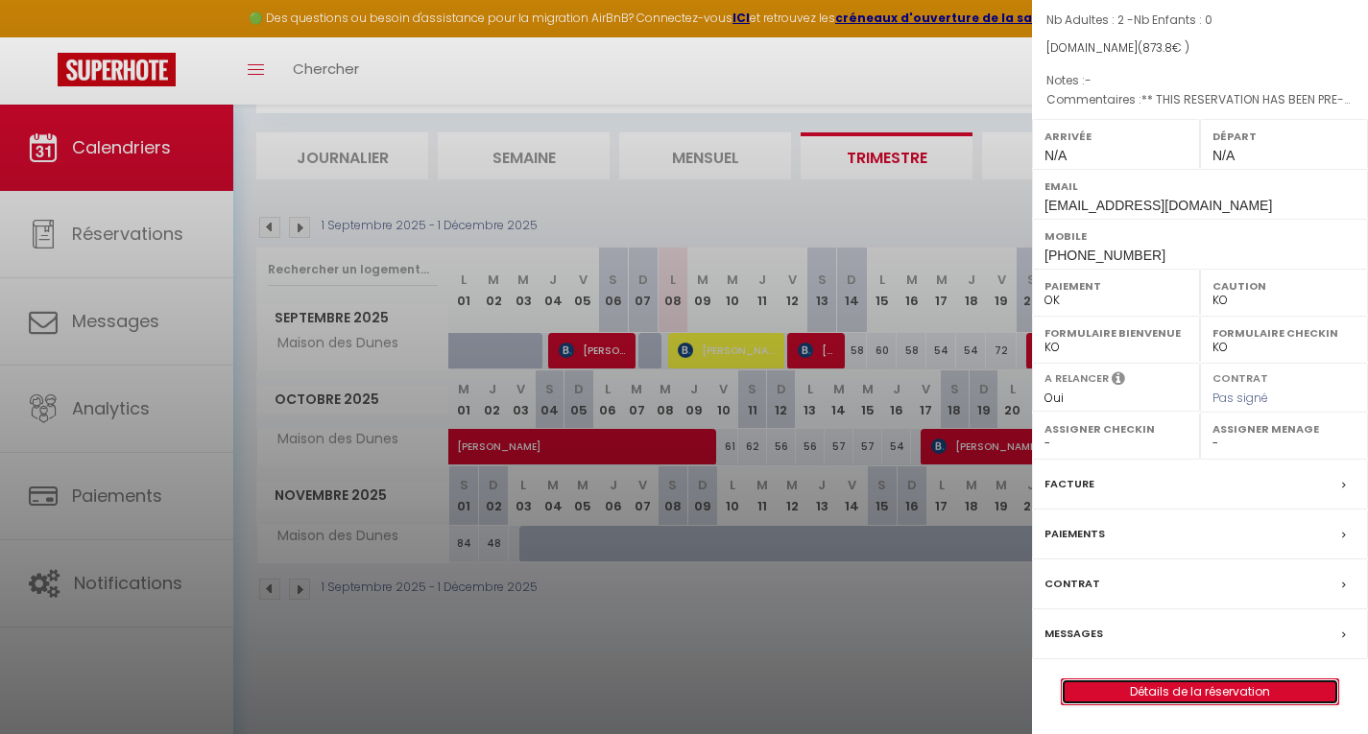
click at [1214, 692] on link "Détails de la réservation" at bounding box center [1200, 692] width 276 height 25
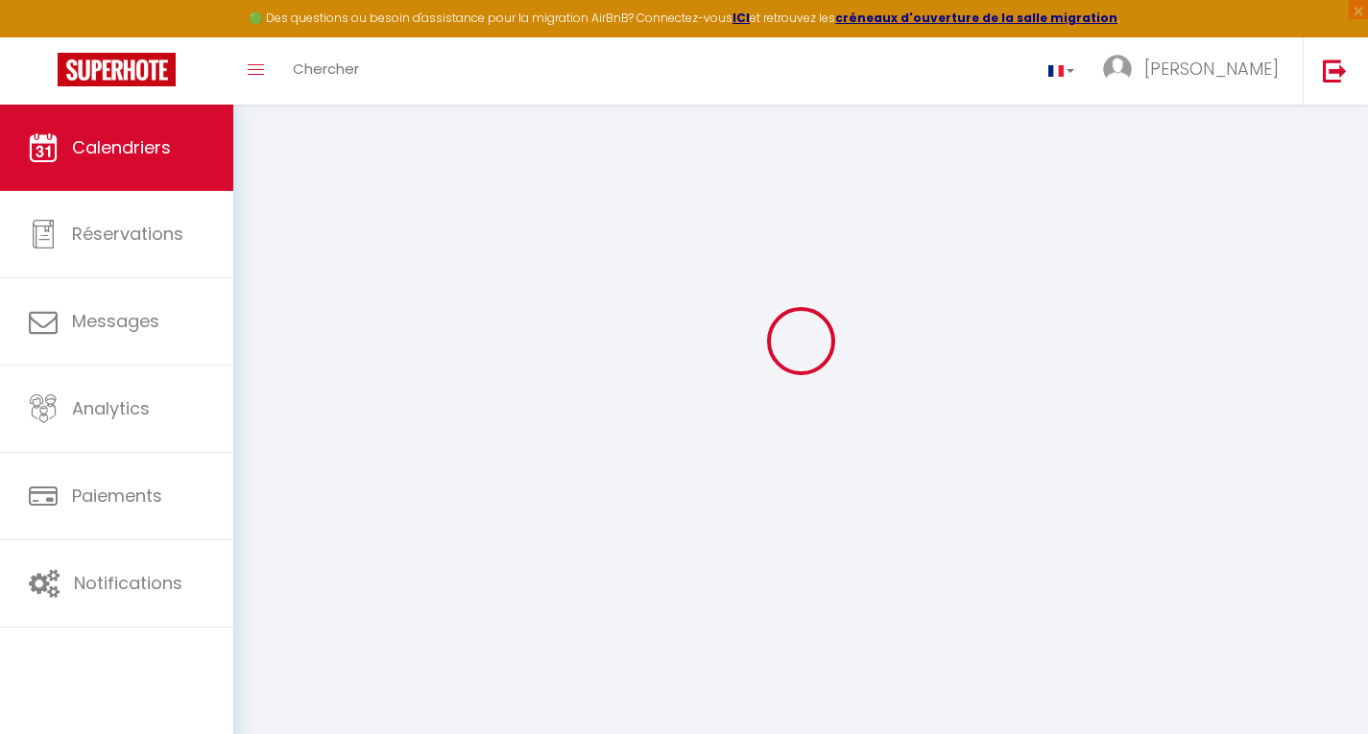
scroll to position [105, 0]
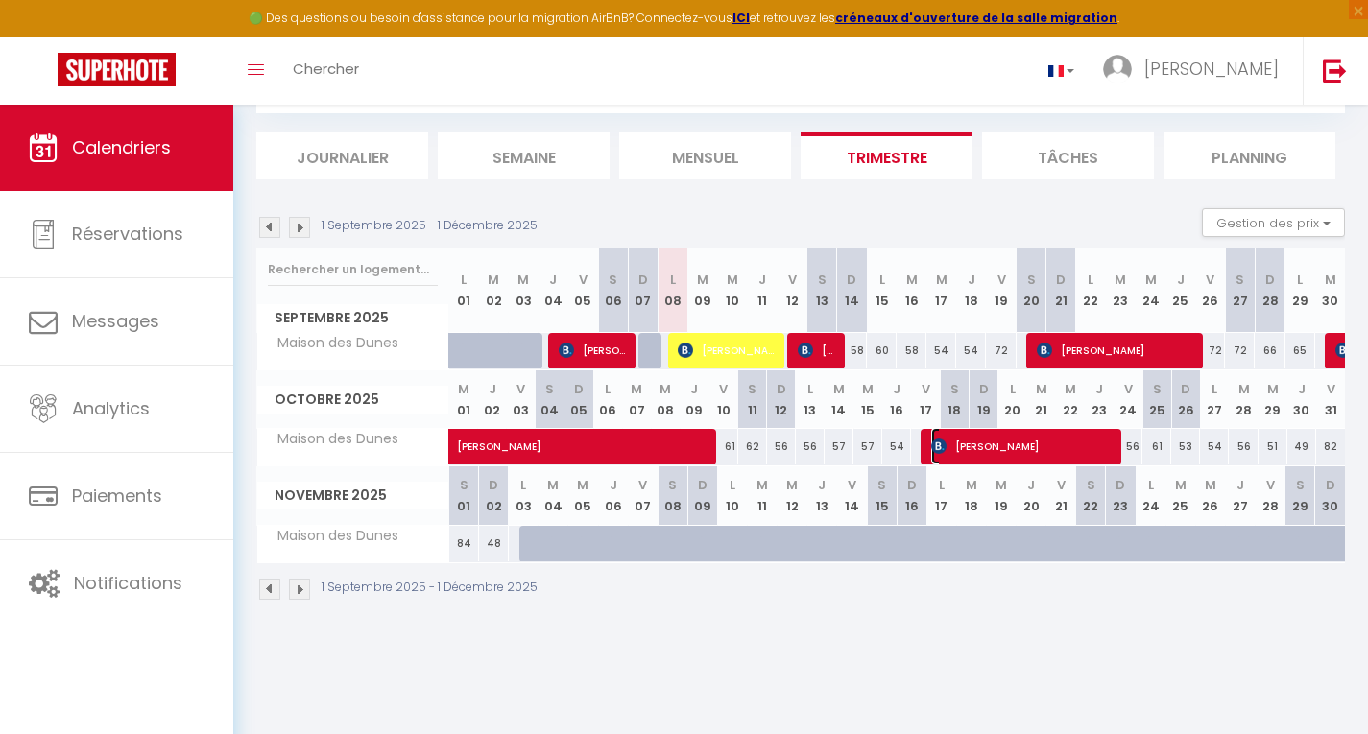
click at [1042, 442] on span "[PERSON_NAME]" at bounding box center [1025, 446] width 188 height 36
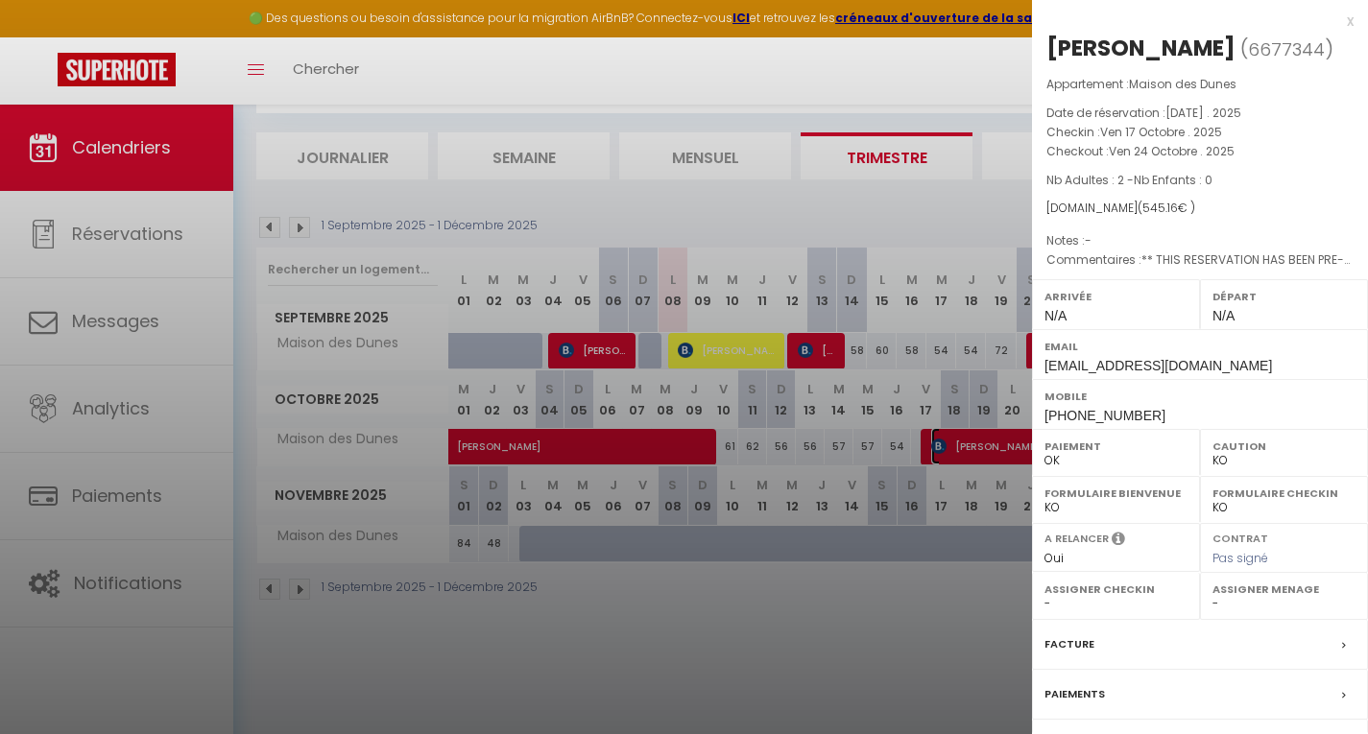
scroll to position [222, 0]
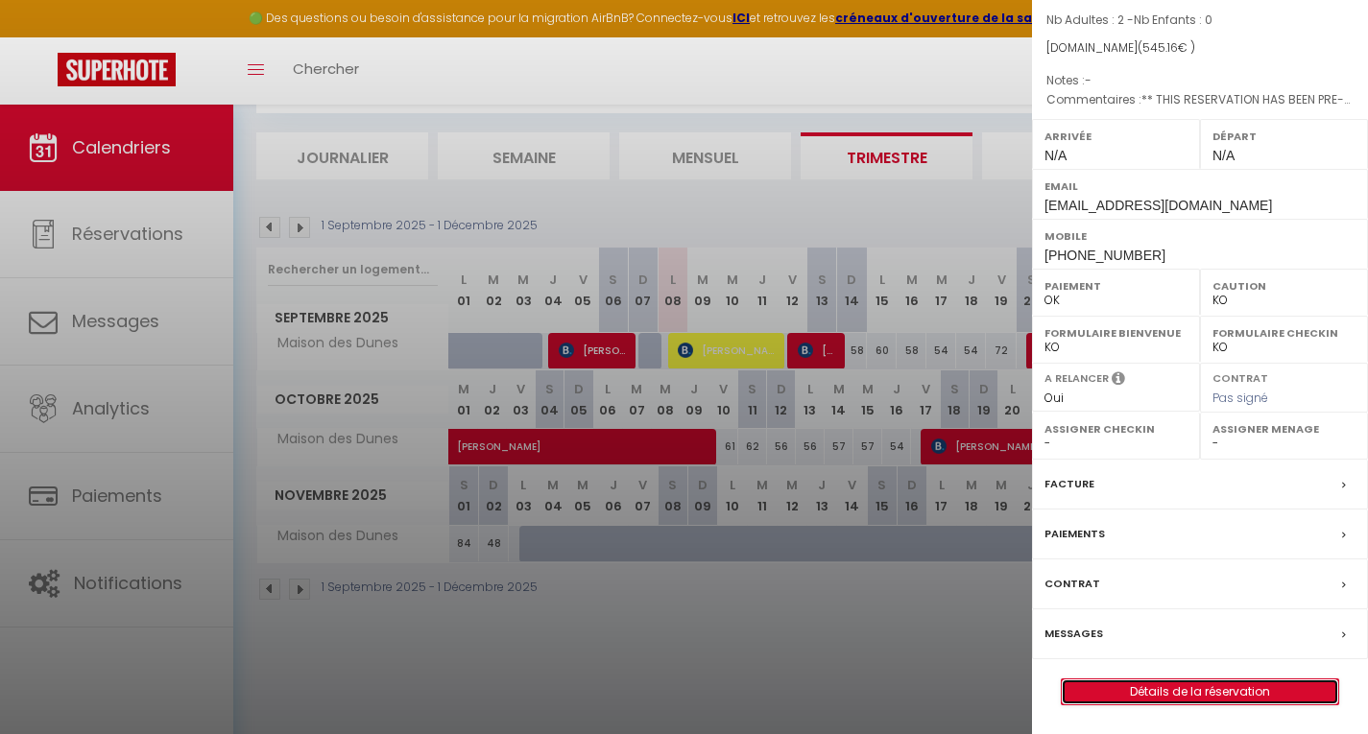
click at [1222, 686] on link "Détails de la réservation" at bounding box center [1200, 692] width 276 height 25
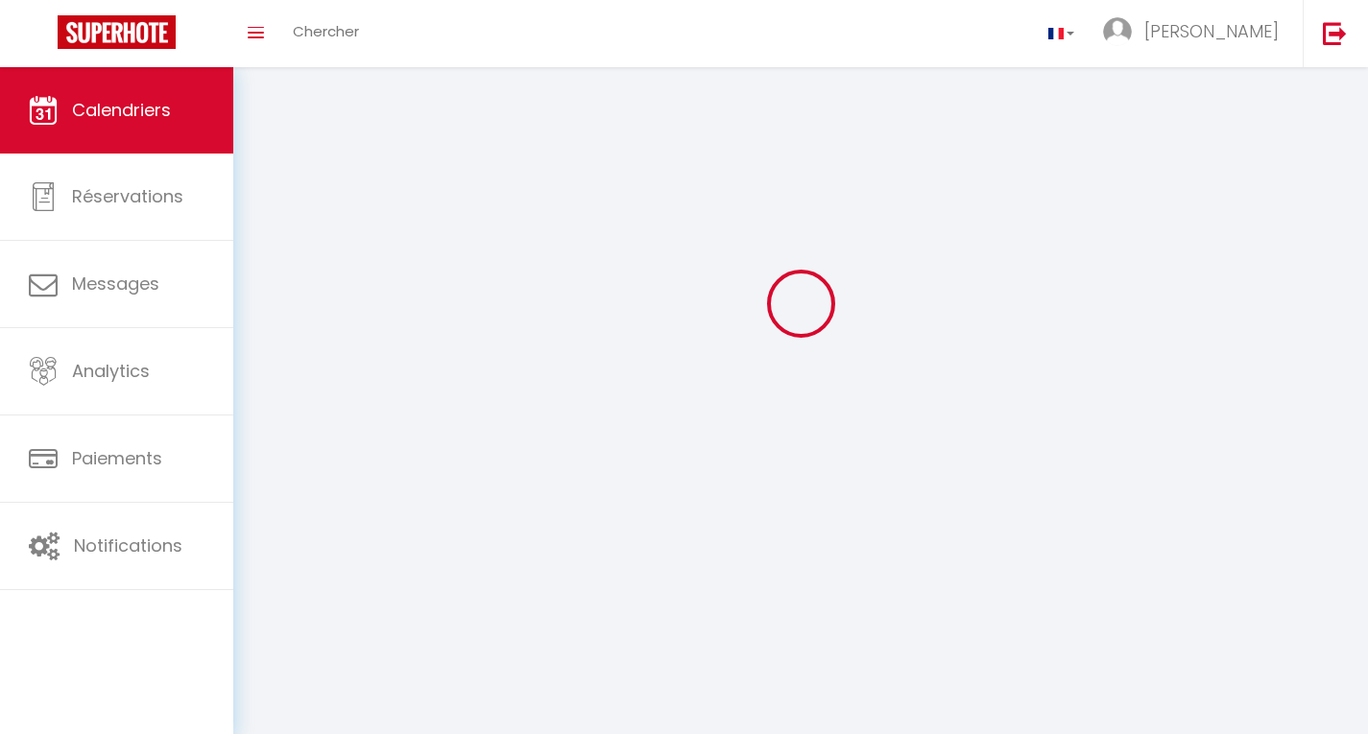
scroll to position [105, 0]
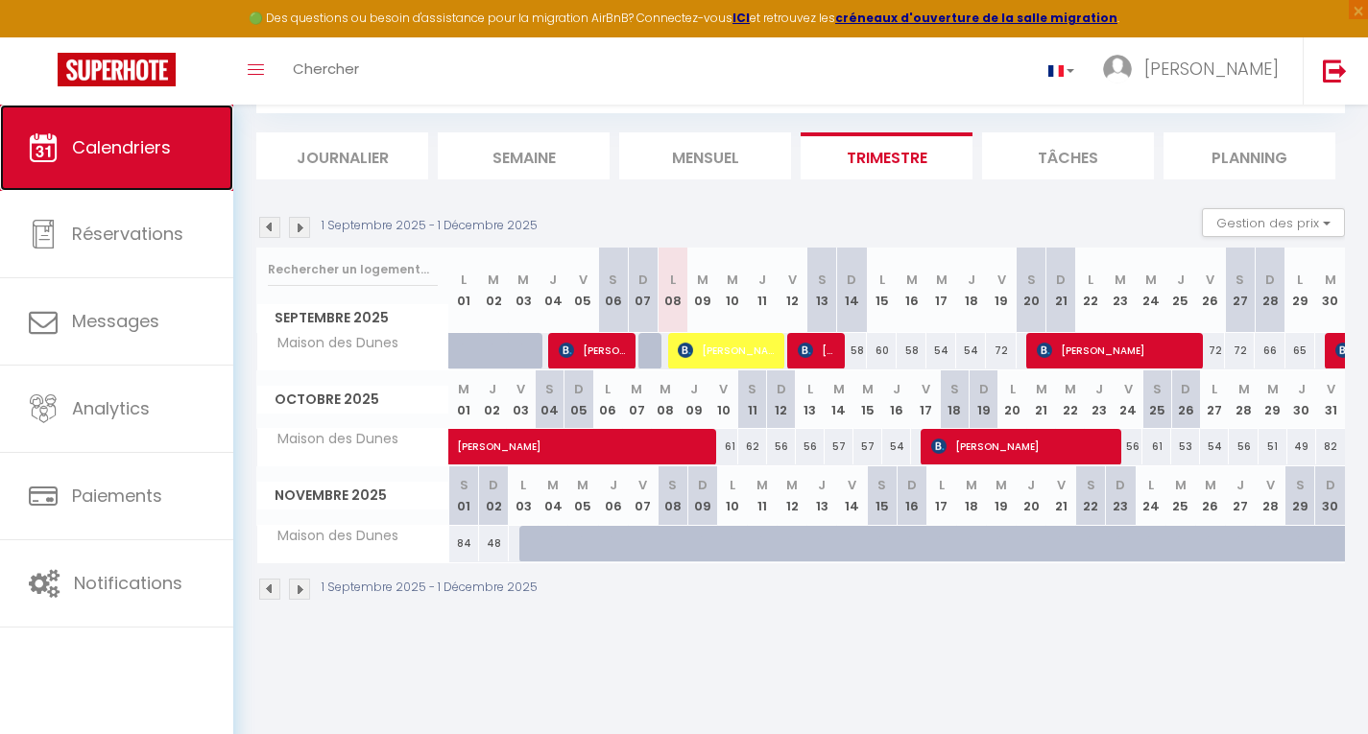
click at [72, 146] on span "Calendriers" at bounding box center [121, 147] width 99 height 24
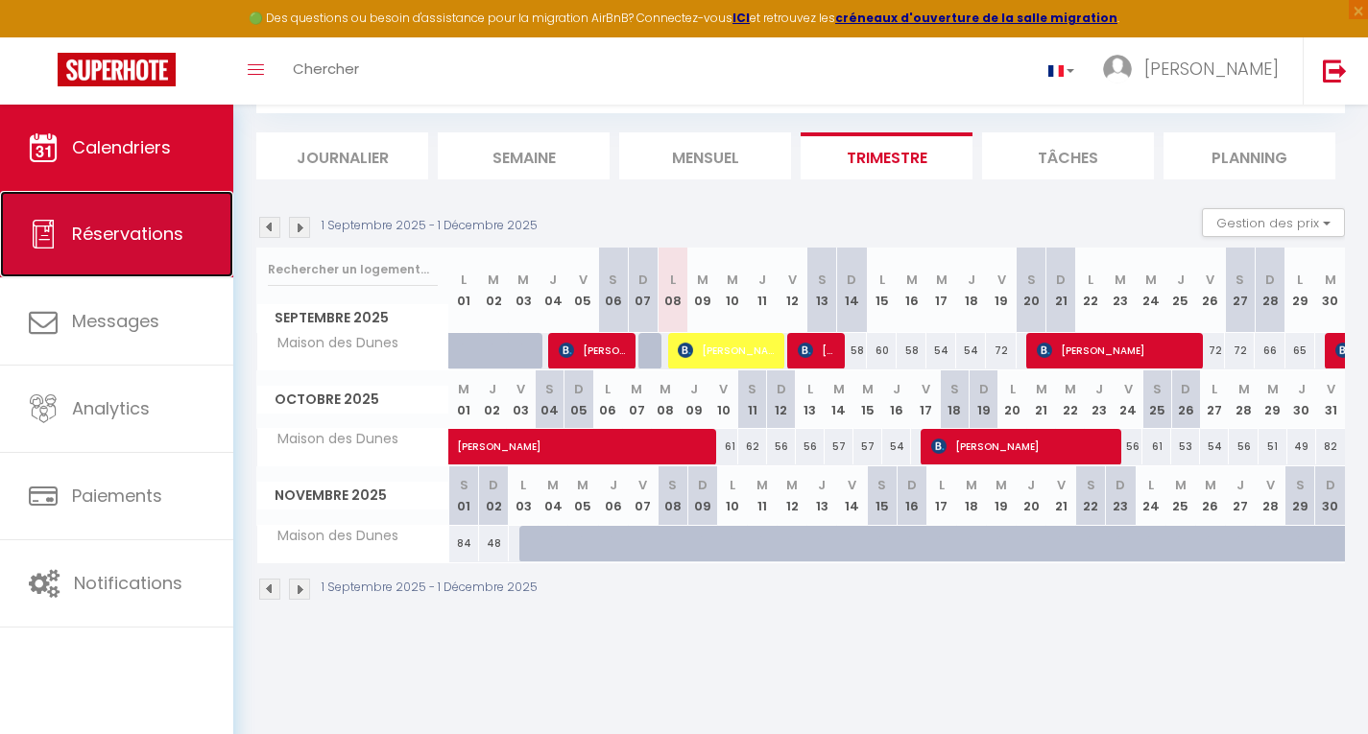
click at [131, 231] on span "Réservations" at bounding box center [127, 234] width 111 height 24
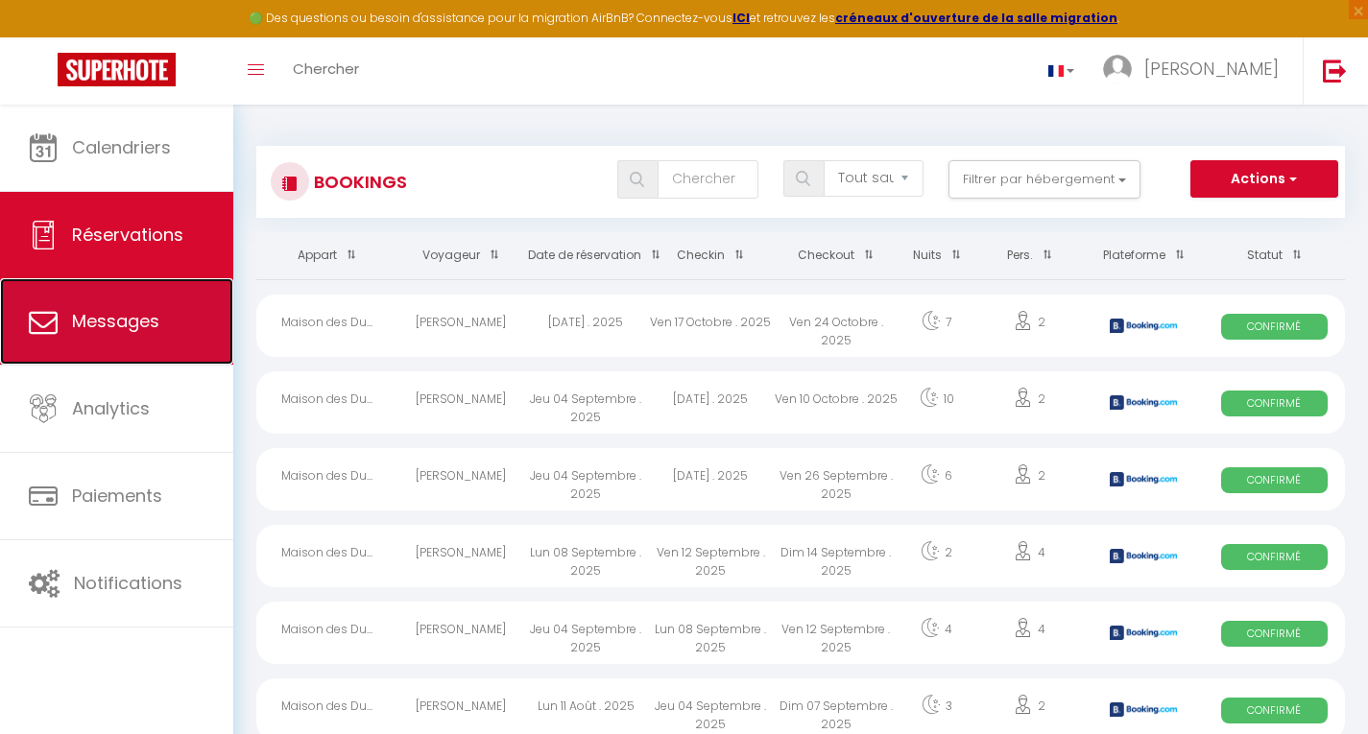
click at [202, 311] on link "Messages" at bounding box center [116, 321] width 233 height 86
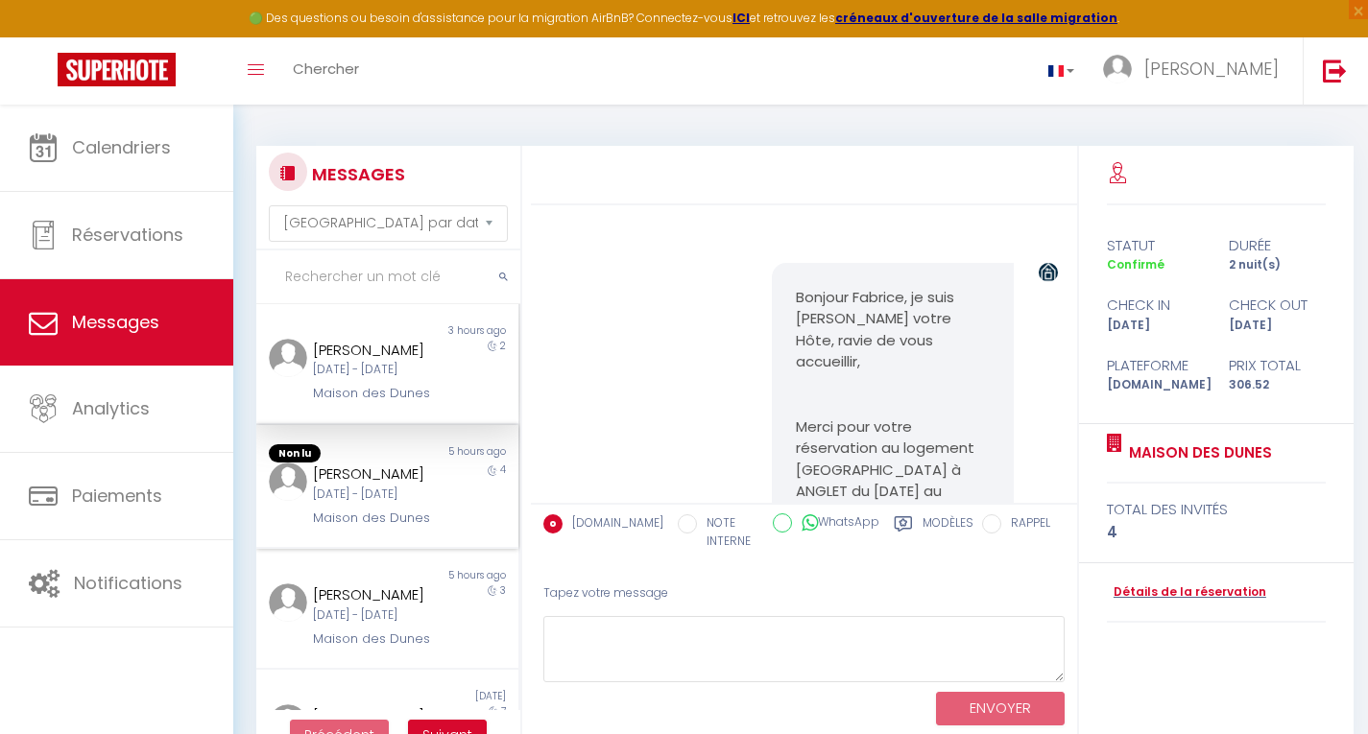
click at [429, 503] on div "[DATE] - [DATE]" at bounding box center [377, 495] width 128 height 18
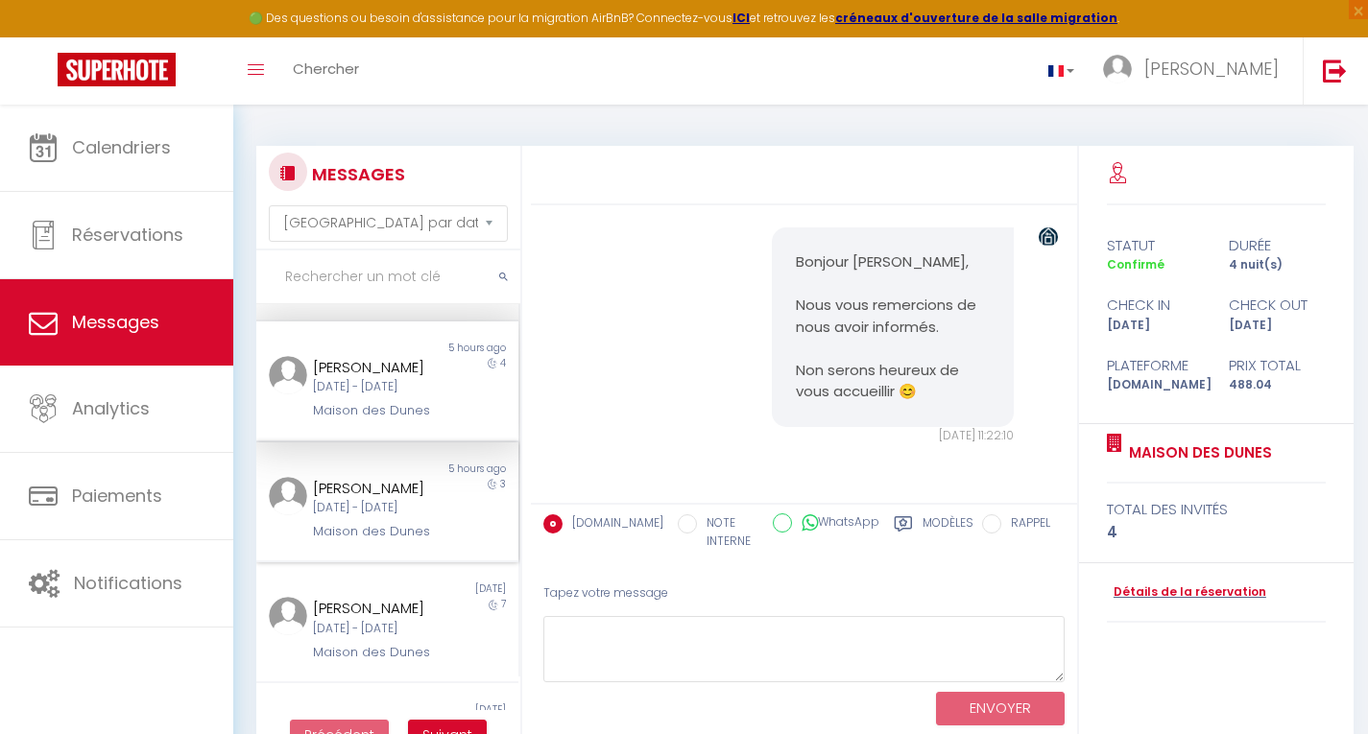
scroll to position [192, 0]
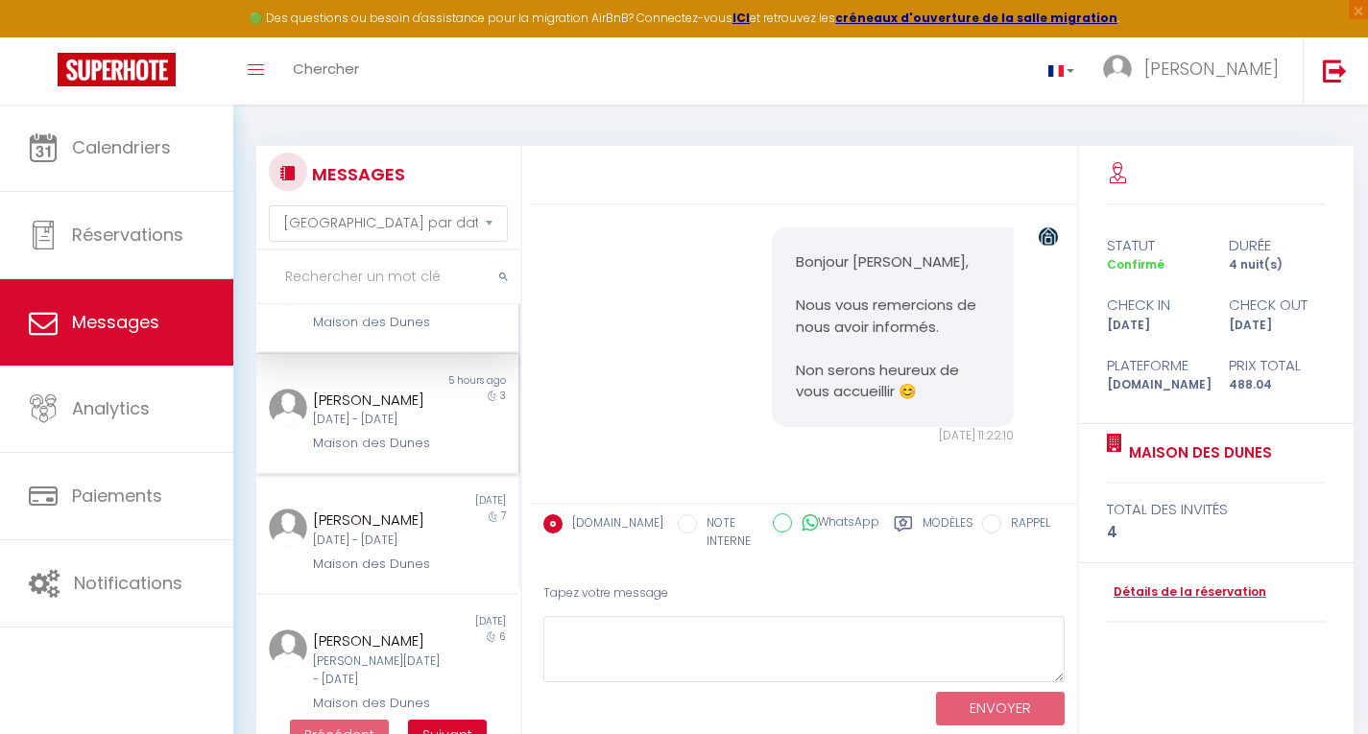
click at [395, 412] on div "[PERSON_NAME]" at bounding box center [377, 400] width 128 height 23
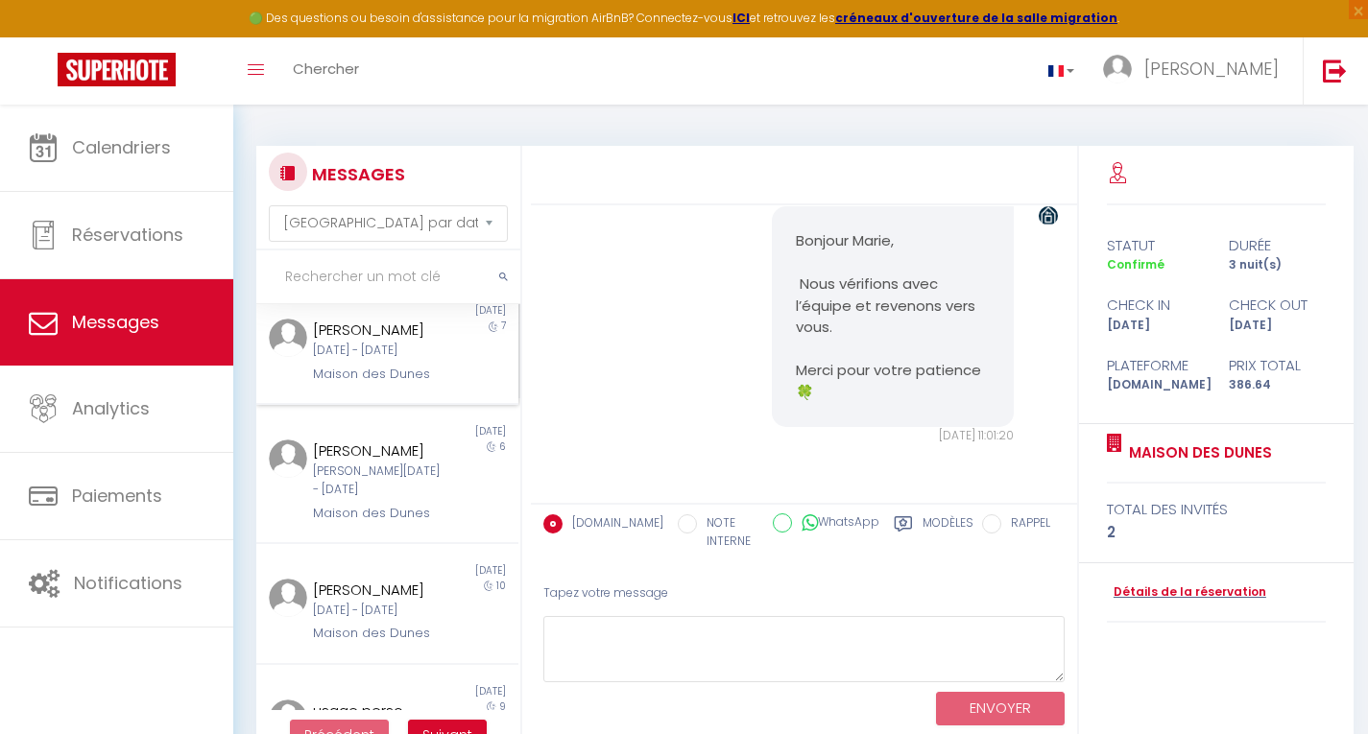
scroll to position [384, 0]
click at [365, 340] on div "[PERSON_NAME]" at bounding box center [377, 328] width 128 height 23
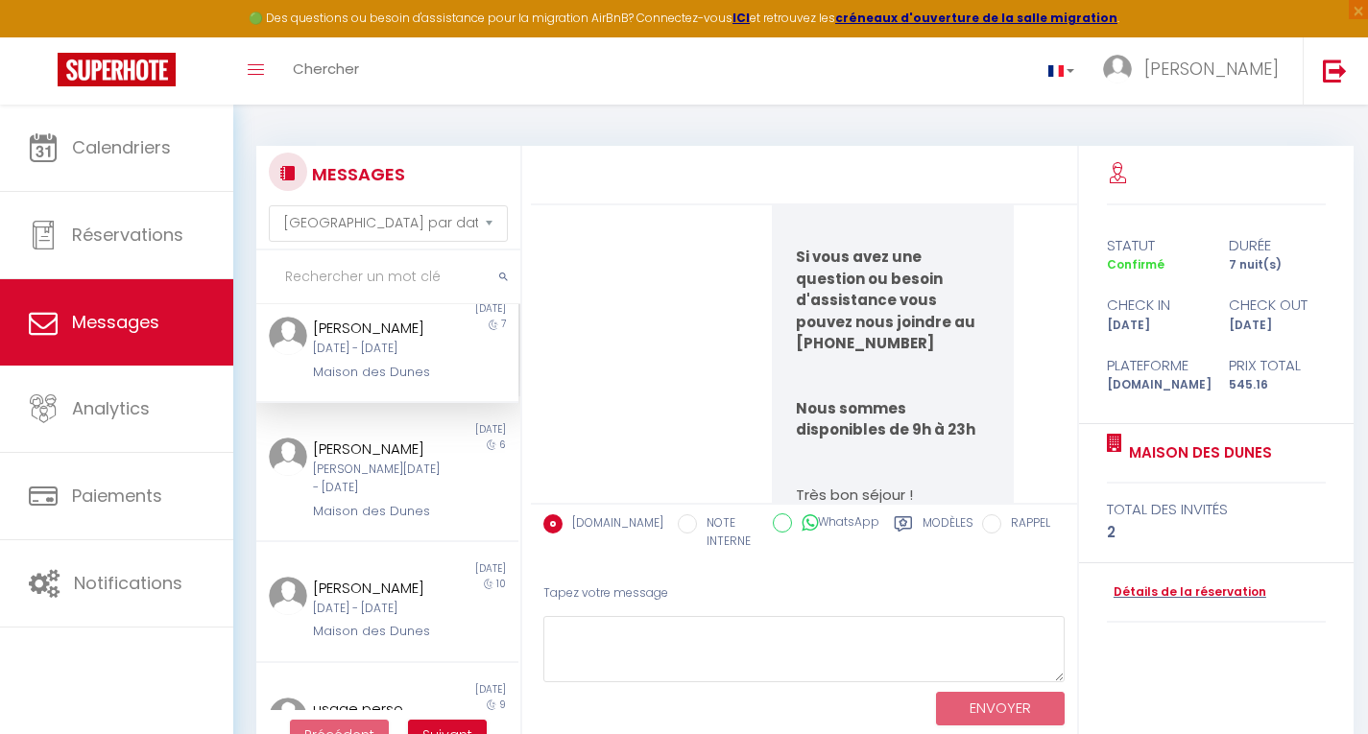
scroll to position [1823, 0]
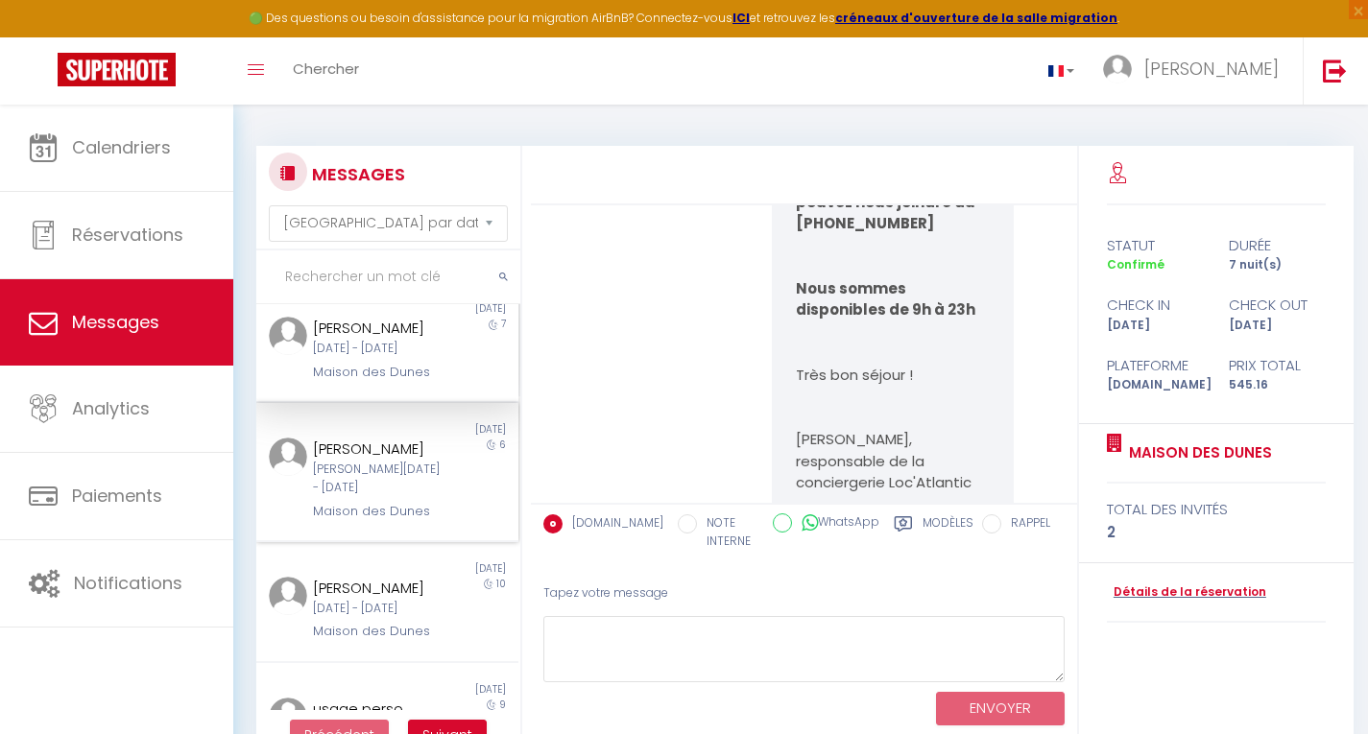
click at [371, 497] on div "[PERSON_NAME][DATE] - [DATE]" at bounding box center [377, 479] width 128 height 36
